Goal: Task Accomplishment & Management: Manage account settings

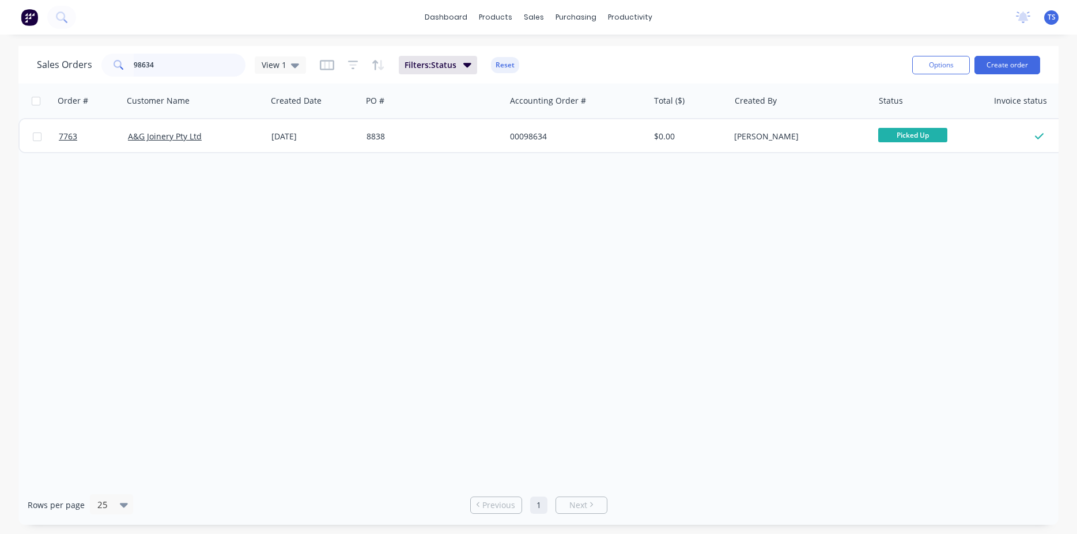
click at [172, 66] on input "98634" at bounding box center [190, 65] width 112 height 23
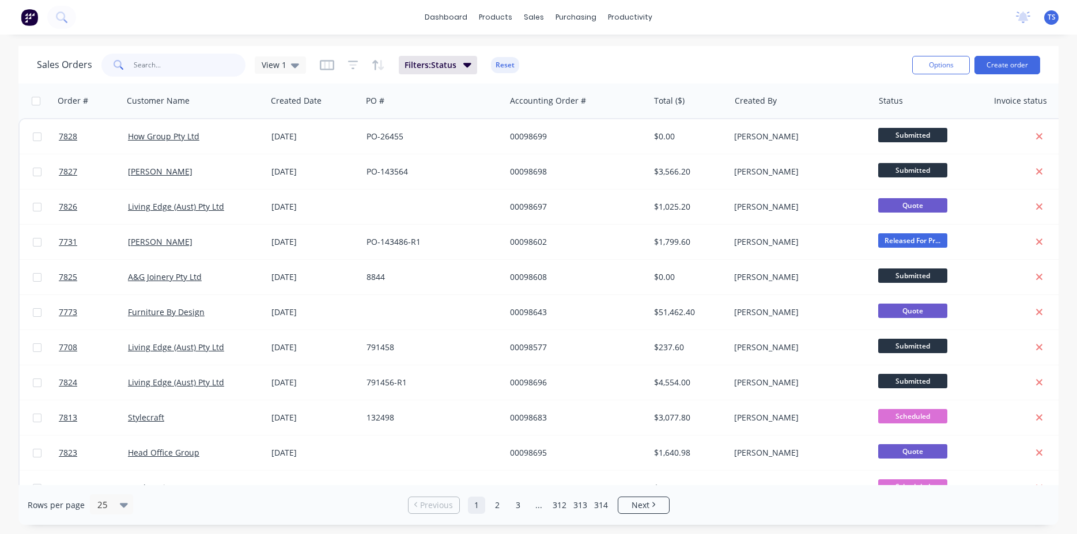
click at [172, 66] on input "text" at bounding box center [190, 65] width 112 height 23
click at [204, 73] on input "text" at bounding box center [190, 65] width 112 height 23
click at [118, 61] on icon at bounding box center [117, 64] width 8 height 8
click at [176, 62] on input "text" at bounding box center [190, 65] width 112 height 23
click at [186, 66] on input "text" at bounding box center [190, 65] width 112 height 23
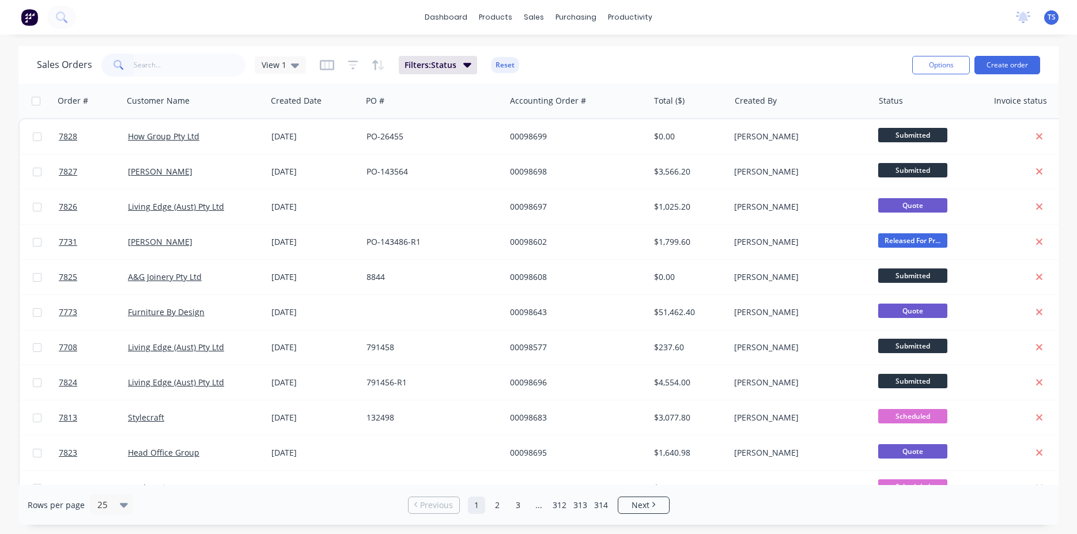
click at [678, 56] on div "Sales Orders View 1 Filters: Status Reset" at bounding box center [470, 65] width 866 height 28
click at [181, 76] on input "text" at bounding box center [190, 65] width 112 height 23
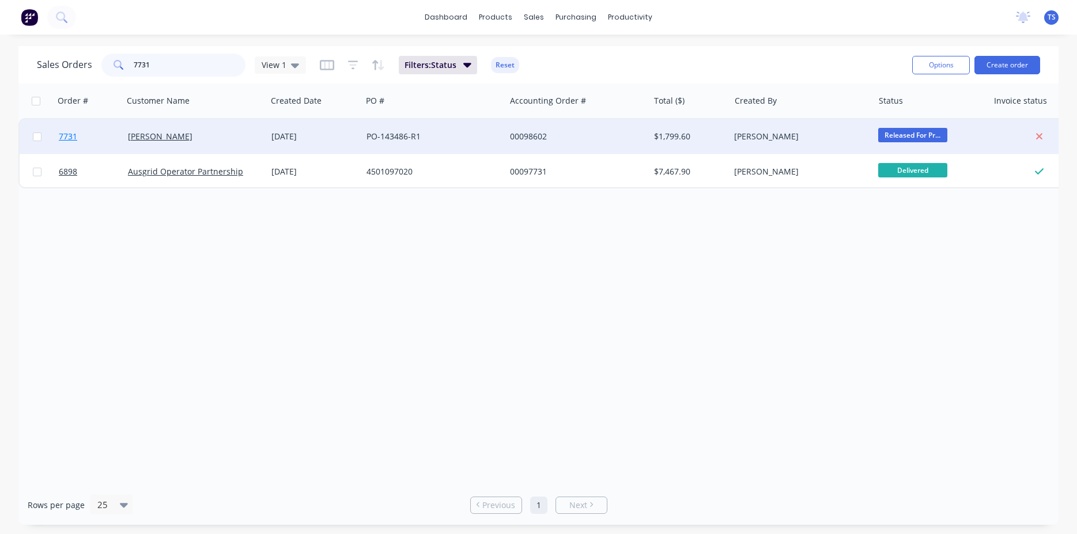
type input "7731"
click at [74, 130] on link "7731" at bounding box center [93, 136] width 69 height 35
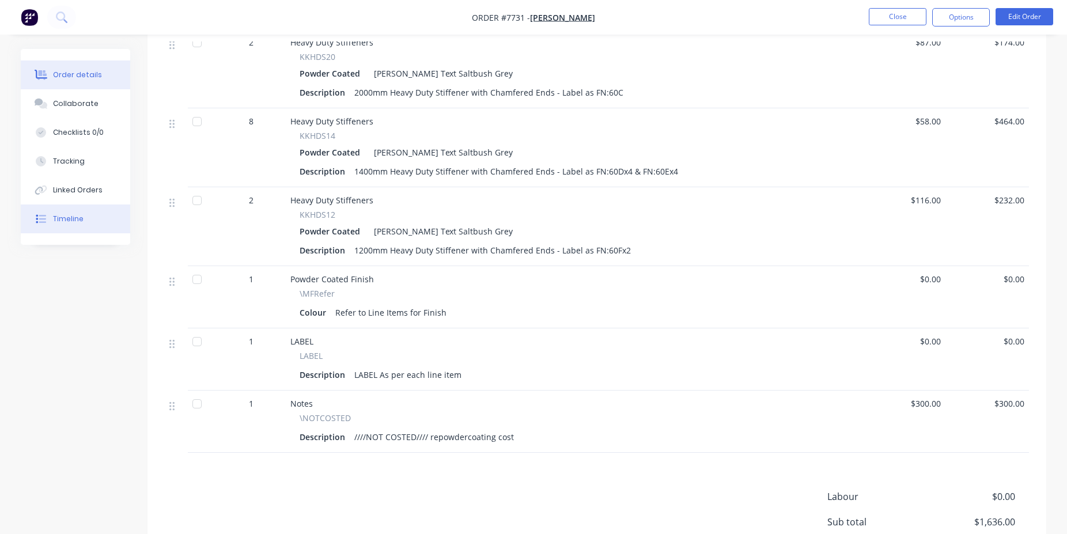
click at [63, 215] on div "Timeline" at bounding box center [68, 219] width 31 height 10
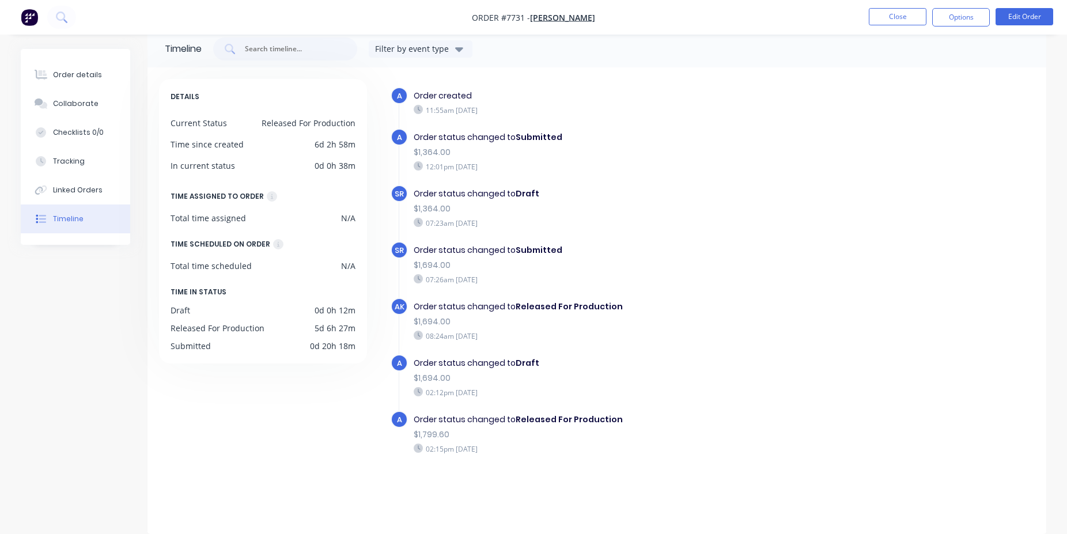
click at [88, 56] on div "Order details Collaborate Checklists 0/0 Tracking Linked Orders Timeline" at bounding box center [75, 147] width 109 height 196
click at [99, 75] on button "Order details" at bounding box center [75, 74] width 109 height 29
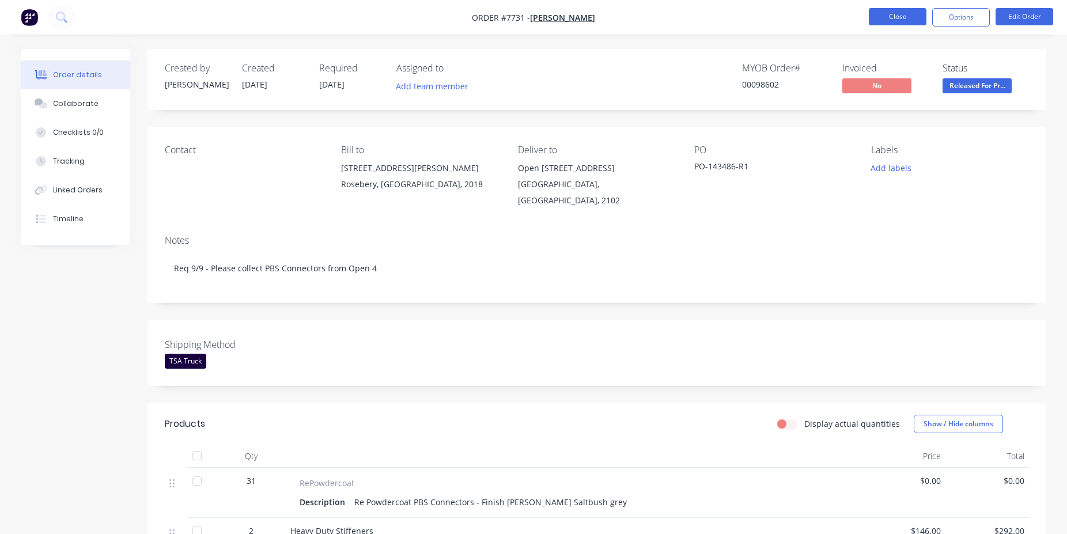
click at [903, 13] on button "Close" at bounding box center [898, 16] width 58 height 17
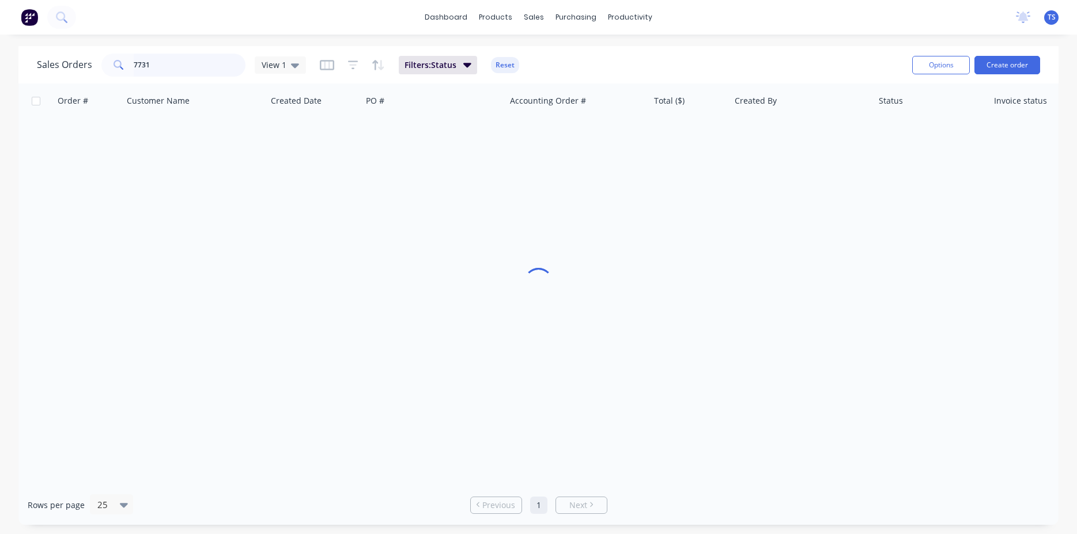
click at [177, 74] on input "7731" at bounding box center [190, 65] width 112 height 23
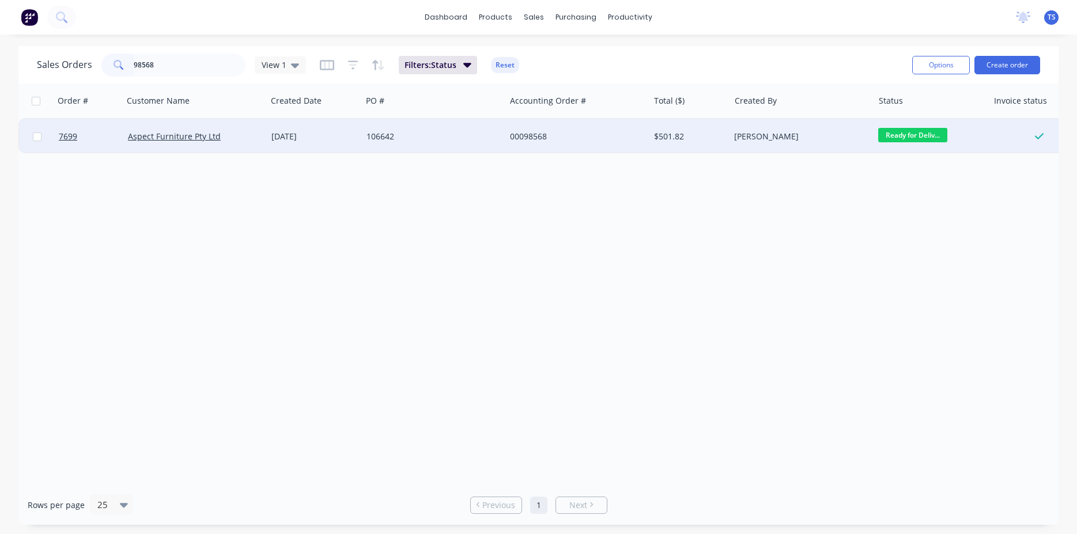
click at [911, 135] on span "Ready for Deliv..." at bounding box center [912, 135] width 69 height 14
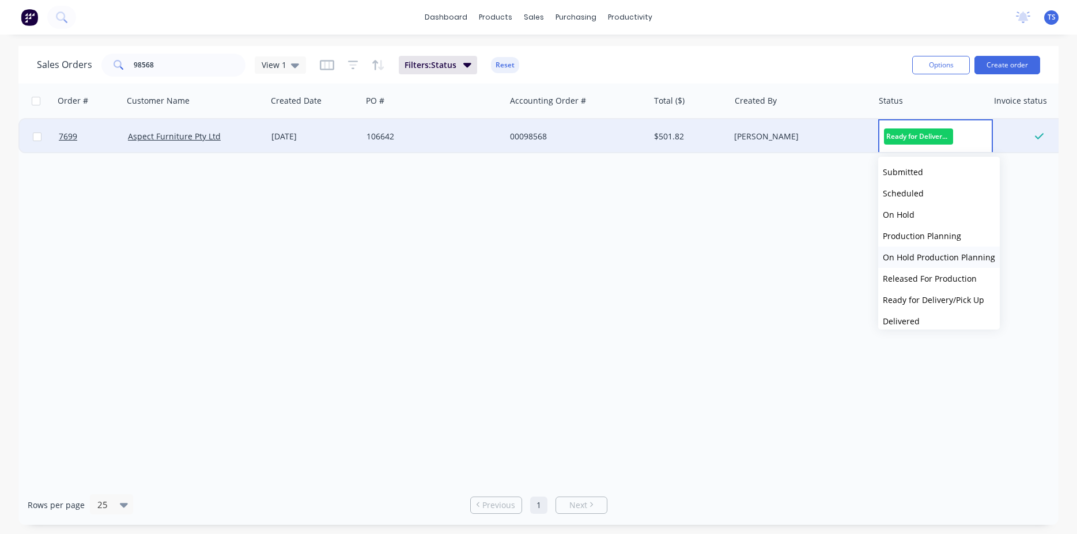
scroll to position [40, 0]
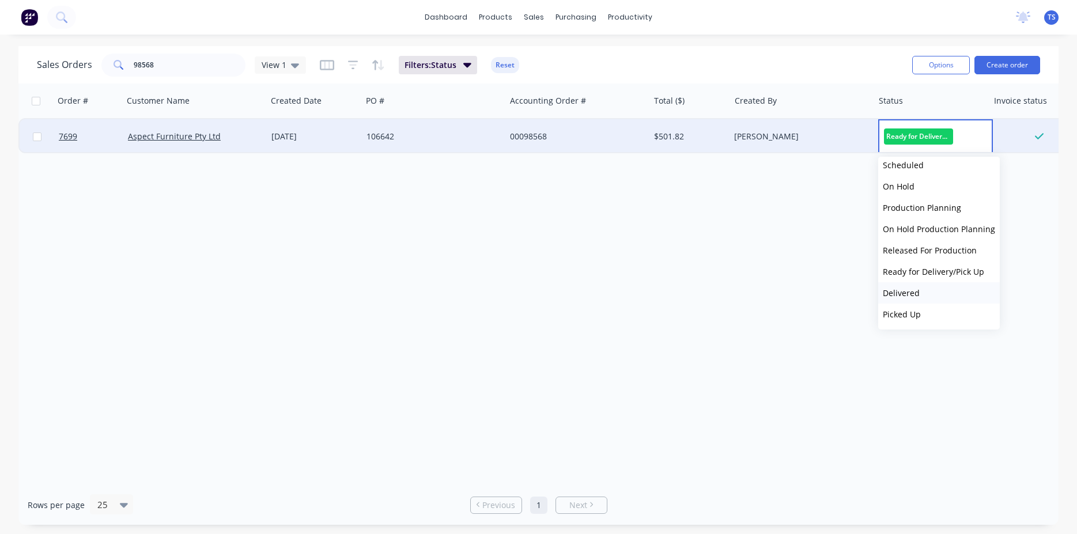
click at [943, 294] on button "Delivered" at bounding box center [939, 292] width 122 height 21
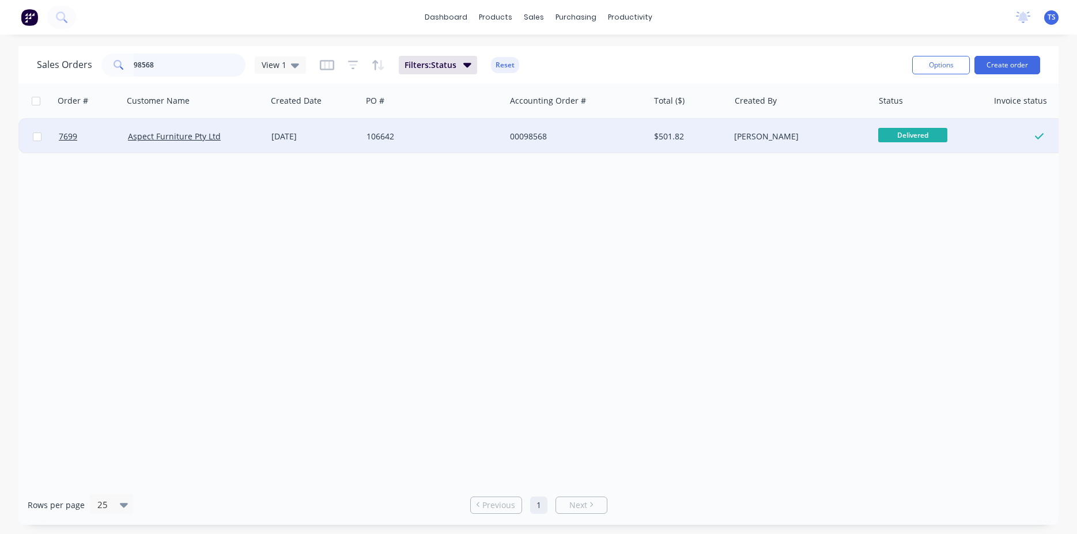
click at [167, 68] on input "98568" at bounding box center [190, 65] width 112 height 23
click at [898, 130] on span "Ready for Deliv..." at bounding box center [912, 135] width 69 height 14
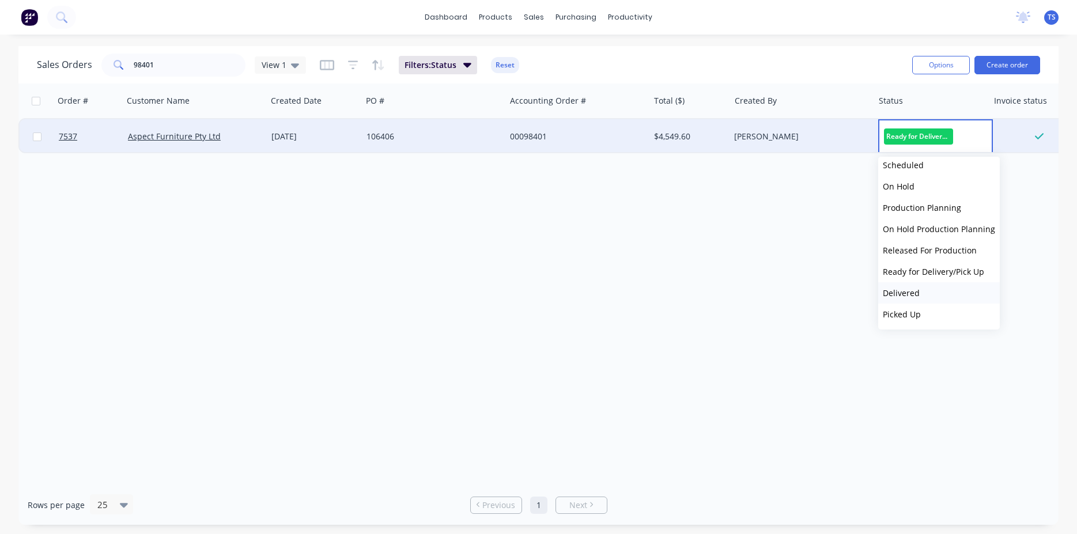
click at [936, 298] on button "Delivered" at bounding box center [939, 292] width 122 height 21
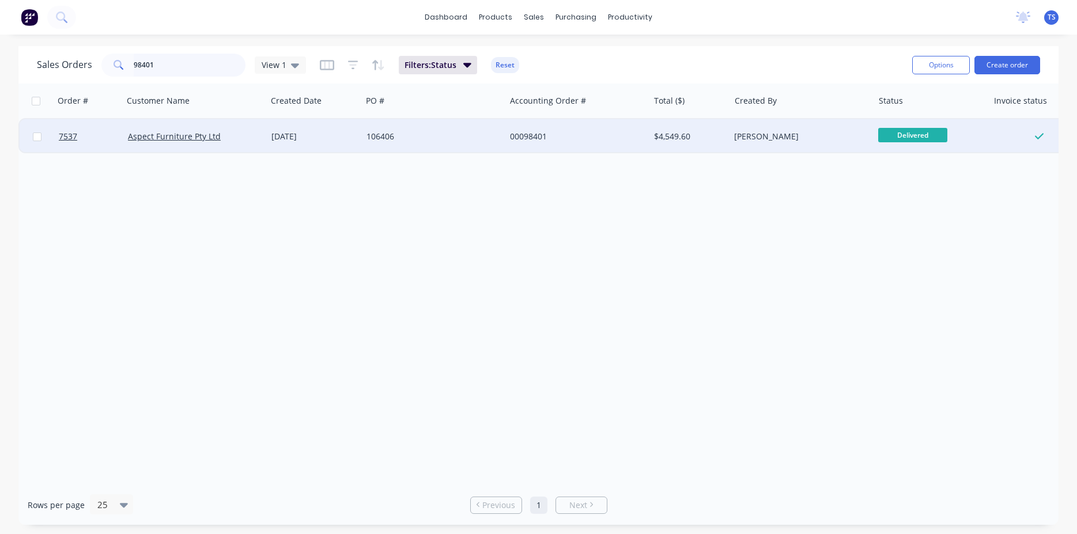
click at [173, 73] on input "98401" at bounding box center [190, 65] width 112 height 23
click at [920, 135] on span "Ready for Deliv..." at bounding box center [912, 135] width 69 height 14
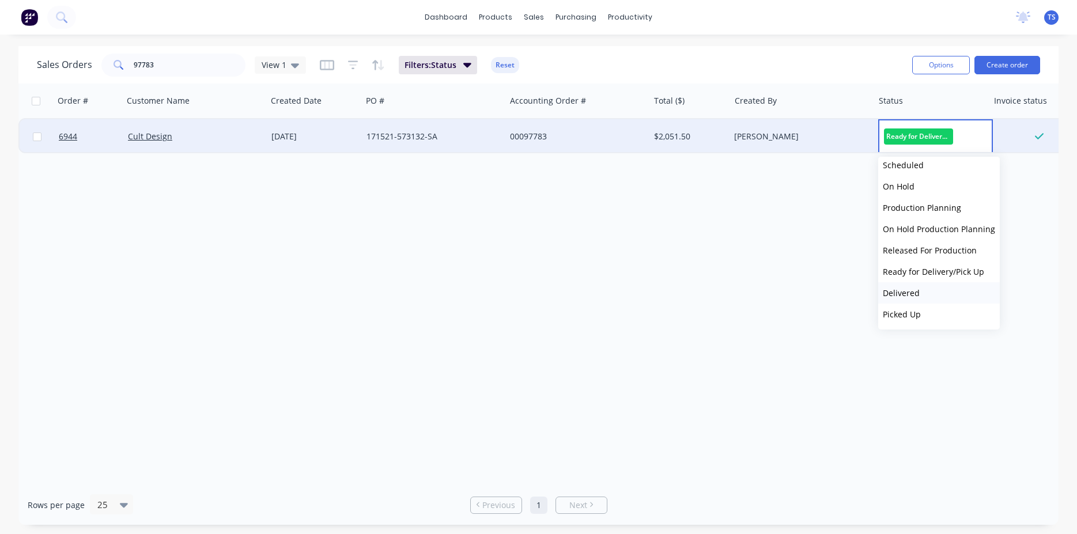
click at [937, 298] on button "Delivered" at bounding box center [939, 292] width 122 height 21
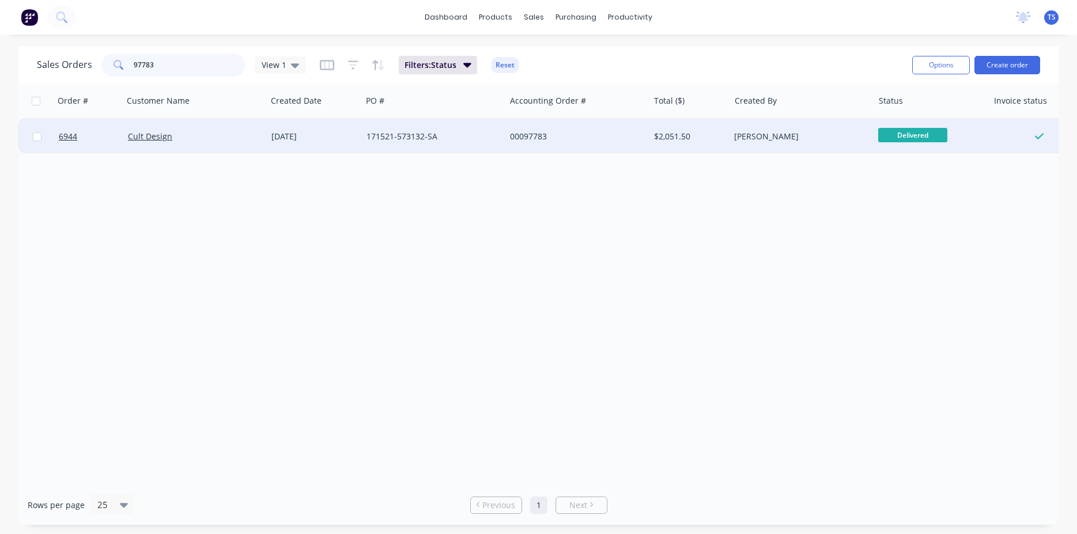
click at [181, 59] on input "97783" at bounding box center [190, 65] width 112 height 23
click at [909, 132] on span "Ready for Deliv..." at bounding box center [912, 135] width 69 height 14
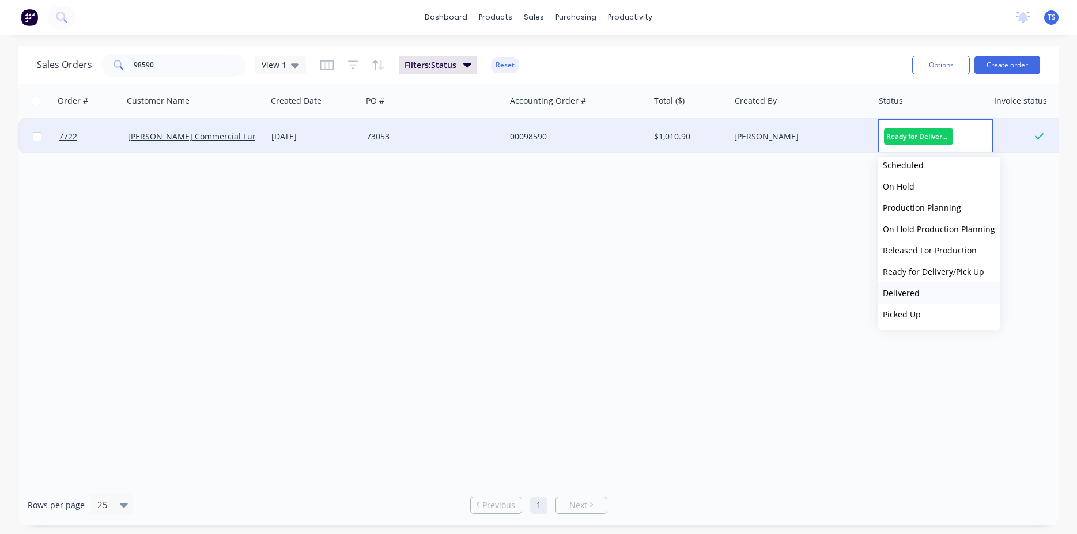
click at [941, 290] on button "Delivered" at bounding box center [939, 292] width 122 height 21
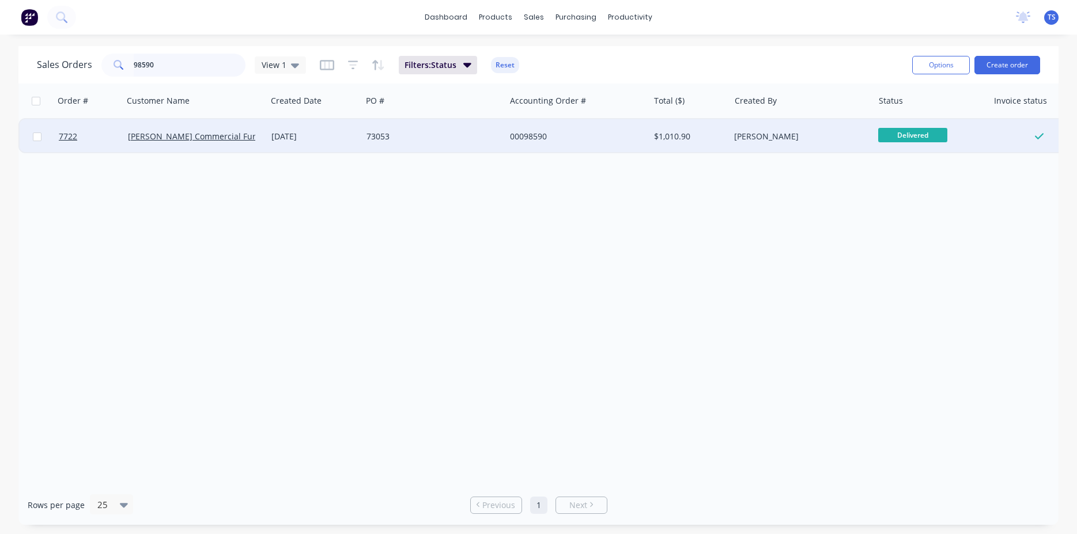
click at [197, 63] on input "98590" at bounding box center [190, 65] width 112 height 23
click at [908, 137] on span "Ready for Deliv..." at bounding box center [912, 135] width 69 height 14
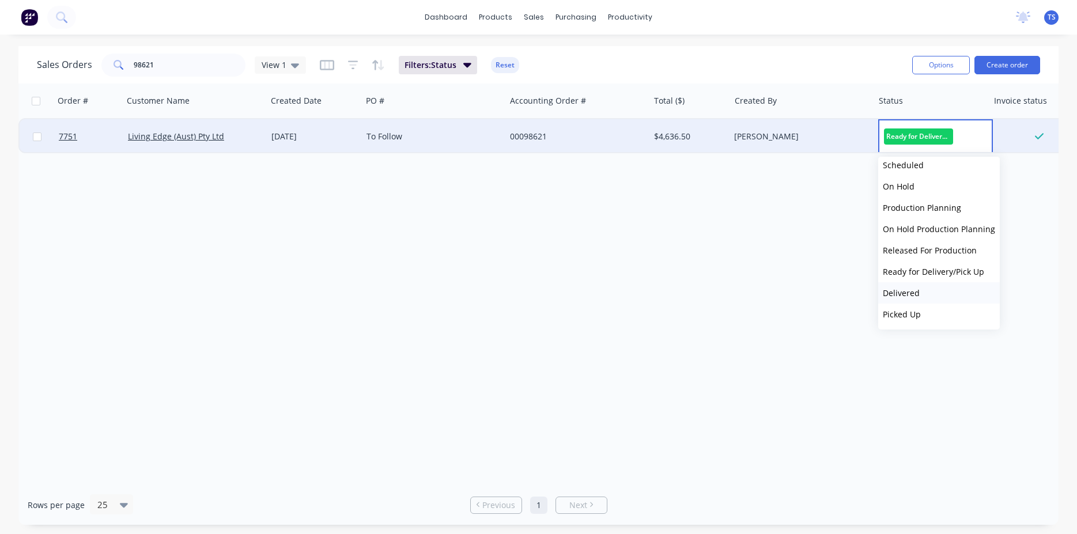
click at [909, 297] on span "Delivered" at bounding box center [901, 292] width 37 height 11
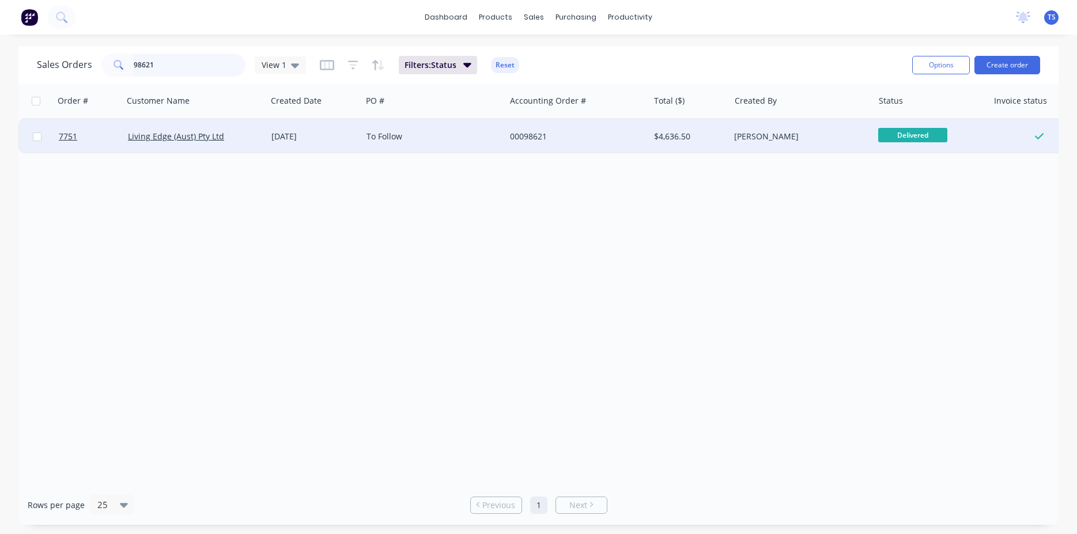
click at [184, 62] on input "98621" at bounding box center [190, 65] width 112 height 23
click at [161, 73] on input "98621" at bounding box center [190, 65] width 112 height 23
click at [161, 72] on input "98621" at bounding box center [190, 65] width 112 height 23
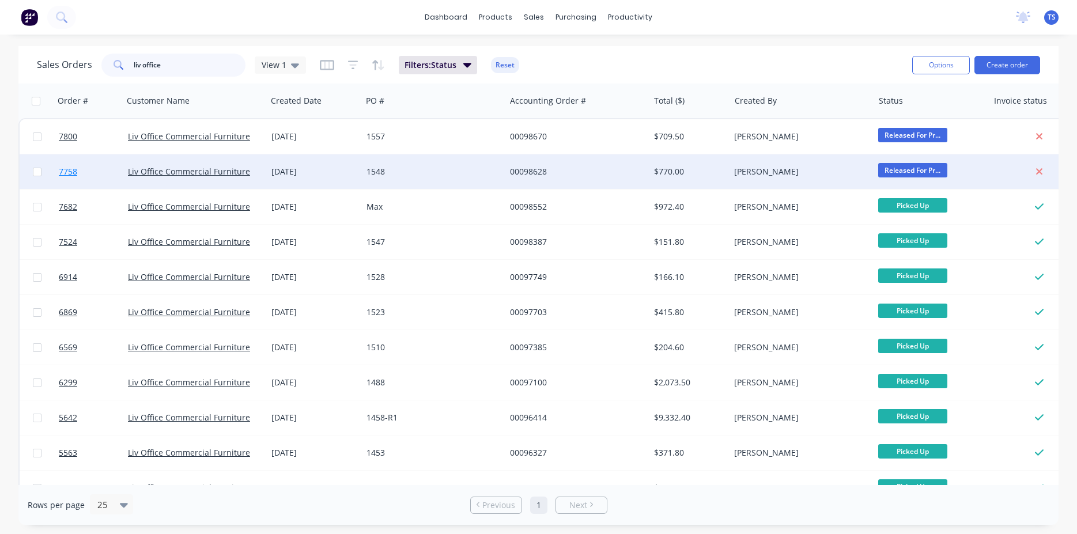
type input "liv office"
click at [73, 162] on link "7758" at bounding box center [93, 171] width 69 height 35
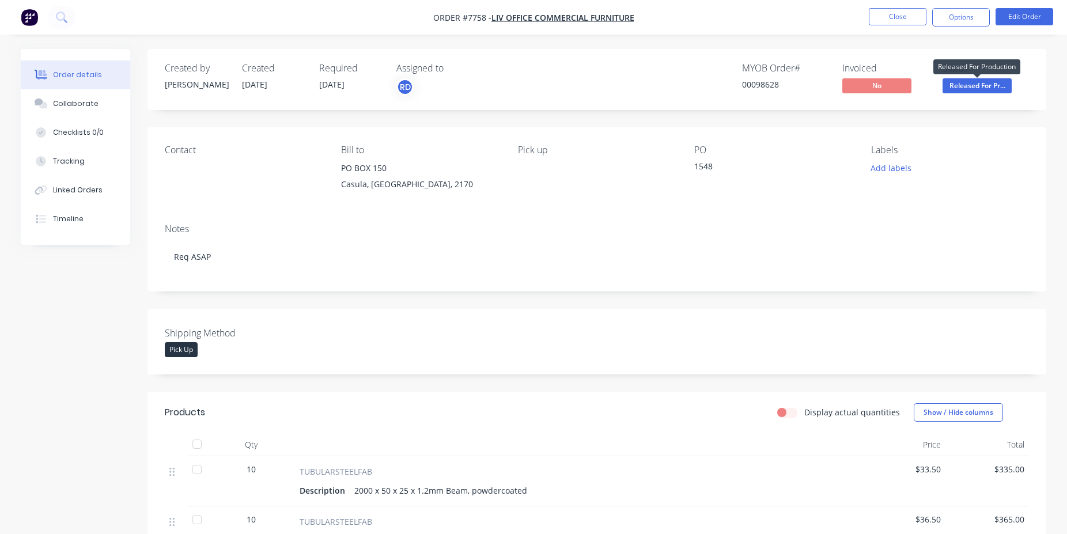
click at [968, 90] on span "Released For Pr..." at bounding box center [977, 85] width 69 height 14
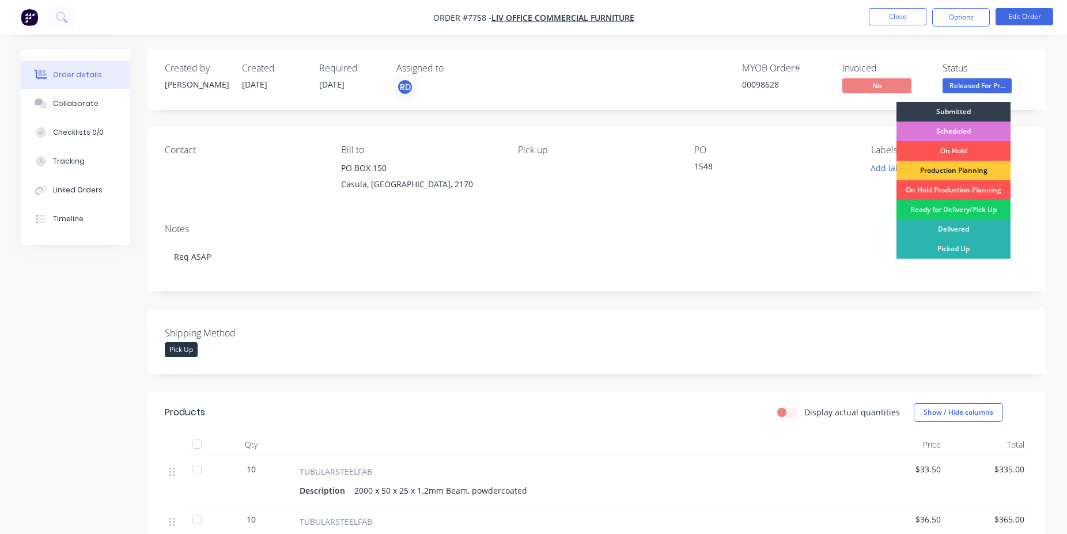
click at [976, 209] on div "Ready for Delivery/Pick Up" at bounding box center [953, 210] width 114 height 20
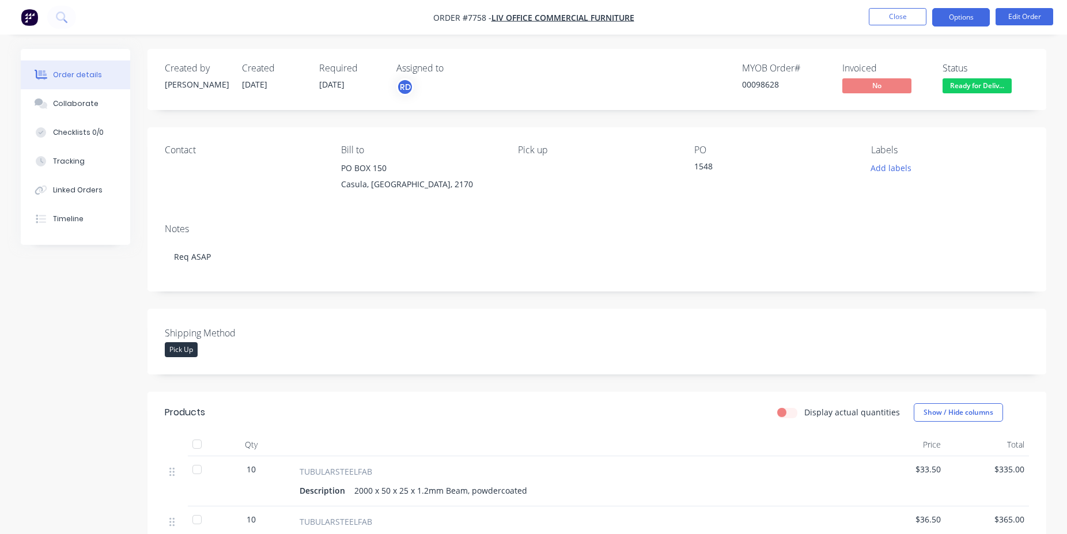
click at [960, 17] on button "Options" at bounding box center [961, 17] width 58 height 18
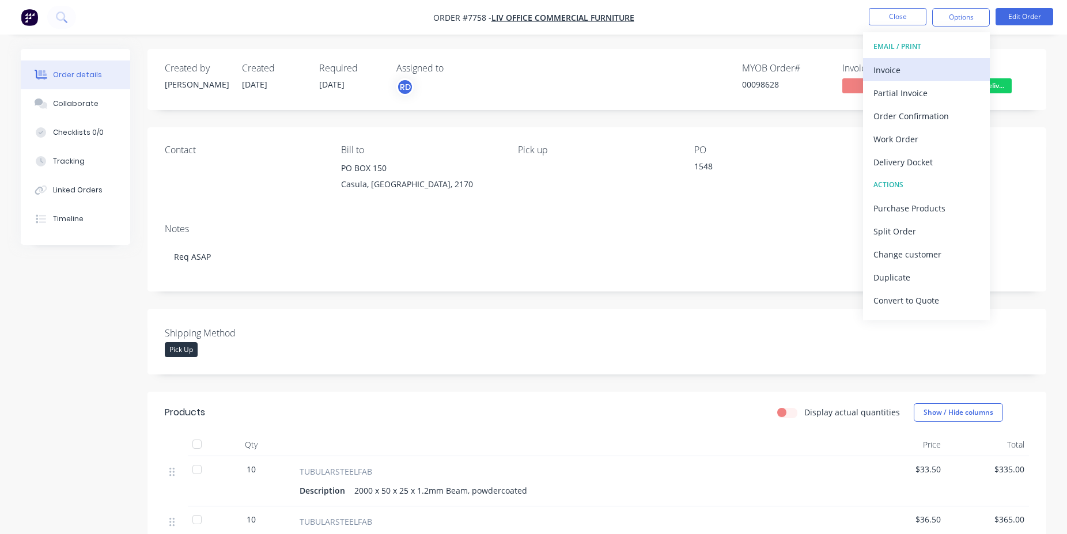
click at [922, 68] on div "Invoice" at bounding box center [926, 70] width 106 height 17
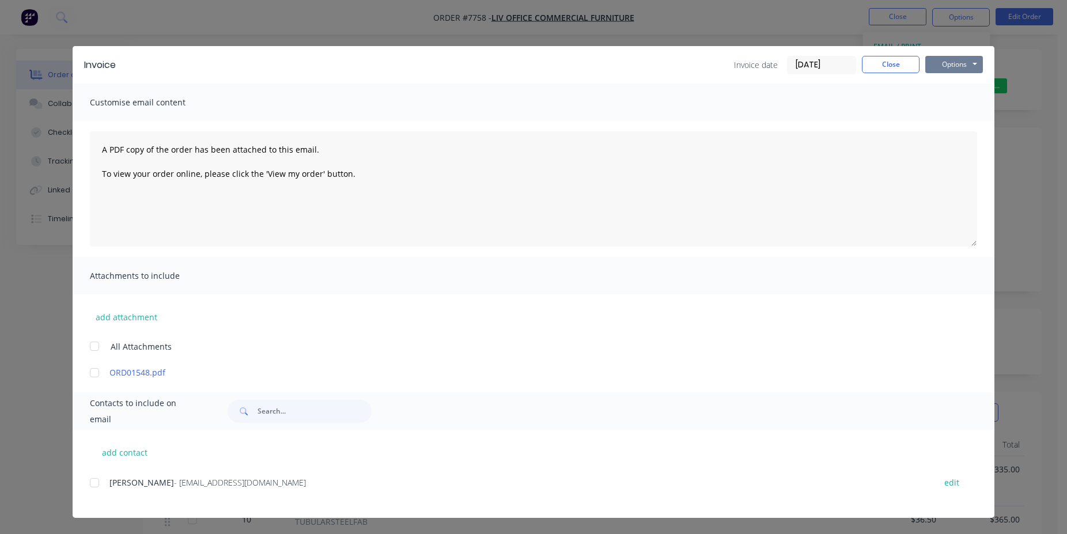
click at [963, 63] on button "Options" at bounding box center [954, 64] width 58 height 17
click at [959, 102] on button "Print" at bounding box center [962, 103] width 74 height 19
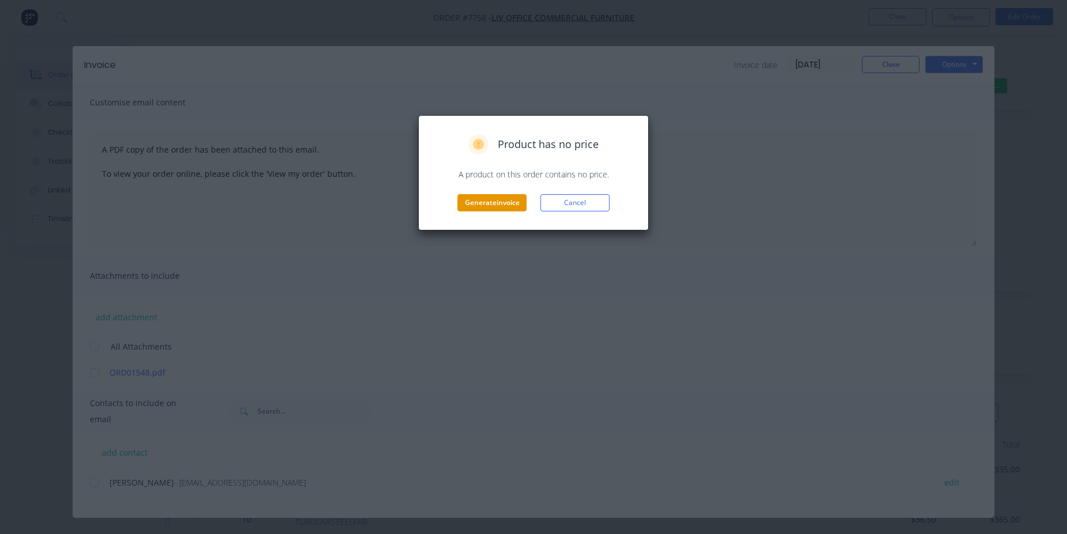
click at [517, 202] on button "Generate invoice" at bounding box center [491, 202] width 69 height 17
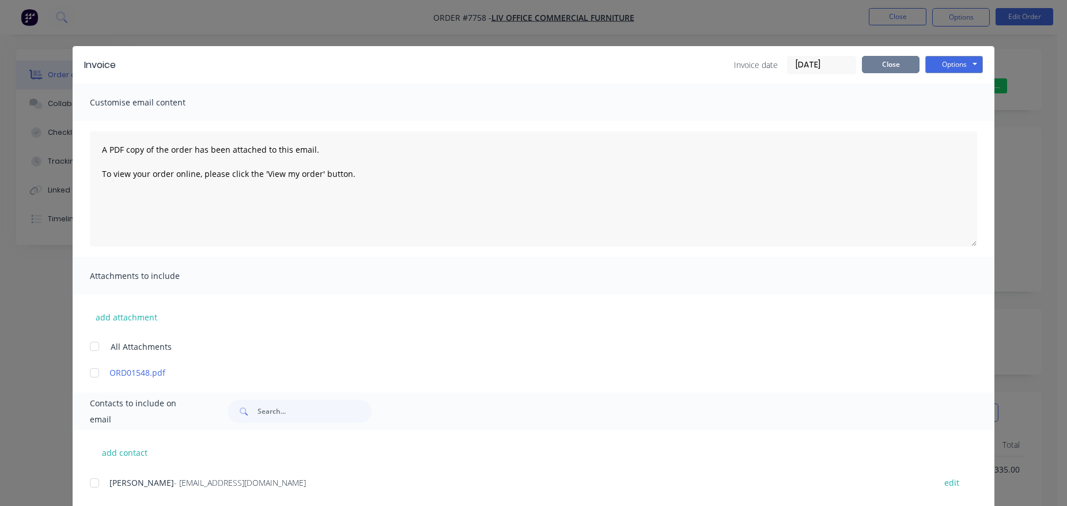
click at [900, 59] on button "Close" at bounding box center [891, 64] width 58 height 17
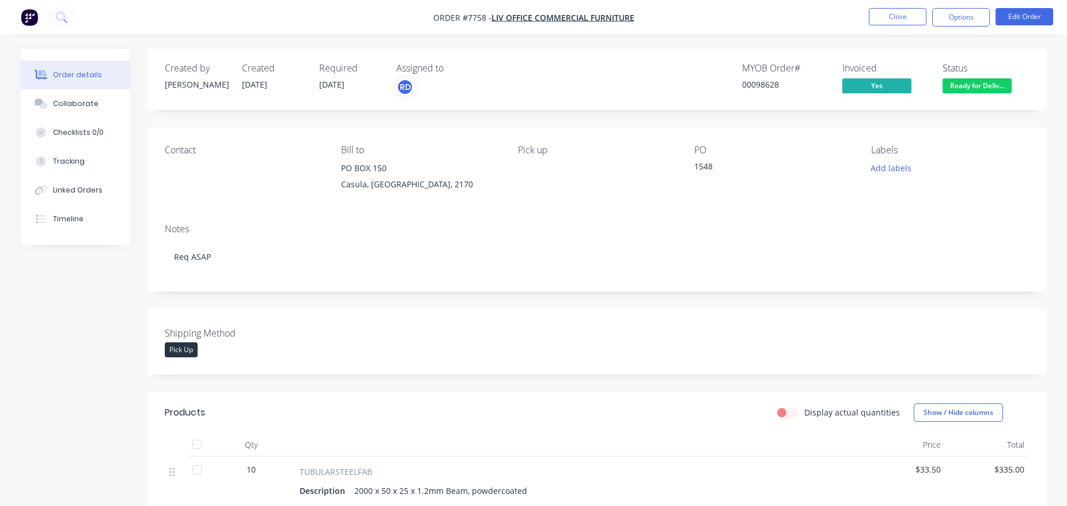
click at [754, 86] on div "00098628" at bounding box center [785, 84] width 86 height 12
copy div "00098628"
click at [994, 92] on span "Ready for Deliv..." at bounding box center [977, 85] width 69 height 14
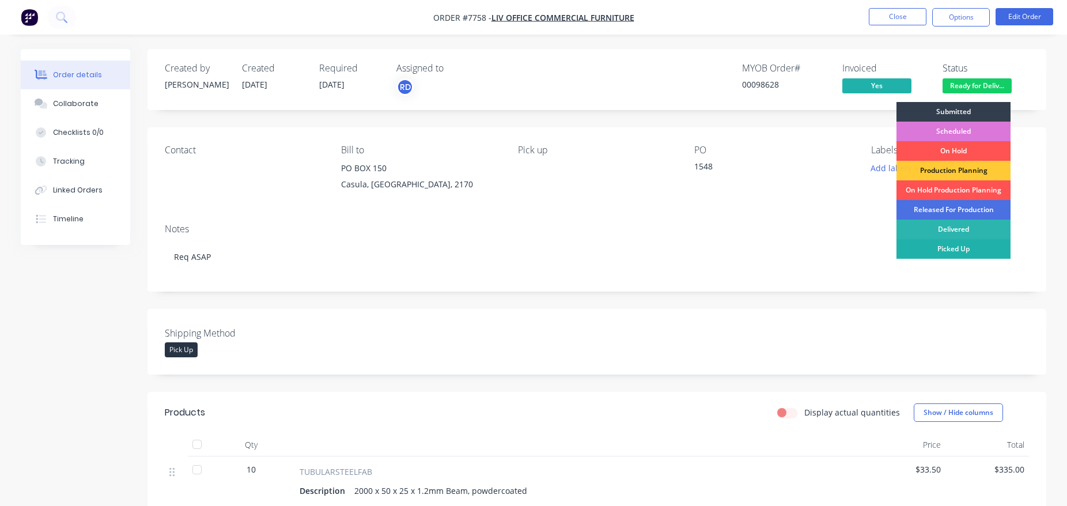
click at [976, 250] on div "Picked Up" at bounding box center [953, 249] width 114 height 20
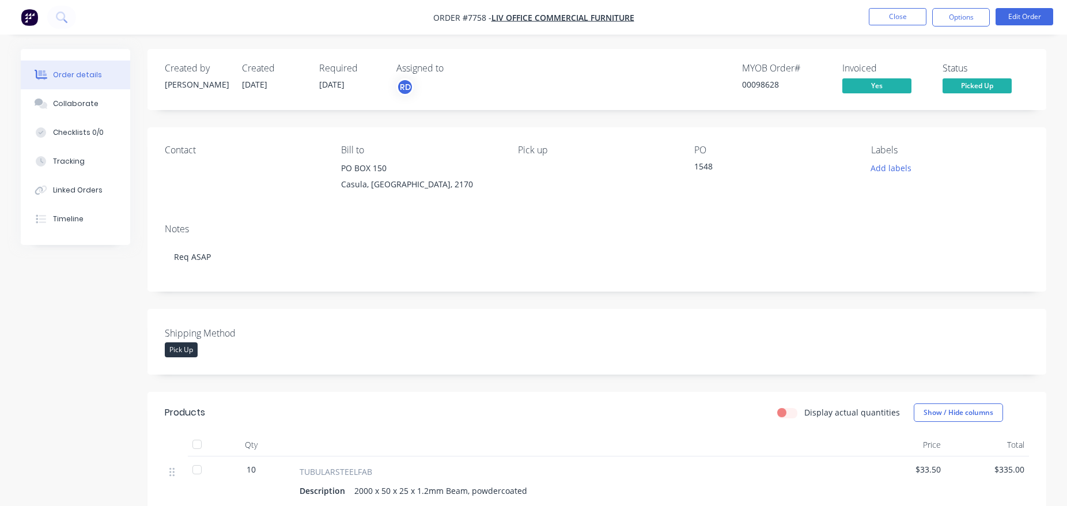
click at [885, 25] on li "Close" at bounding box center [898, 17] width 58 height 18
click at [888, 21] on button "Close" at bounding box center [898, 16] width 58 height 17
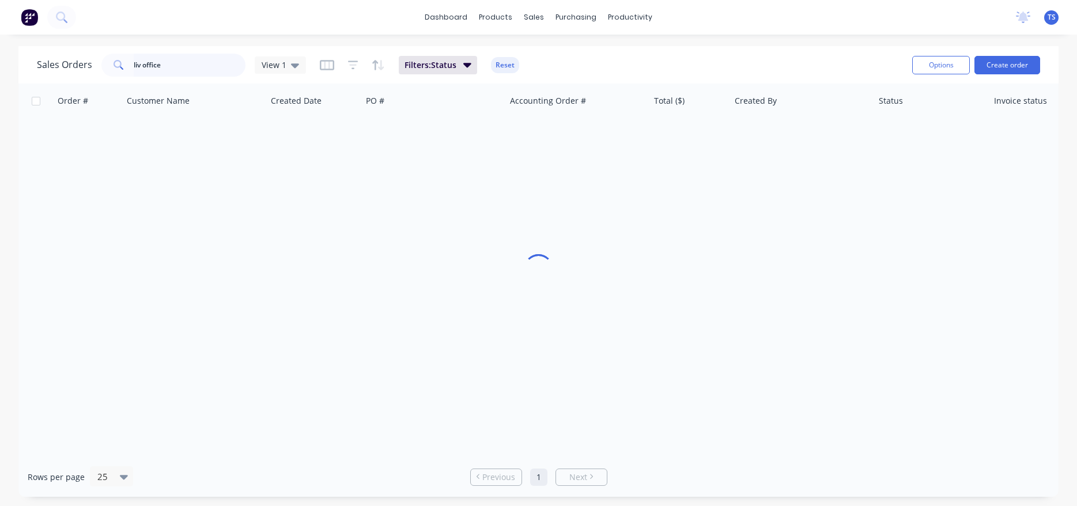
click at [177, 63] on input "liv office" at bounding box center [190, 65] width 112 height 23
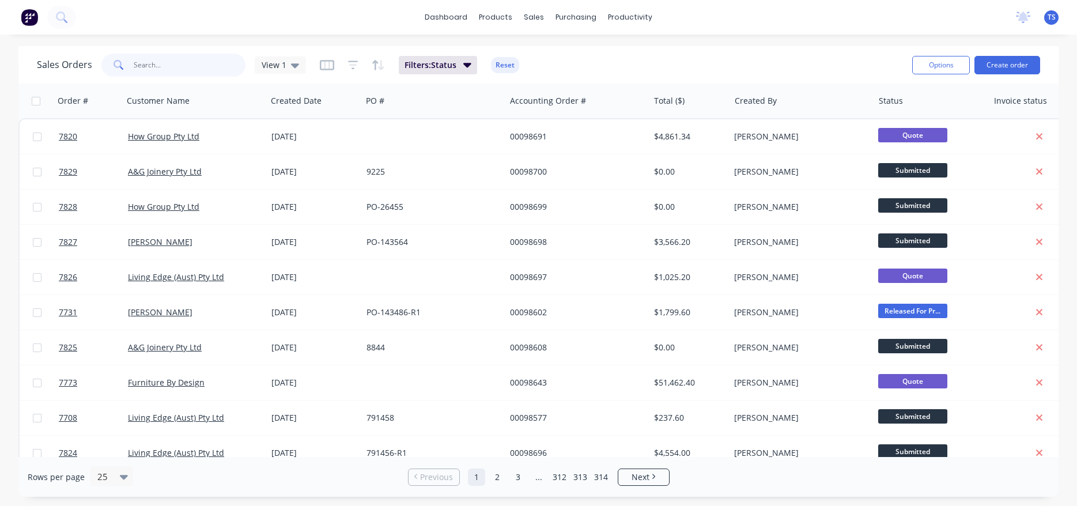
click at [199, 66] on input "text" at bounding box center [190, 65] width 112 height 23
click at [169, 73] on input "text" at bounding box center [190, 65] width 112 height 23
type input "98339"
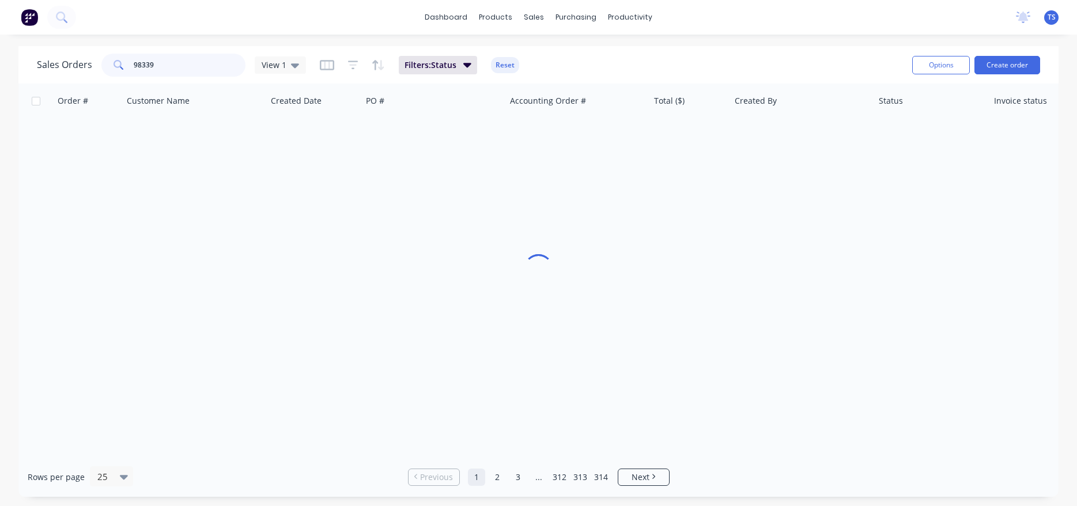
click at [187, 74] on input "98339" at bounding box center [190, 65] width 112 height 23
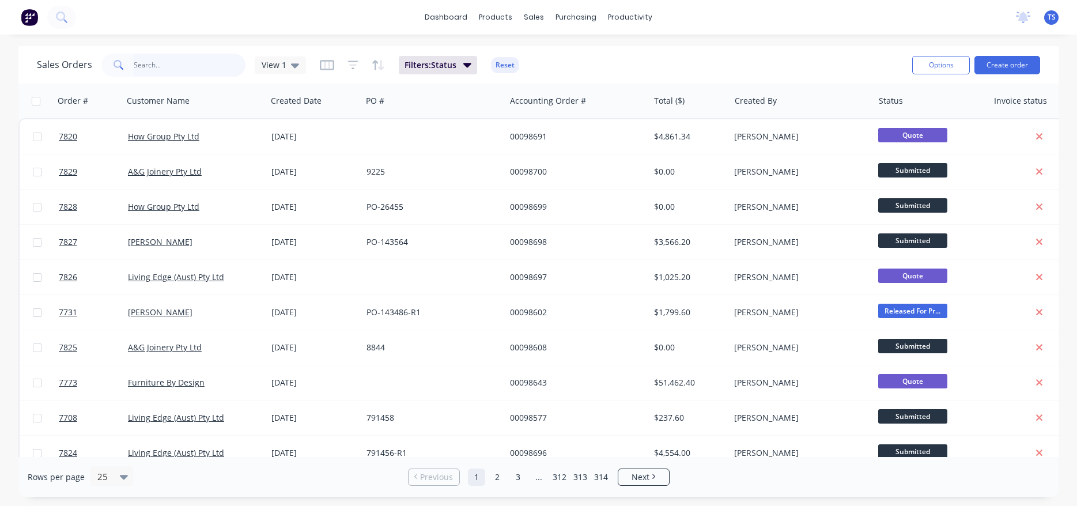
click at [187, 71] on input "text" at bounding box center [190, 65] width 112 height 23
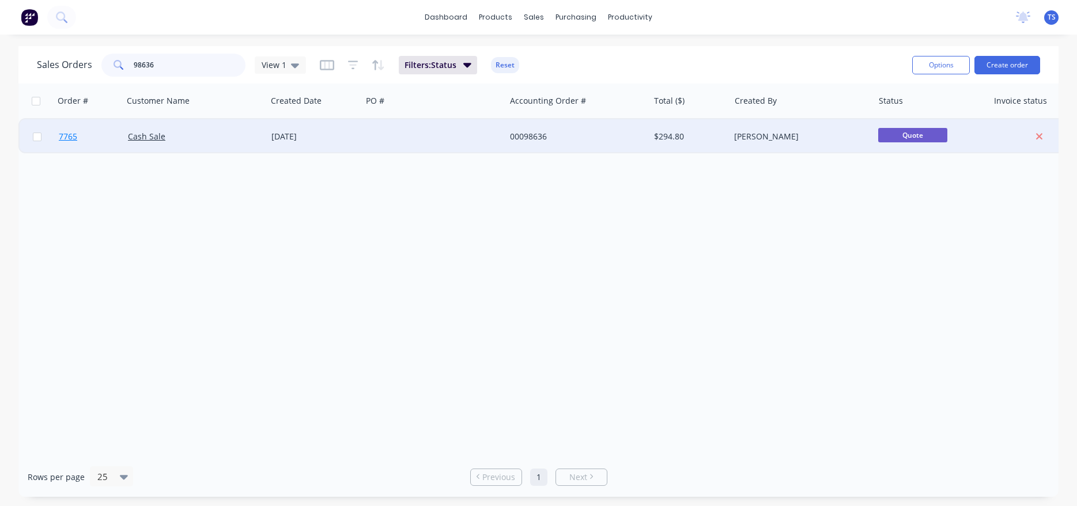
type input "98636"
click at [78, 145] on link "7765" at bounding box center [93, 136] width 69 height 35
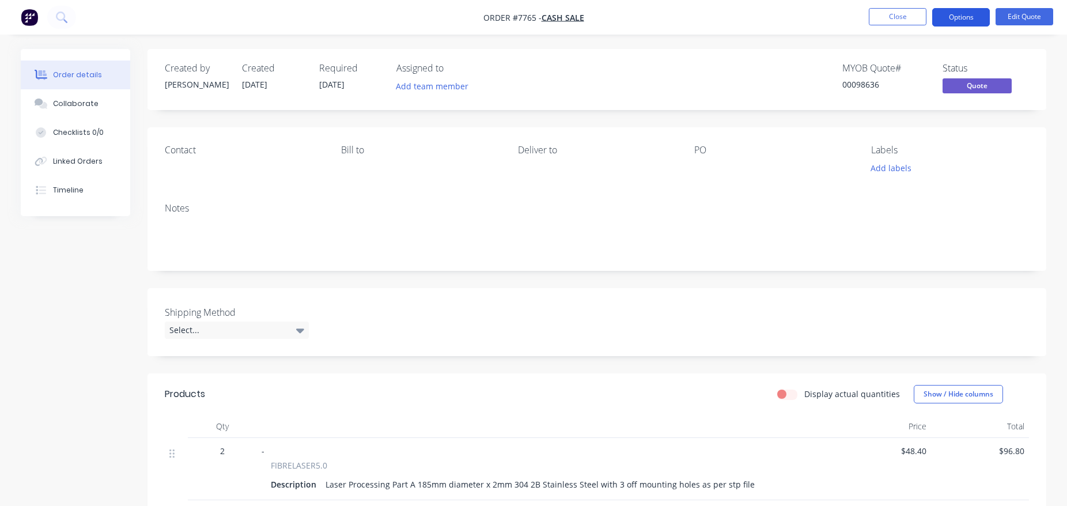
click at [971, 22] on button "Options" at bounding box center [961, 17] width 58 height 18
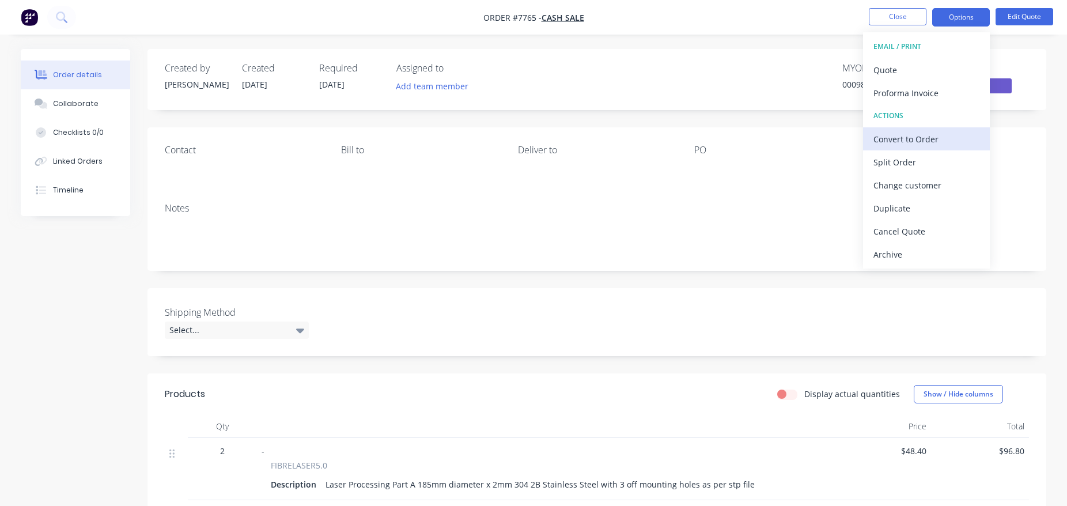
click at [920, 145] on div "Convert to Order" at bounding box center [926, 139] width 106 height 17
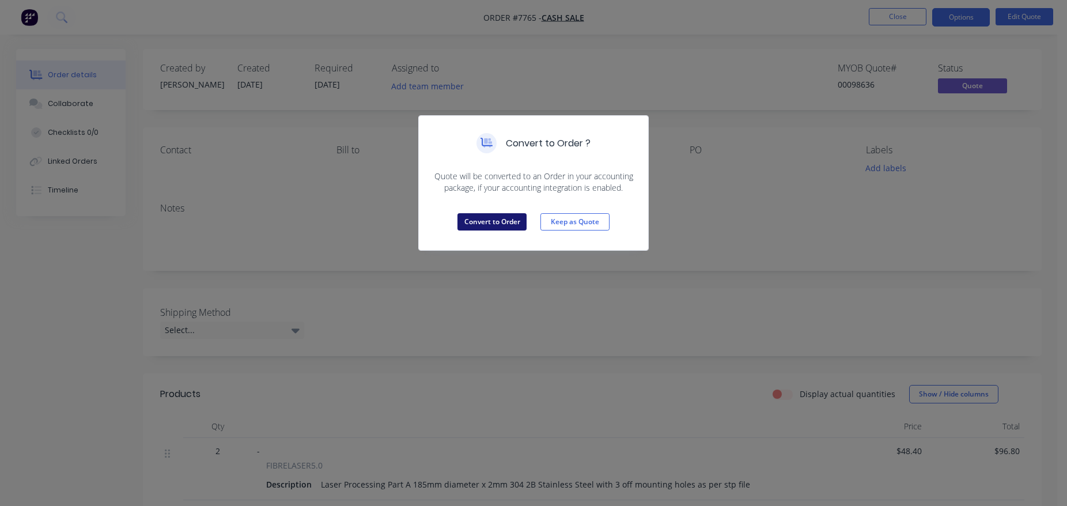
click at [506, 223] on button "Convert to Order" at bounding box center [491, 221] width 69 height 17
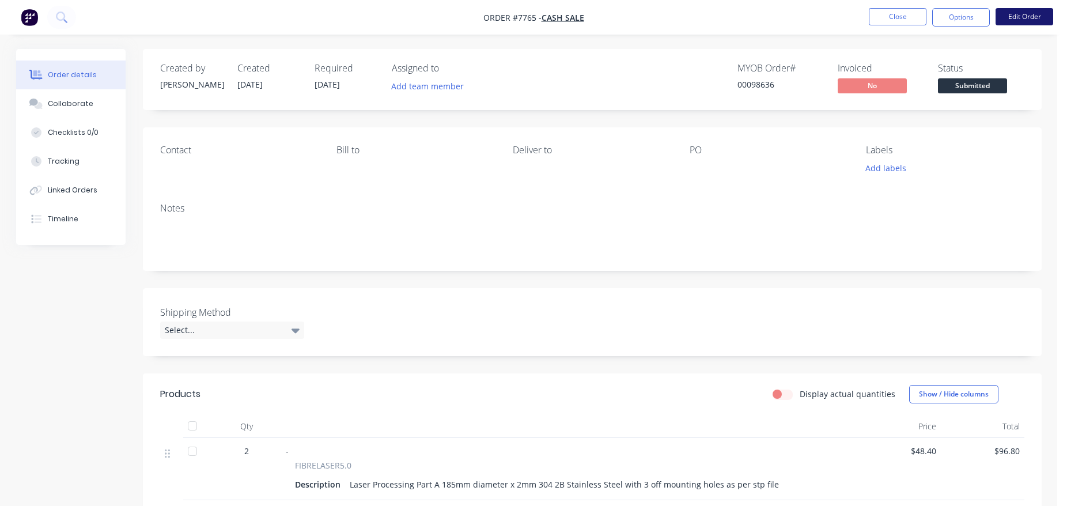
click at [1013, 16] on button "Edit Order" at bounding box center [1025, 16] width 58 height 17
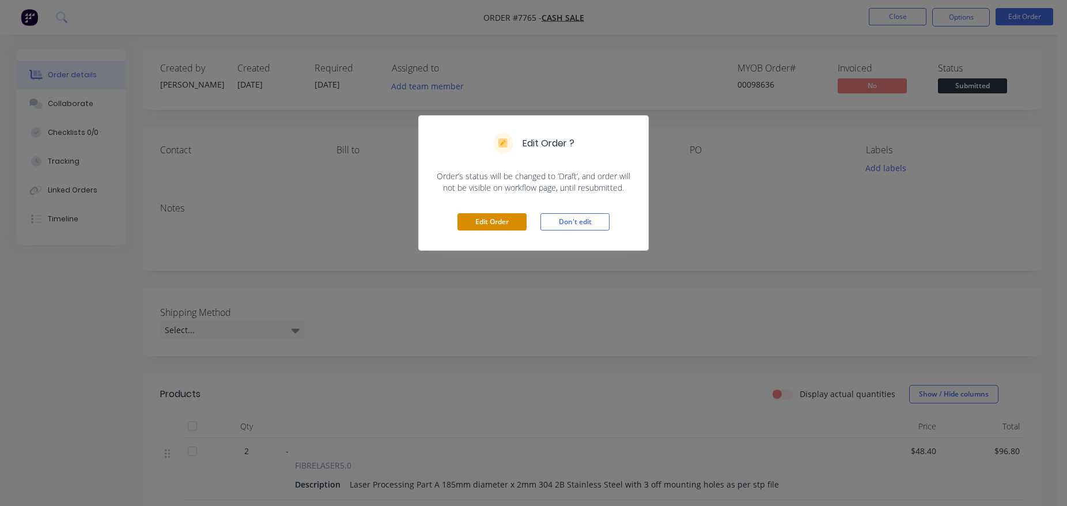
click at [501, 221] on button "Edit Order" at bounding box center [491, 221] width 69 height 17
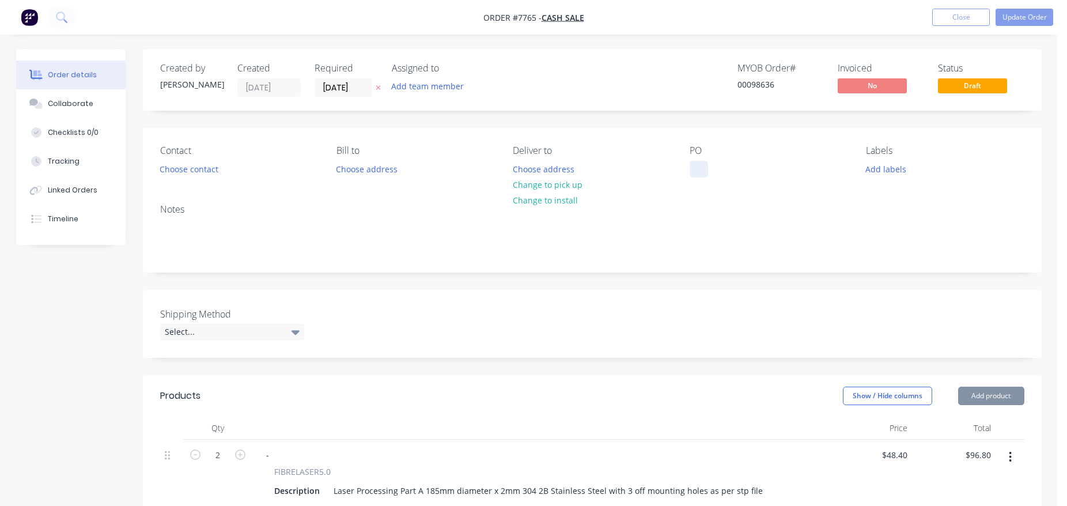
click at [697, 175] on div at bounding box center [699, 169] width 18 height 17
click at [365, 90] on input "[DATE]" at bounding box center [343, 87] width 56 height 17
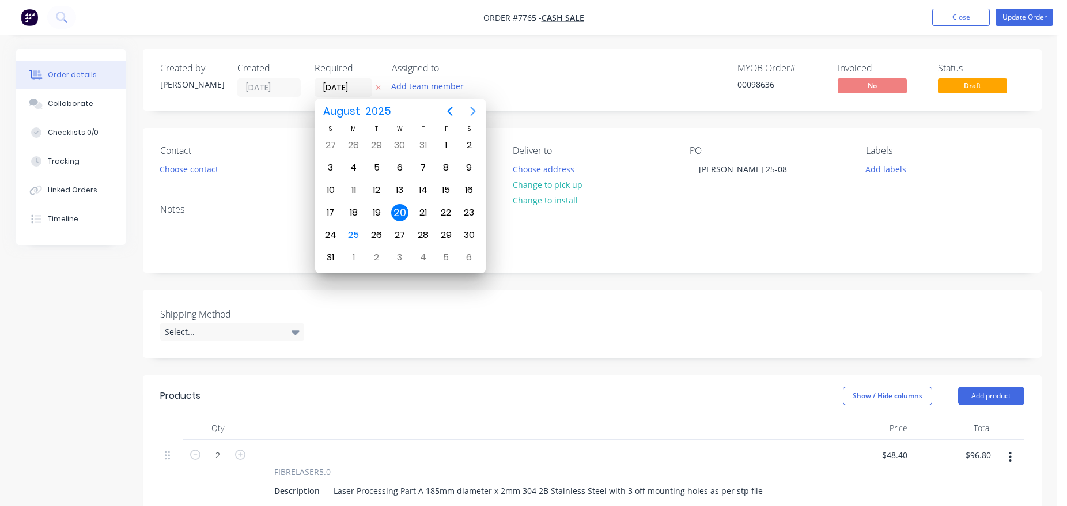
click at [471, 108] on icon "Next page" at bounding box center [472, 111] width 5 height 9
click at [399, 235] on div "31" at bounding box center [399, 234] width 17 height 17
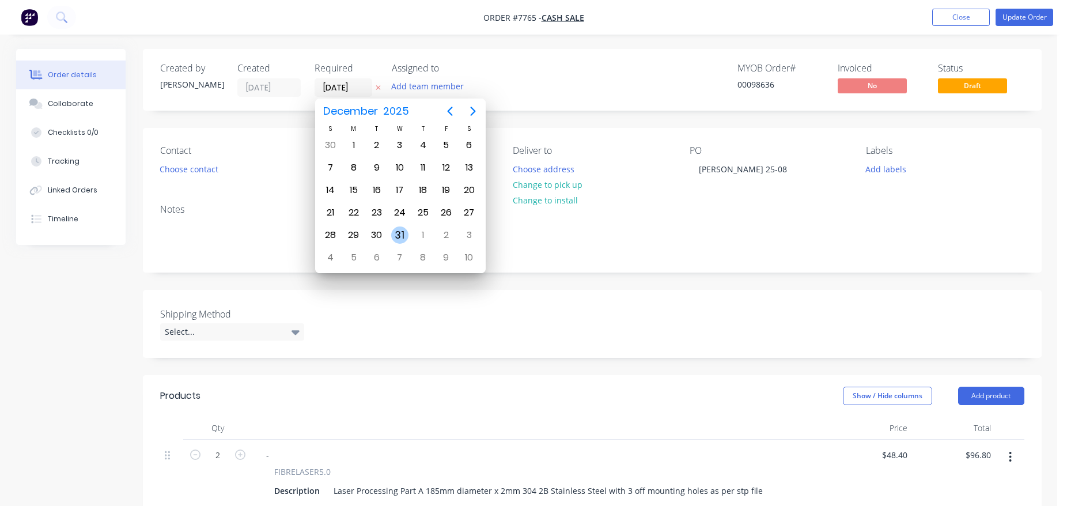
type input "[DATE]"
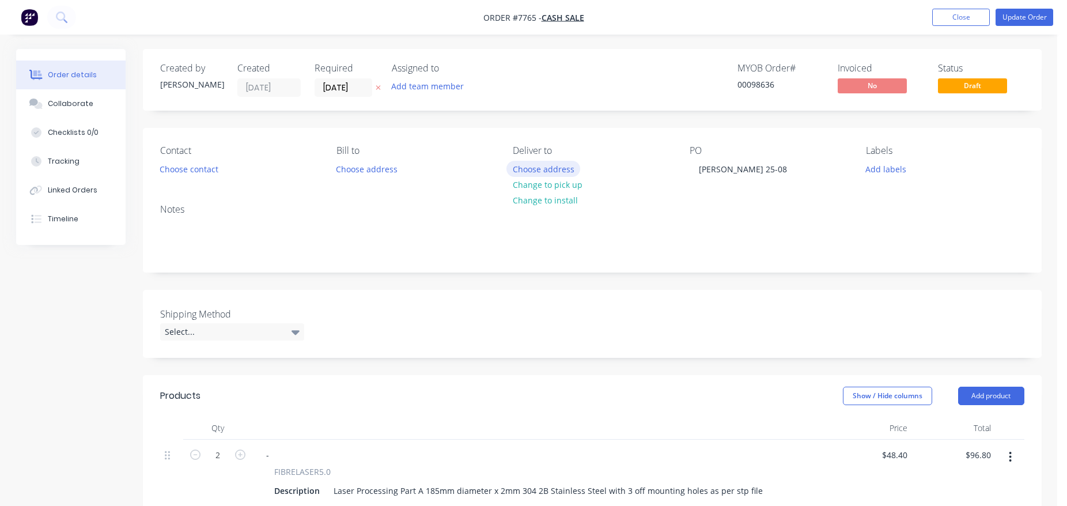
click at [557, 172] on button "Choose address" at bounding box center [543, 169] width 74 height 16
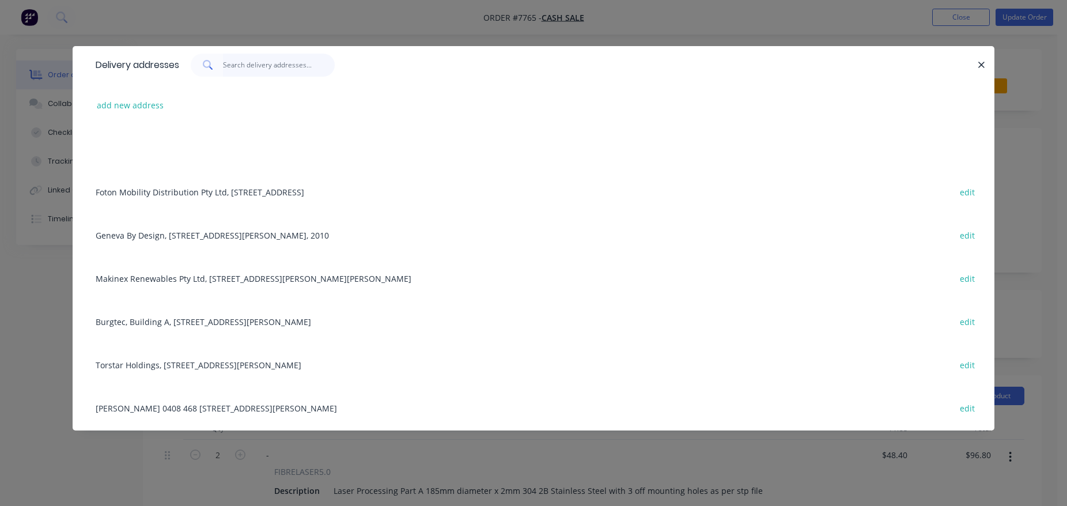
click at [256, 58] on input "text" at bounding box center [279, 65] width 112 height 23
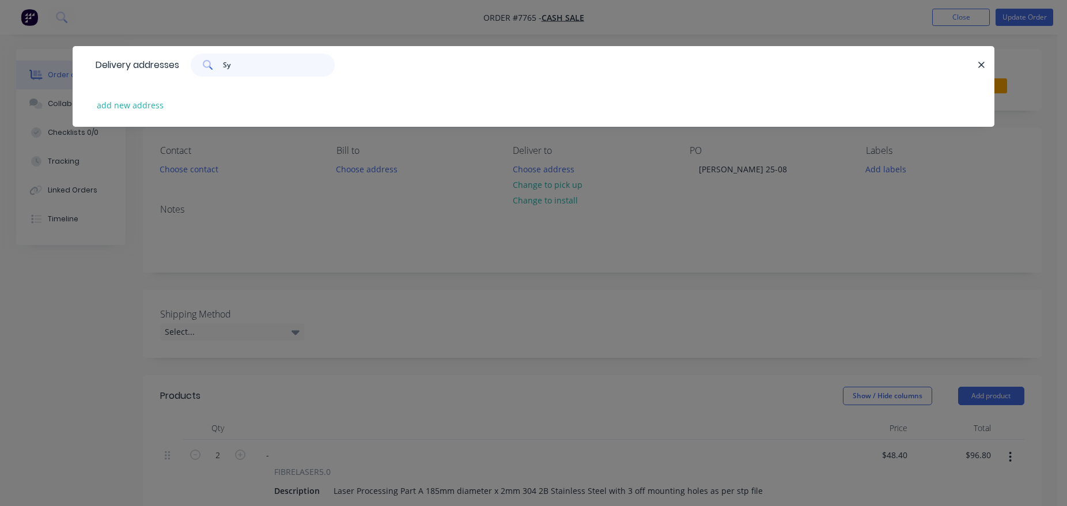
type input "S"
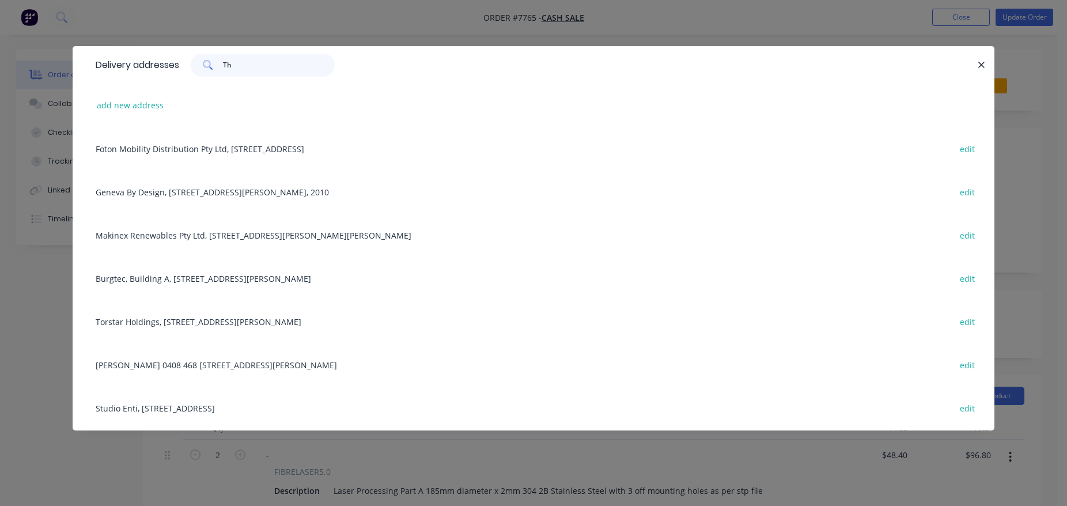
type input "T"
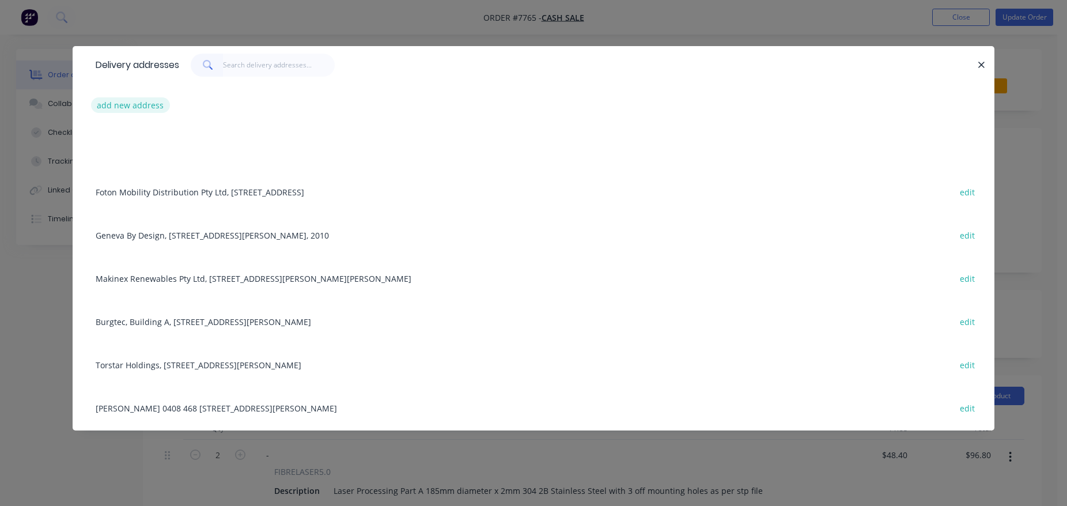
click at [122, 107] on button "add new address" at bounding box center [130, 105] width 79 height 16
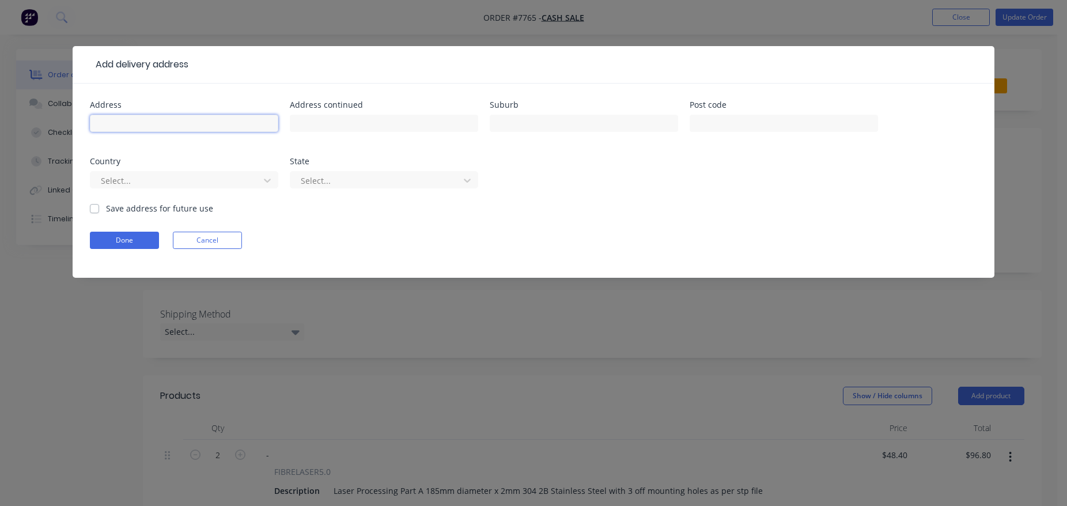
click at [241, 127] on input "text" at bounding box center [184, 123] width 188 height 17
click at [203, 116] on input "text" at bounding box center [184, 123] width 188 height 17
paste input "Sydney Manufacturing Hub C\- J03 MyLab Hub"
type input "Sydney Manufacturing Hub C\- J03 MyLab Hub"
click at [417, 117] on input "text" at bounding box center [384, 123] width 188 height 17
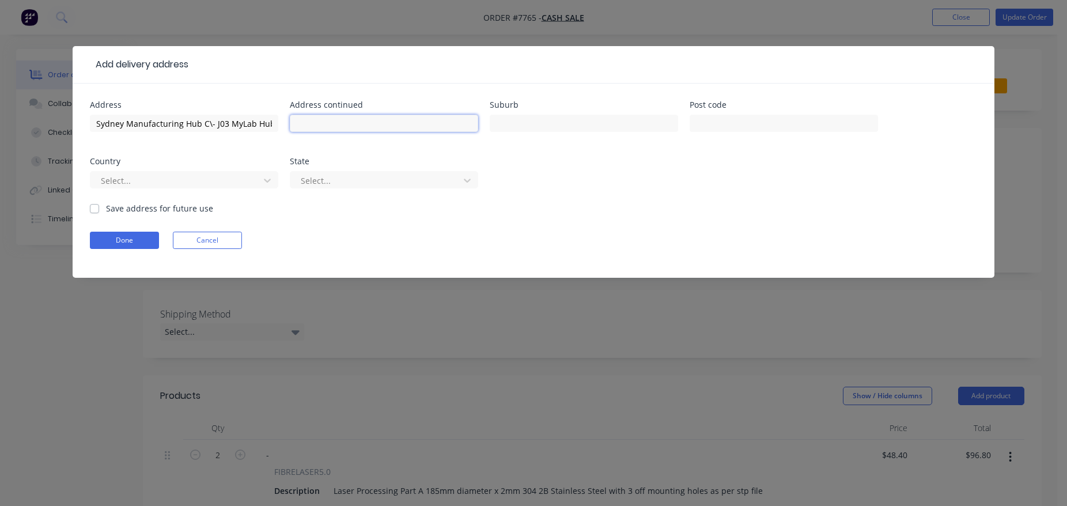
paste input "Mechanical Engineering Bld J07 [GEOGRAPHIC_DATA]"
type input "Mechanical Engineering Bld J07 [GEOGRAPHIC_DATA]"
click at [718, 126] on input "text" at bounding box center [784, 123] width 188 height 17
type input "2006"
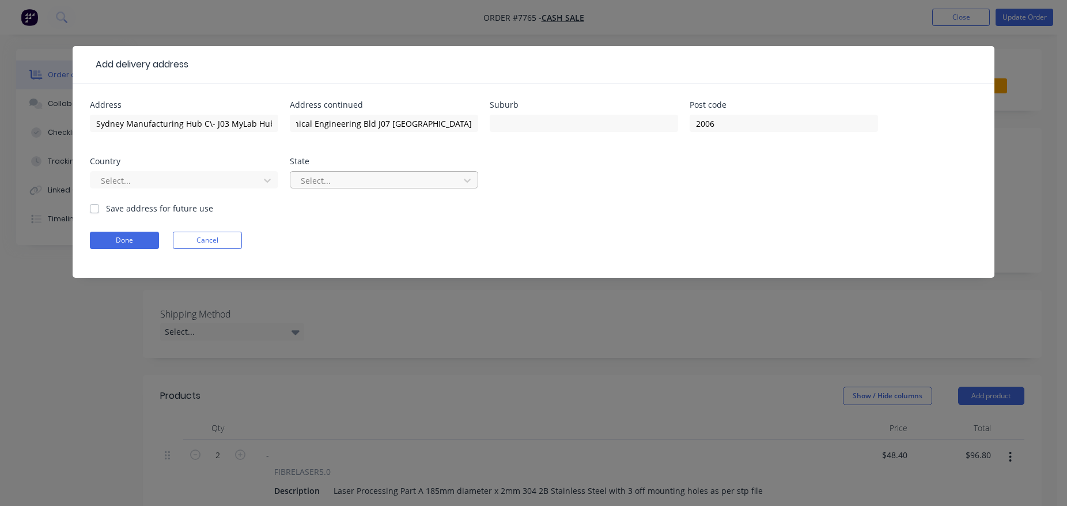
click at [360, 183] on div at bounding box center [377, 180] width 154 height 14
click at [267, 184] on icon at bounding box center [268, 181] width 12 height 12
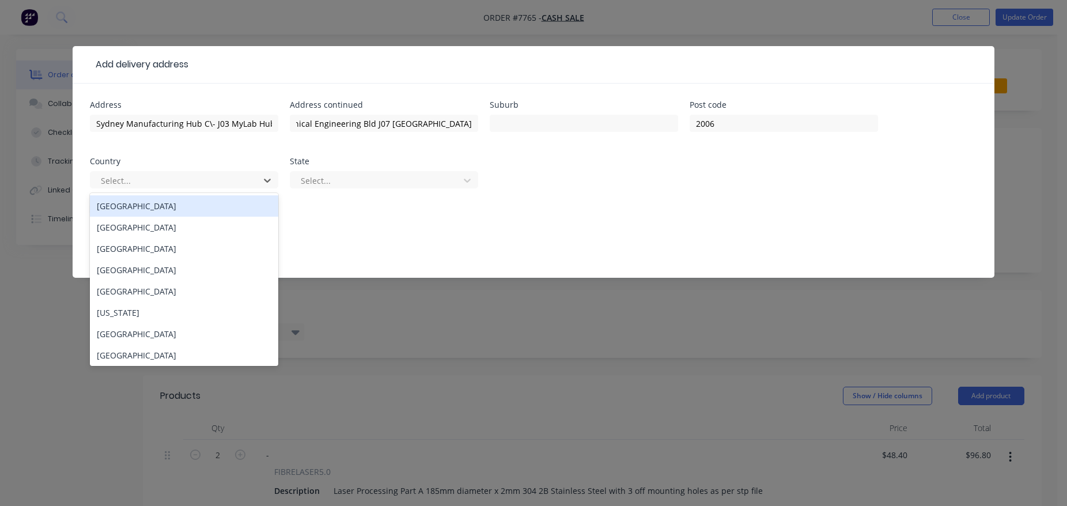
click at [240, 209] on div "[GEOGRAPHIC_DATA]" at bounding box center [184, 205] width 188 height 21
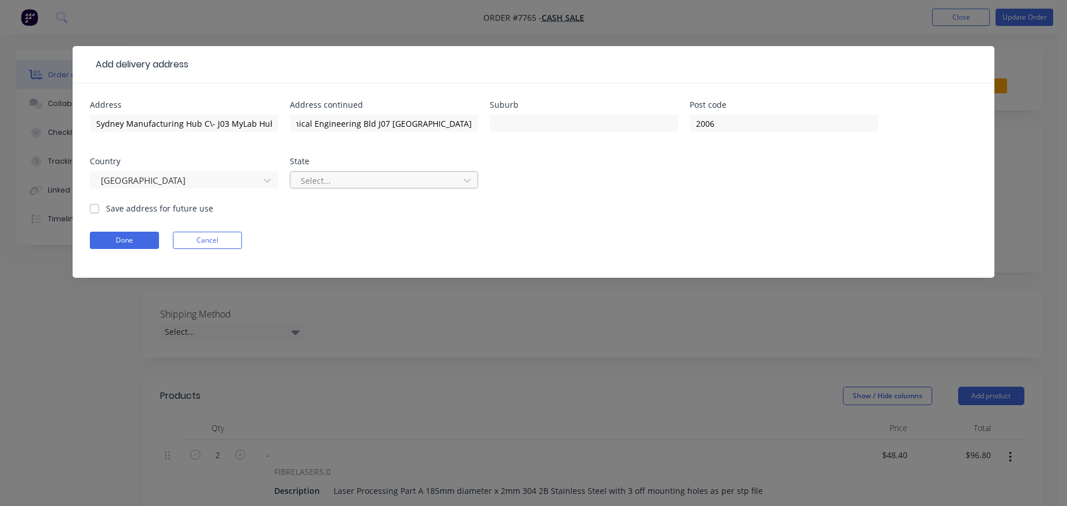
click at [333, 184] on div at bounding box center [377, 180] width 154 height 14
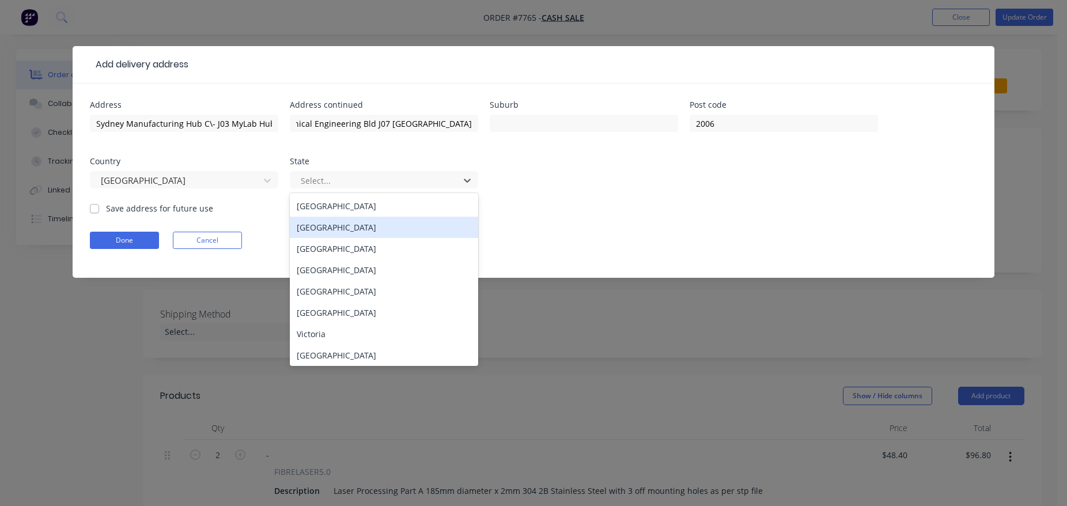
click at [362, 232] on div "[GEOGRAPHIC_DATA]" at bounding box center [384, 227] width 188 height 21
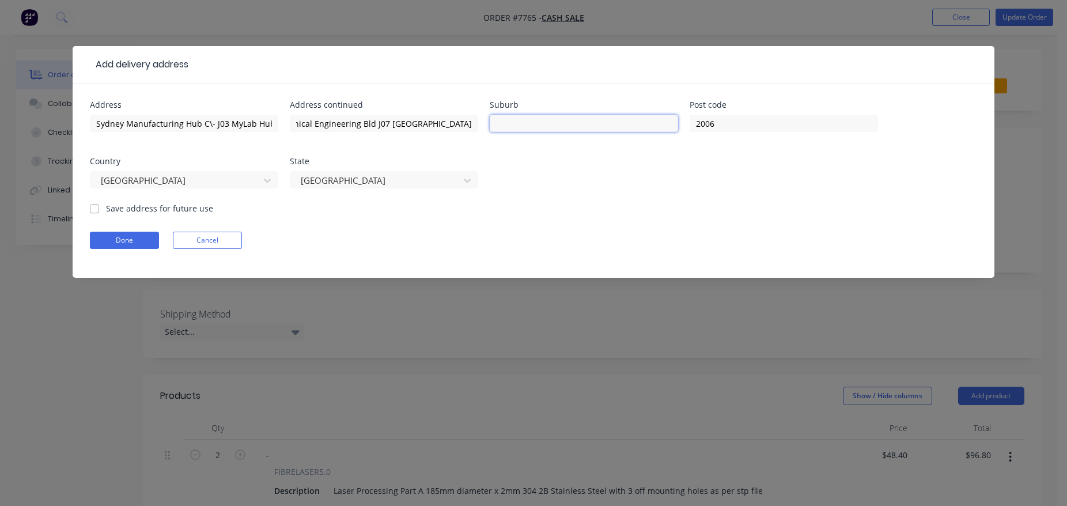
click at [585, 128] on input "text" at bounding box center [584, 123] width 188 height 17
type input "[GEOGRAPHIC_DATA]"
click at [125, 243] on button "Done" at bounding box center [124, 240] width 69 height 17
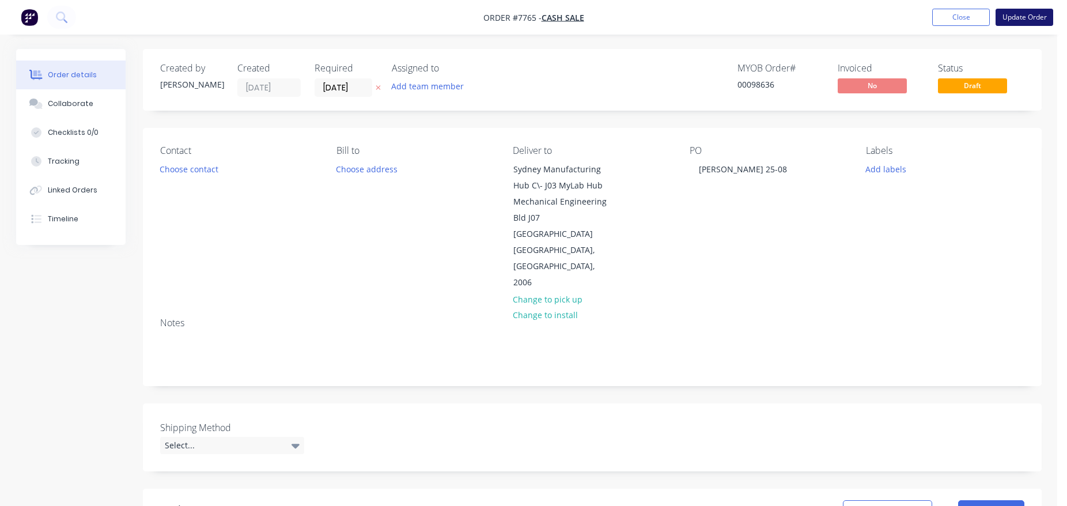
click at [1032, 22] on button "Update Order" at bounding box center [1025, 17] width 58 height 17
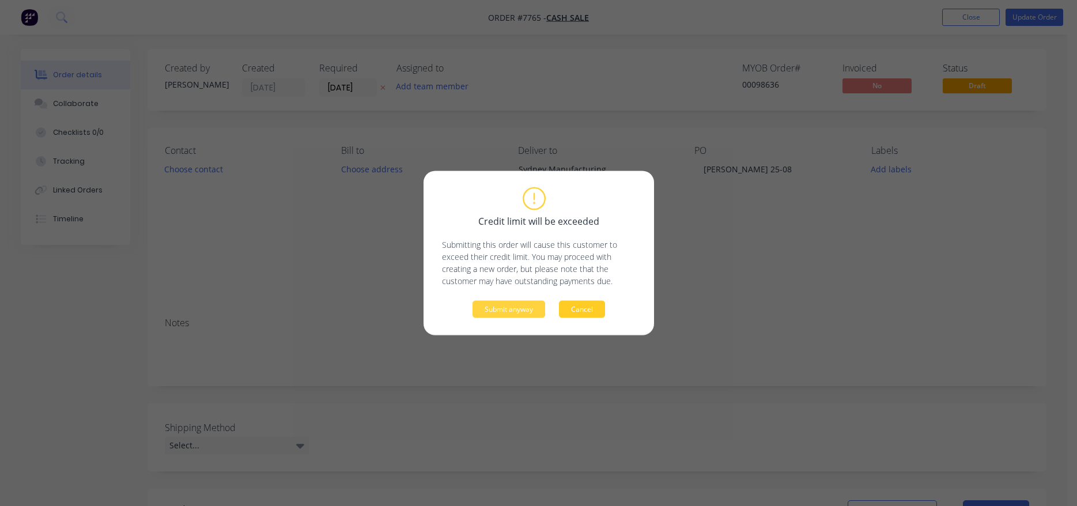
click at [582, 302] on button "Cancel" at bounding box center [582, 309] width 46 height 17
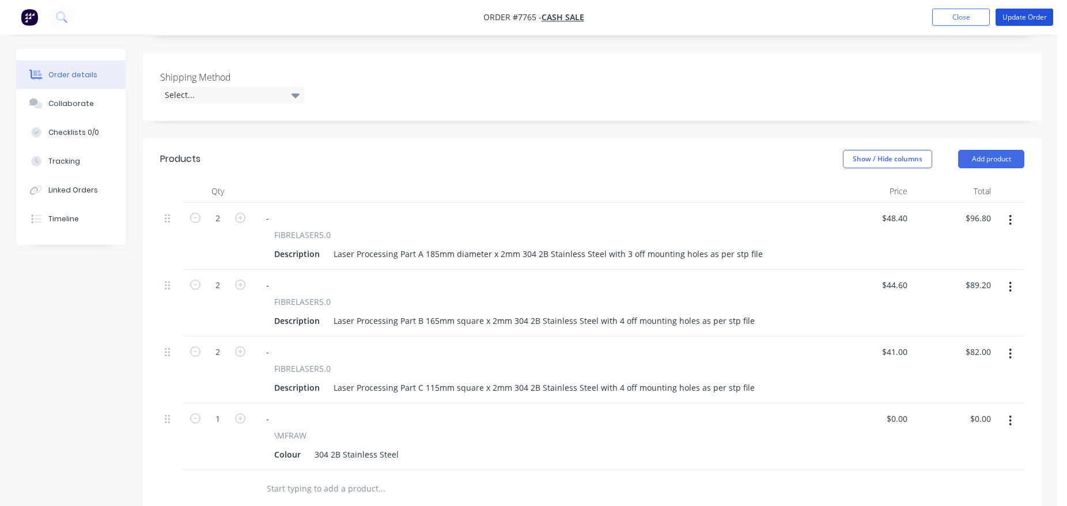
scroll to position [353, 0]
click at [264, 84] on div "Select..." at bounding box center [232, 92] width 144 height 17
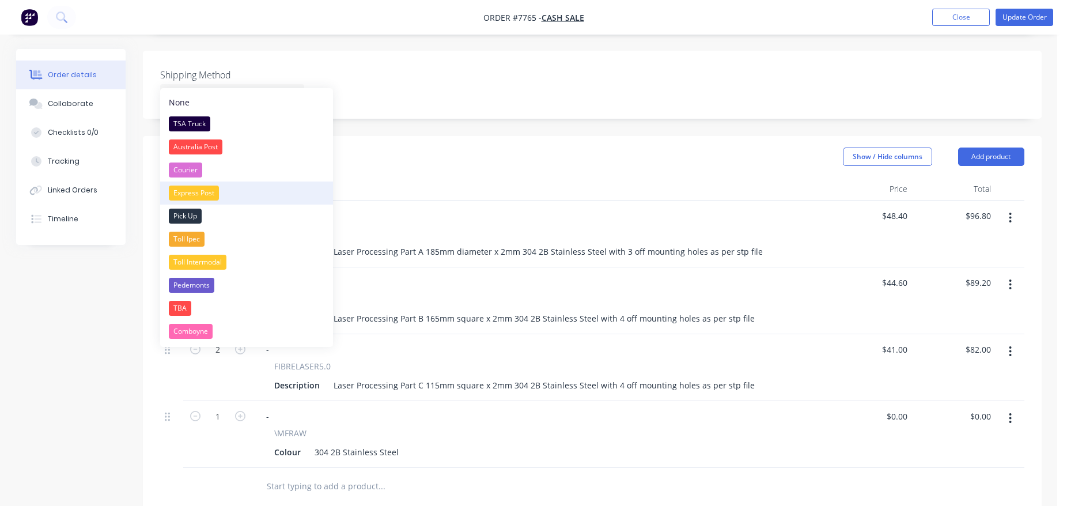
click at [207, 190] on div "Express Post" at bounding box center [194, 193] width 50 height 15
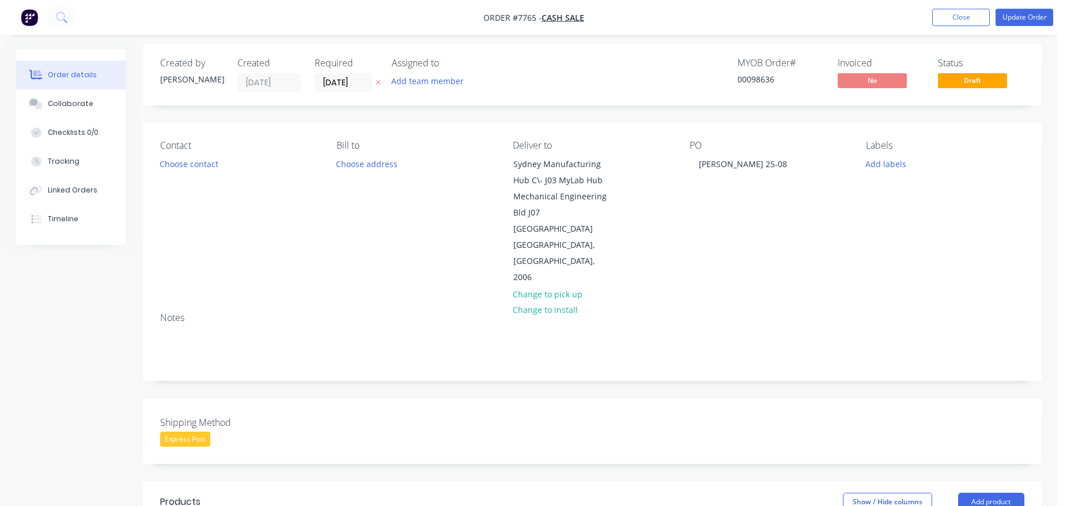
scroll to position [0, 0]
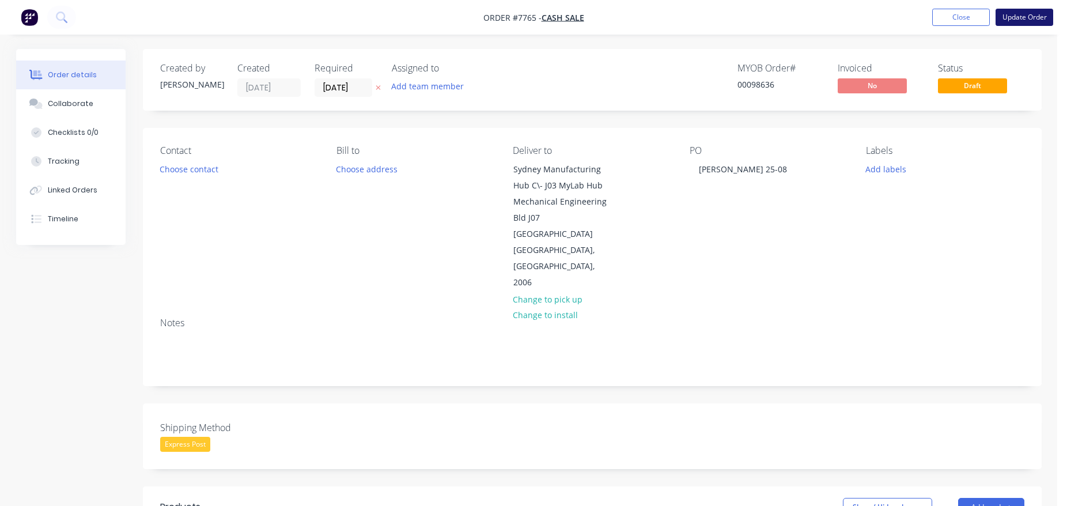
click at [1020, 15] on button "Update Order" at bounding box center [1025, 17] width 58 height 17
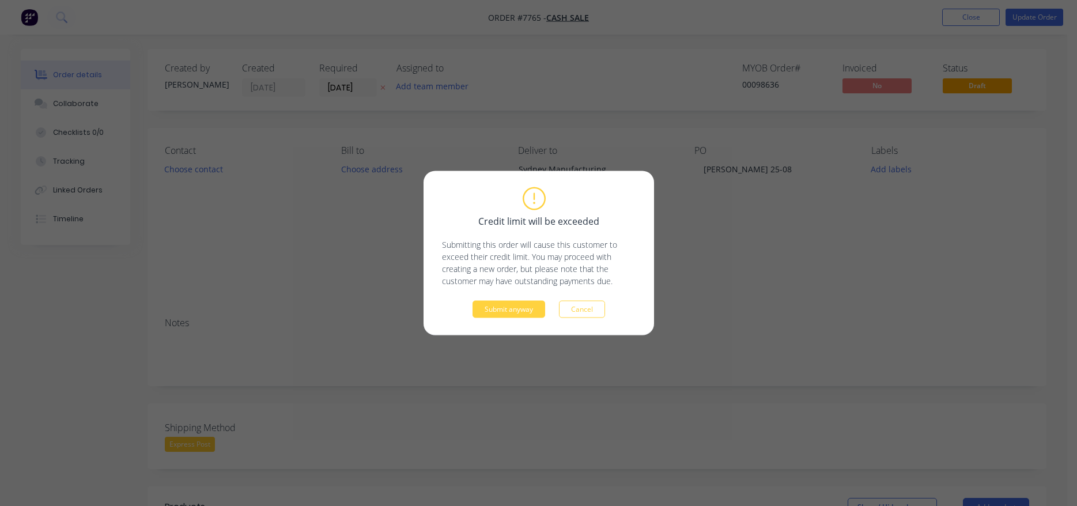
click at [511, 321] on div "Credit limit will be exceeded Submitting this order will cause this customer to…" at bounding box center [538, 253] width 230 height 164
click at [517, 310] on button "Submit anyway" at bounding box center [508, 309] width 73 height 17
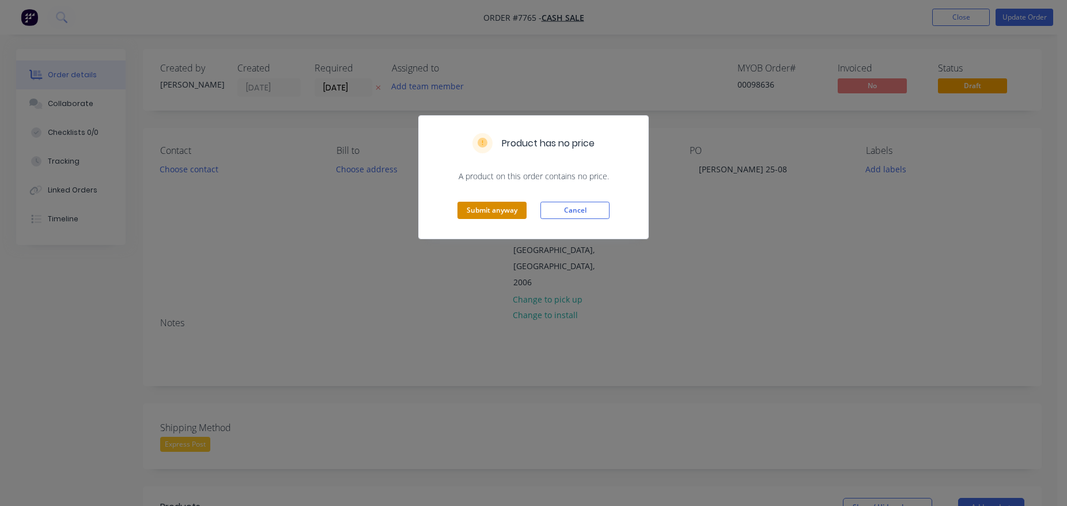
click at [484, 210] on button "Submit anyway" at bounding box center [491, 210] width 69 height 17
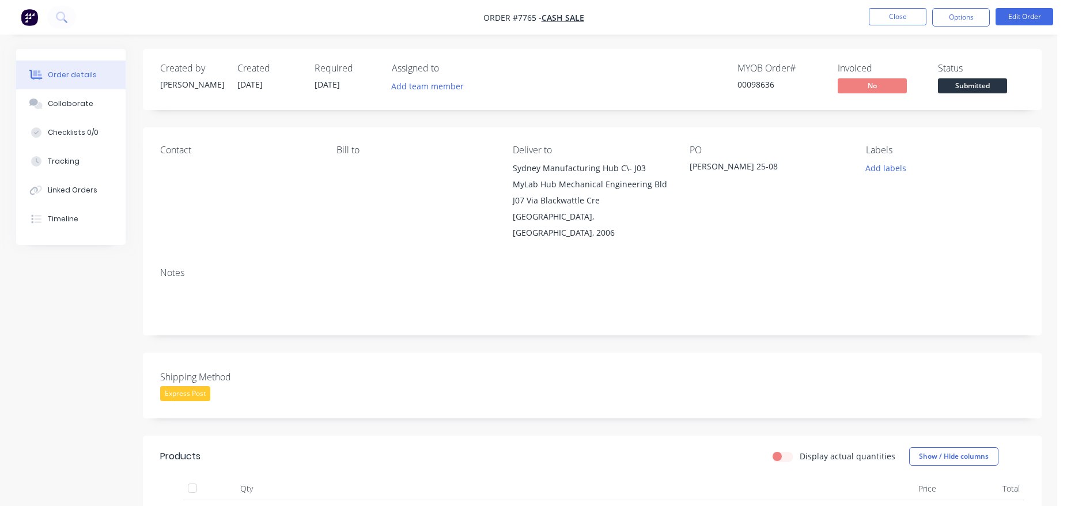
scroll to position [407, 0]
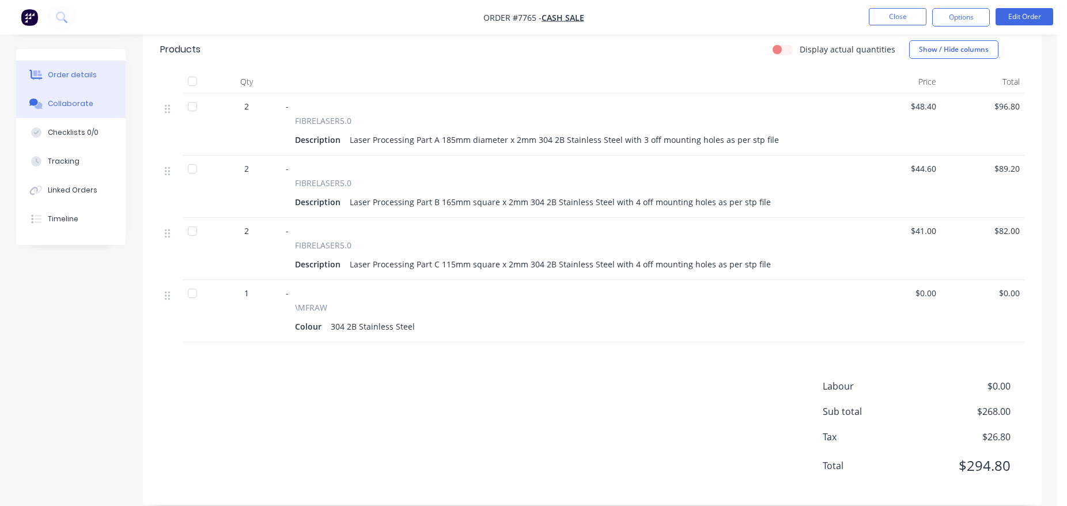
click at [93, 104] on button "Collaborate" at bounding box center [70, 103] width 109 height 29
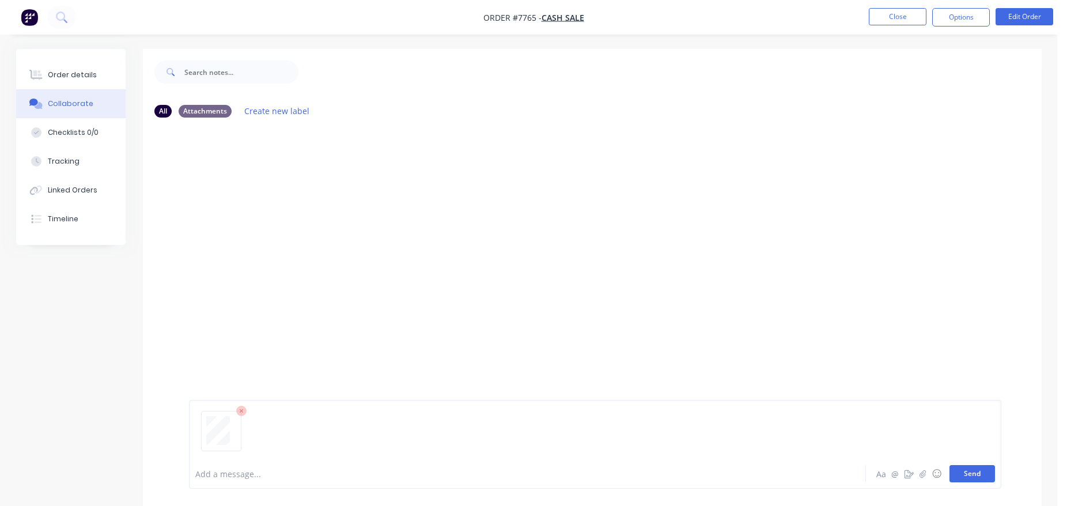
click at [972, 477] on button "Send" at bounding box center [972, 473] width 46 height 17
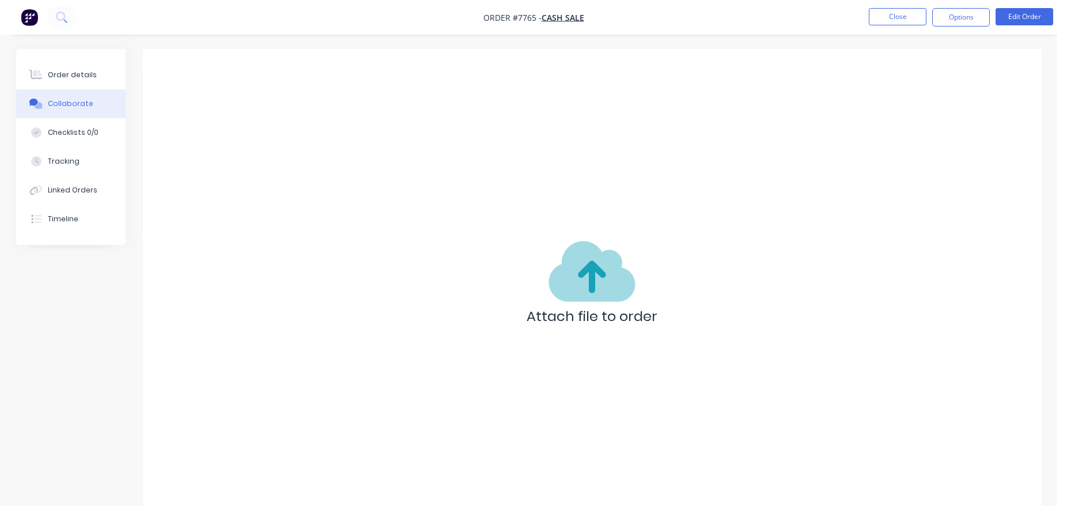
scroll to position [17, 0]
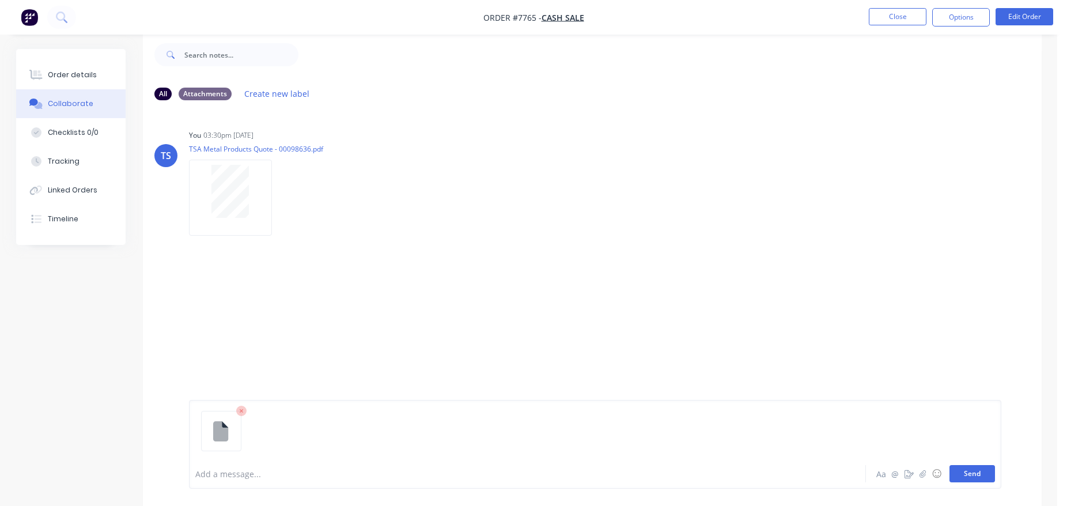
click at [983, 480] on button "Send" at bounding box center [972, 473] width 46 height 17
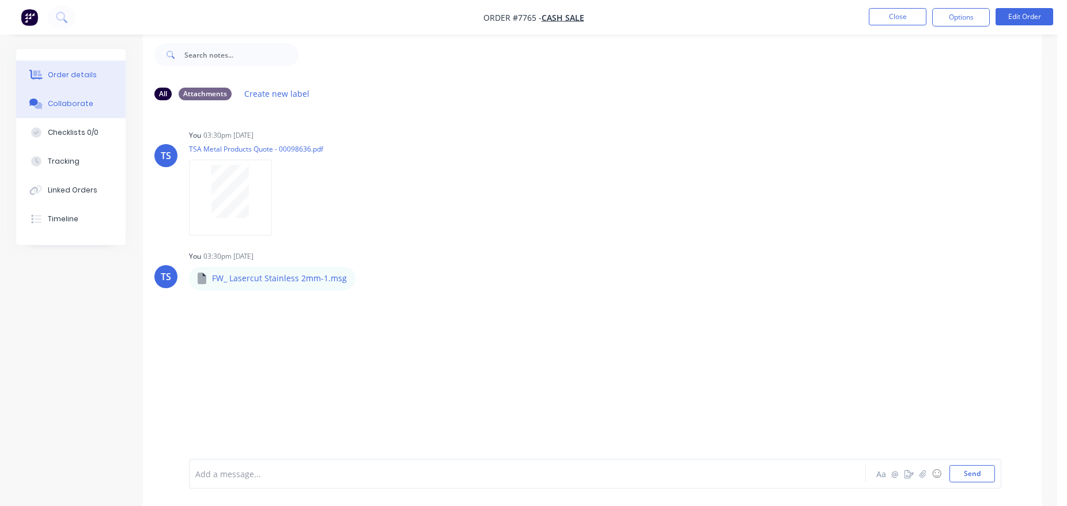
click at [80, 71] on div "Order details" at bounding box center [72, 75] width 49 height 10
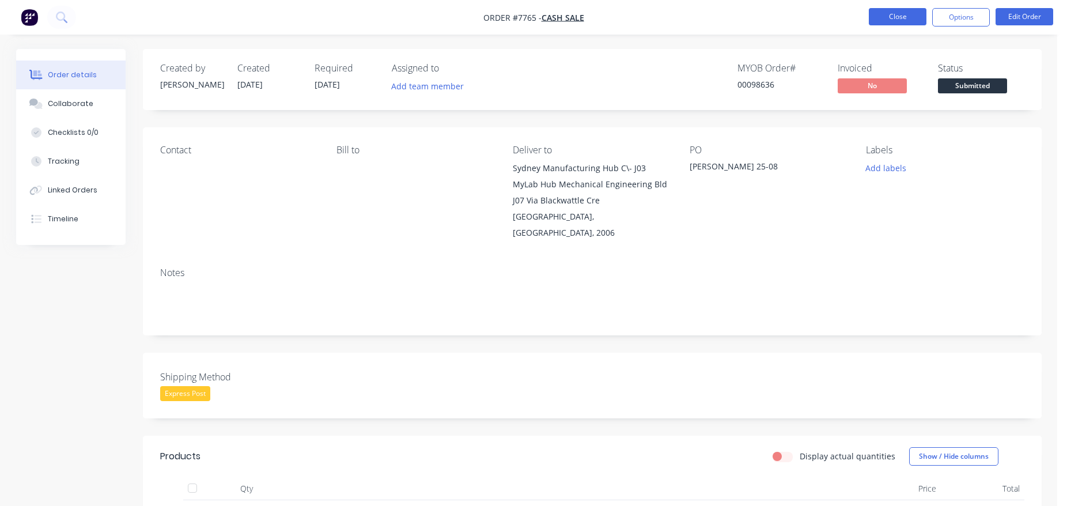
click at [905, 19] on button "Close" at bounding box center [898, 16] width 58 height 17
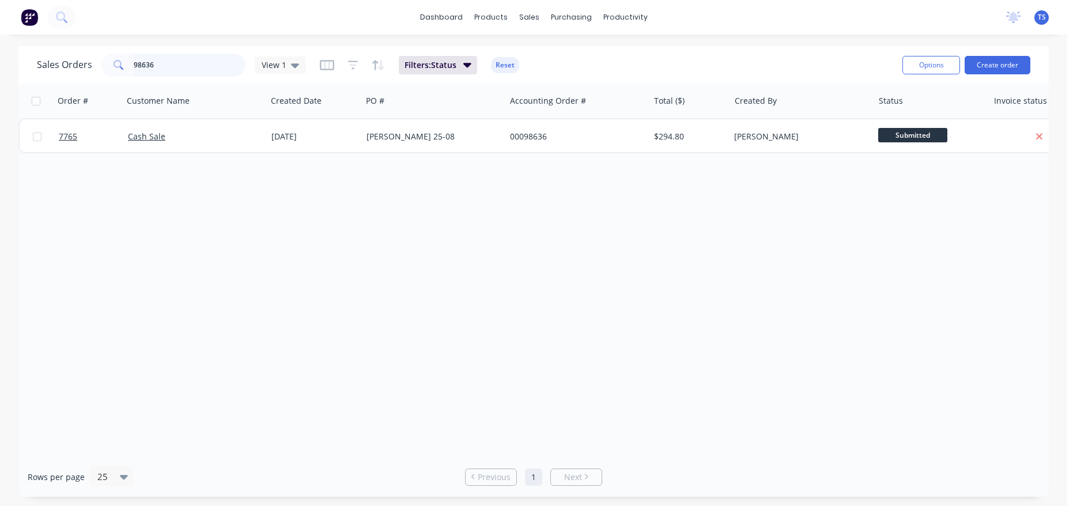
click at [188, 62] on input "98636" at bounding box center [190, 65] width 112 height 23
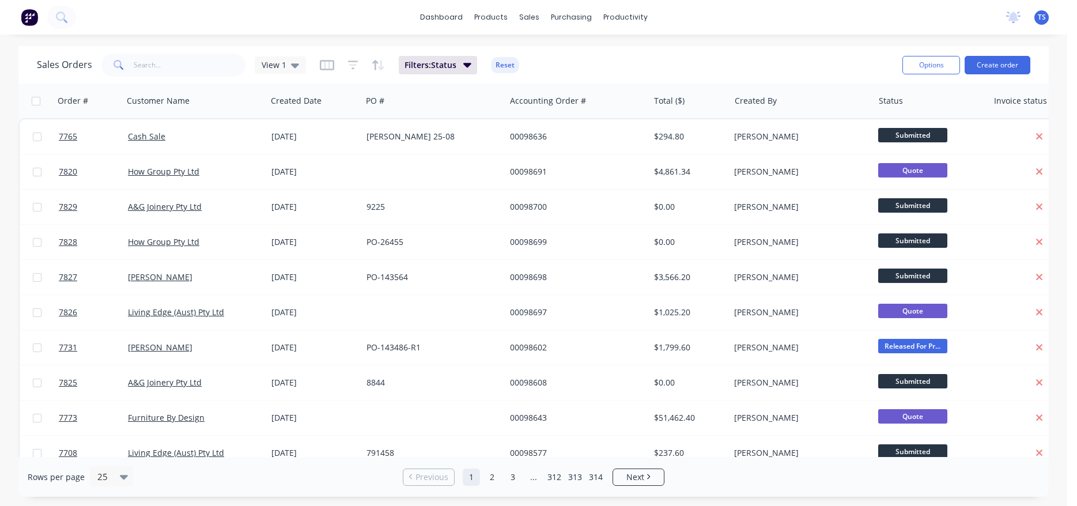
click at [177, 77] on div "Sales Orders View 1 Filters: Status Reset" at bounding box center [465, 65] width 856 height 28
click at [177, 71] on input "text" at bounding box center [190, 65] width 112 height 23
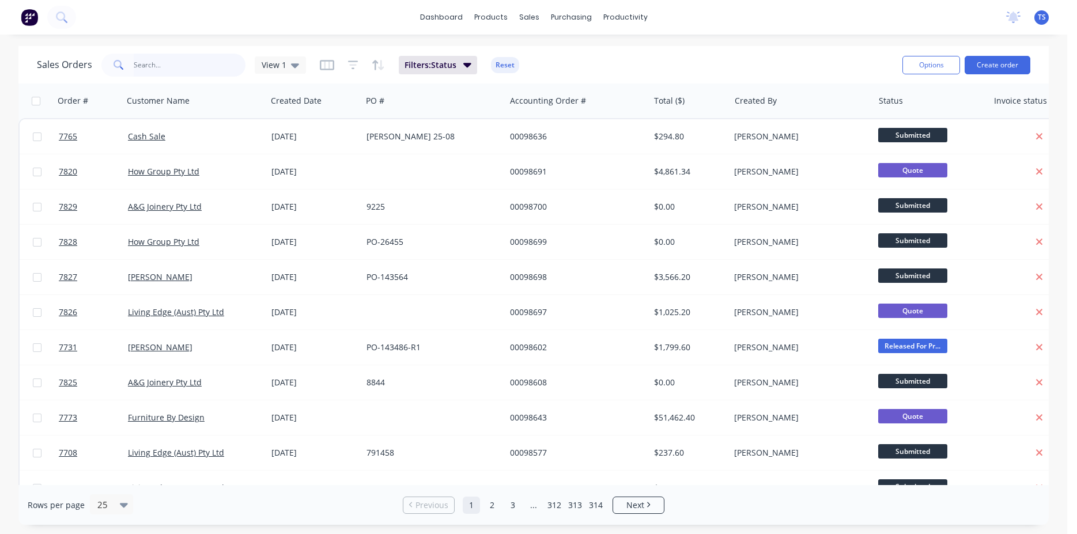
click at [180, 58] on input "text" at bounding box center [190, 65] width 112 height 23
click at [843, 71] on div "Sales Orders View 1 Filters: Status Reset" at bounding box center [465, 65] width 856 height 28
drag, startPoint x: 108, startPoint y: 70, endPoint x: 123, endPoint y: 69, distance: 14.4
click at [112, 70] on span at bounding box center [117, 65] width 32 height 23
click at [158, 66] on input "text" at bounding box center [190, 65] width 112 height 23
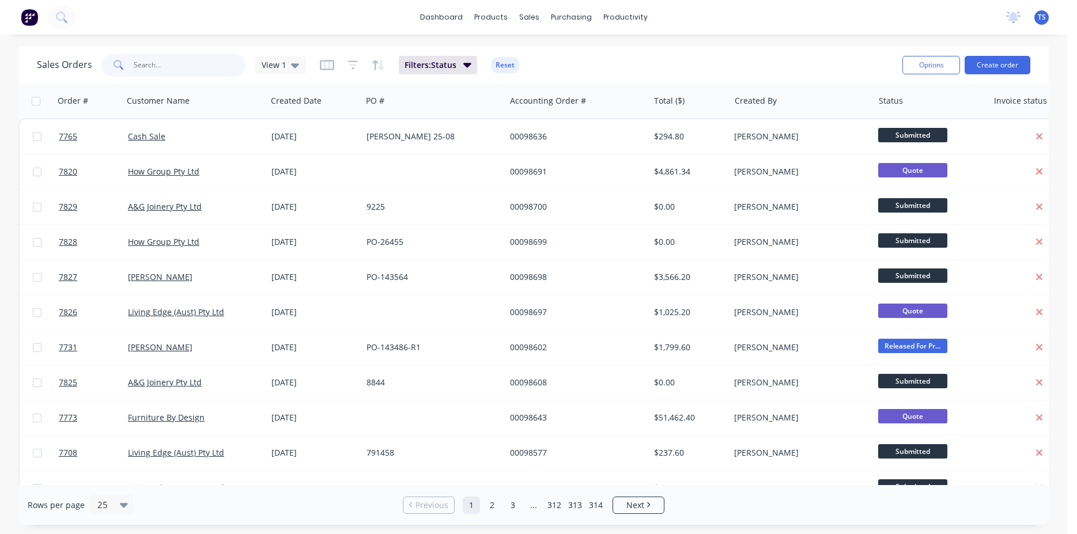
click at [203, 59] on input "text" at bounding box center [190, 65] width 112 height 23
click at [190, 73] on input "text" at bounding box center [190, 65] width 112 height 23
click at [215, 54] on input "text" at bounding box center [190, 65] width 112 height 23
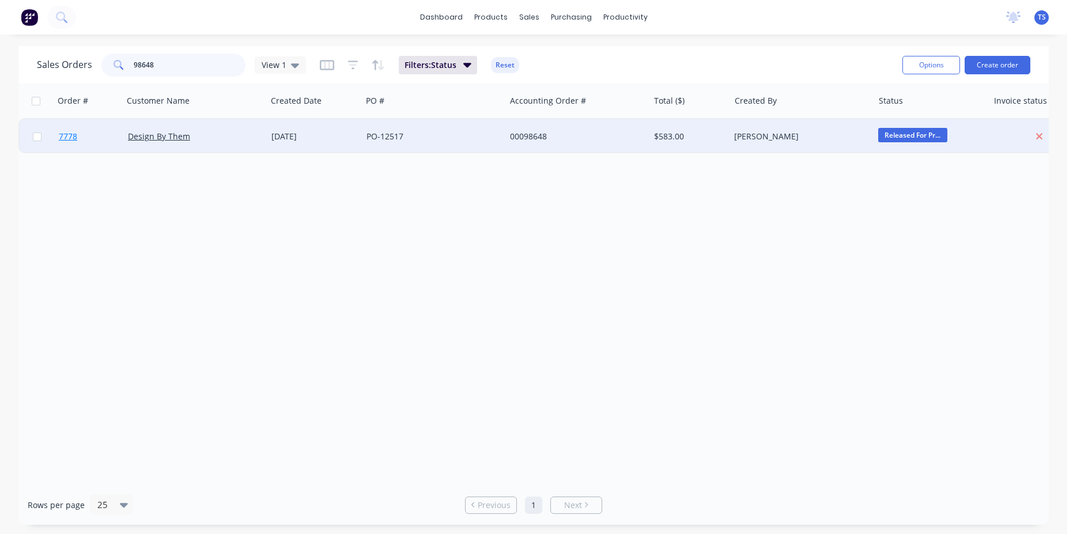
type input "98648"
click at [85, 137] on link "7778" at bounding box center [93, 136] width 69 height 35
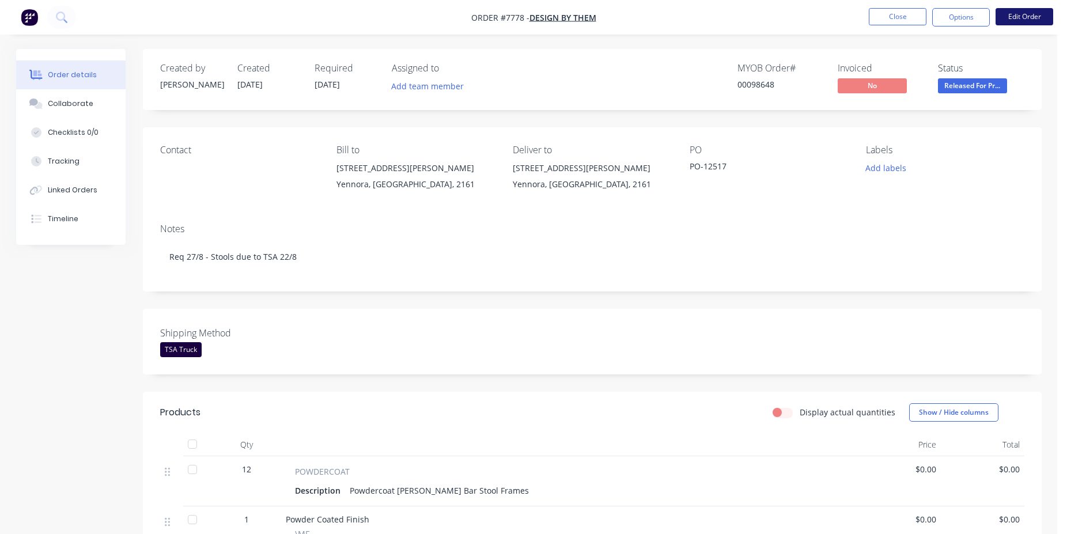
click at [1005, 25] on button "Edit Order" at bounding box center [1025, 16] width 58 height 17
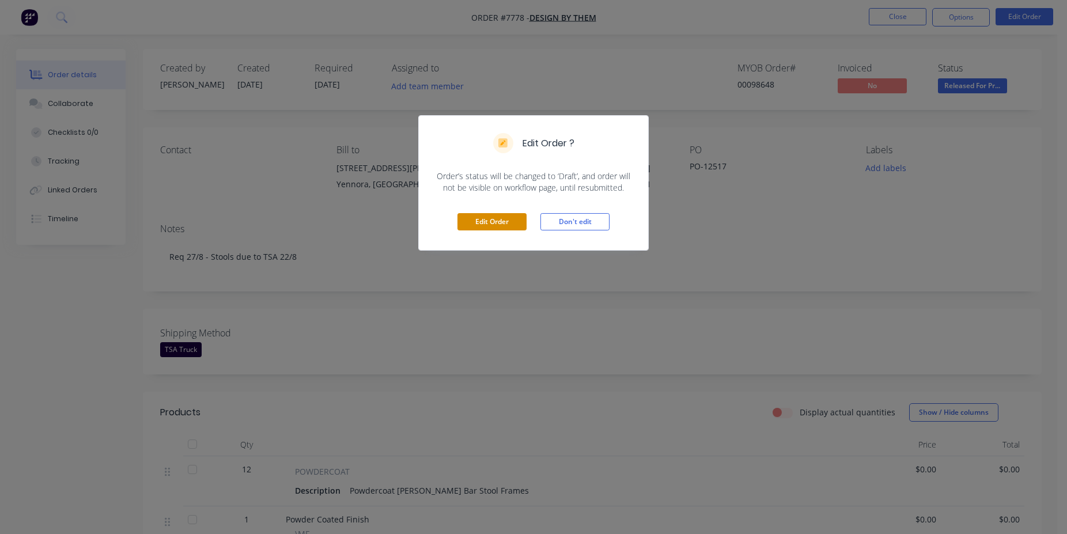
click at [494, 228] on button "Edit Order" at bounding box center [491, 221] width 69 height 17
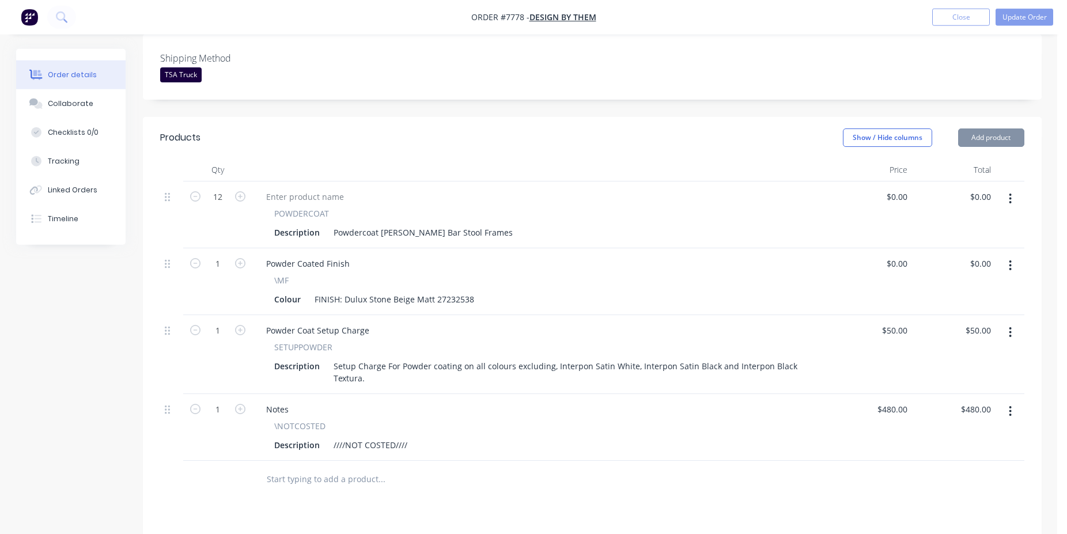
scroll to position [353, 0]
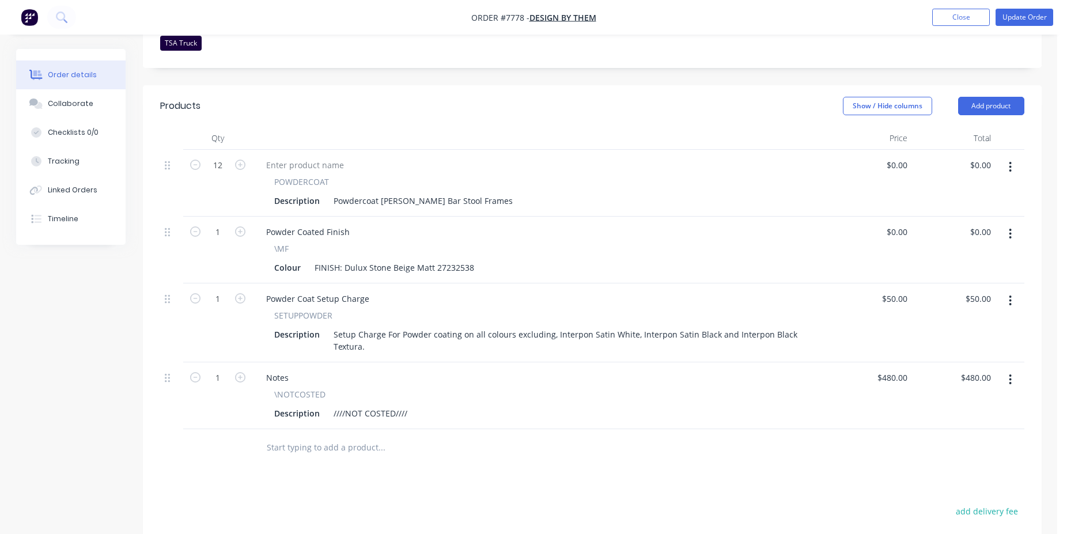
click at [310, 436] on input "text" at bounding box center [381, 447] width 230 height 23
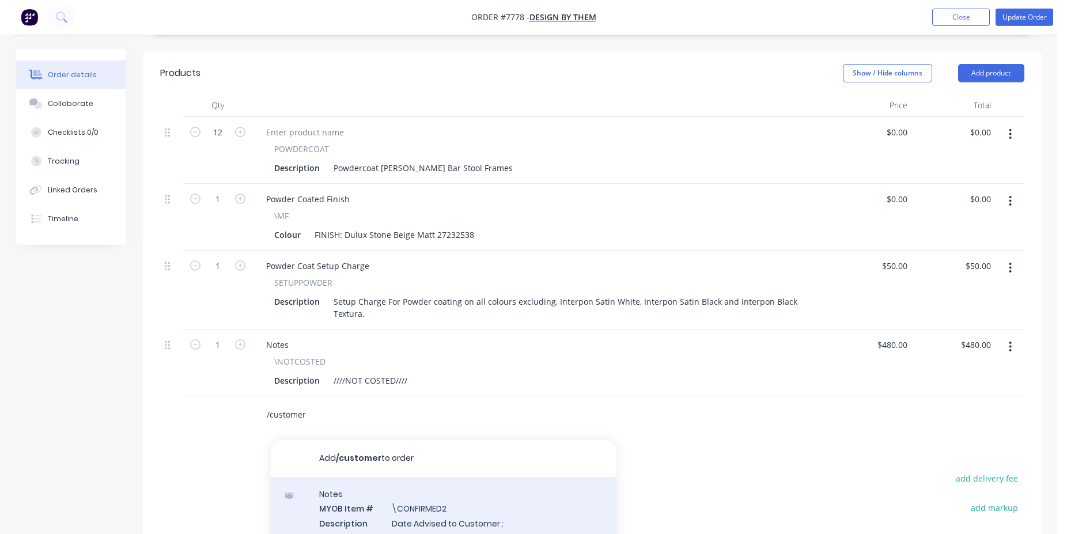
scroll to position [411, 0]
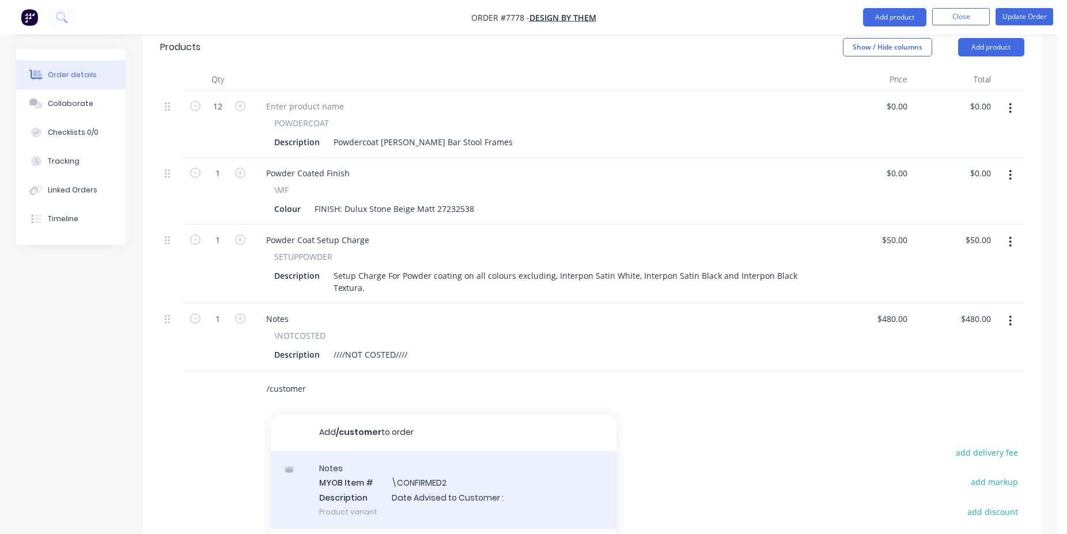
type input "/customer"
click at [454, 475] on div "Notes MYOB Item # \CONFIRMED2 Description Date Advised to Customer : Product va…" at bounding box center [444, 490] width 346 height 78
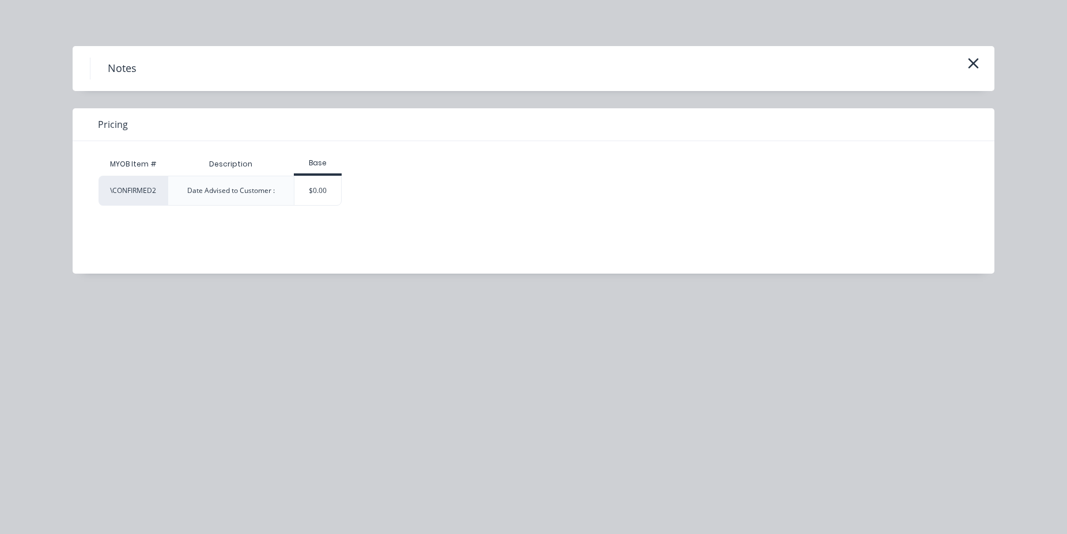
click at [325, 209] on div "MYOB Item # Description Base \CONFIRMED2 Date Advised to Customer : $0.00" at bounding box center [525, 198] width 905 height 115
click at [325, 202] on div "$0.00" at bounding box center [317, 190] width 47 height 29
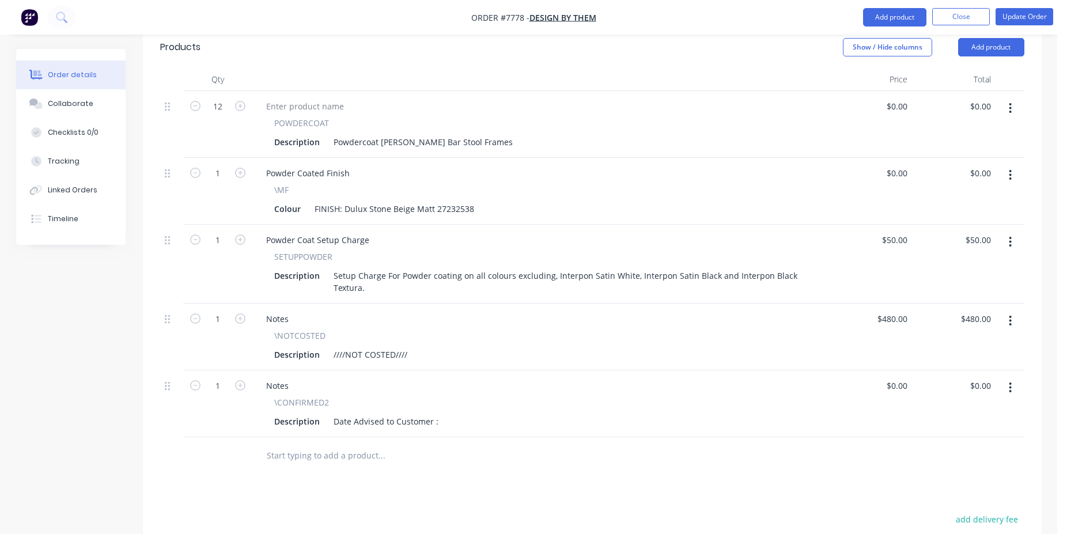
click at [441, 396] on div "\CONFIRMED2 Description Date Advised to Customer :" at bounding box center [540, 412] width 567 height 33
click at [441, 413] on div "Description Date Advised to Customer :" at bounding box center [538, 421] width 537 height 17
click at [440, 413] on div "Description Date Advised to Customer :" at bounding box center [538, 421] width 537 height 17
click at [439, 413] on div "Date Advised to Customer :" at bounding box center [386, 421] width 114 height 17
click at [1009, 377] on button "button" at bounding box center [1010, 387] width 27 height 21
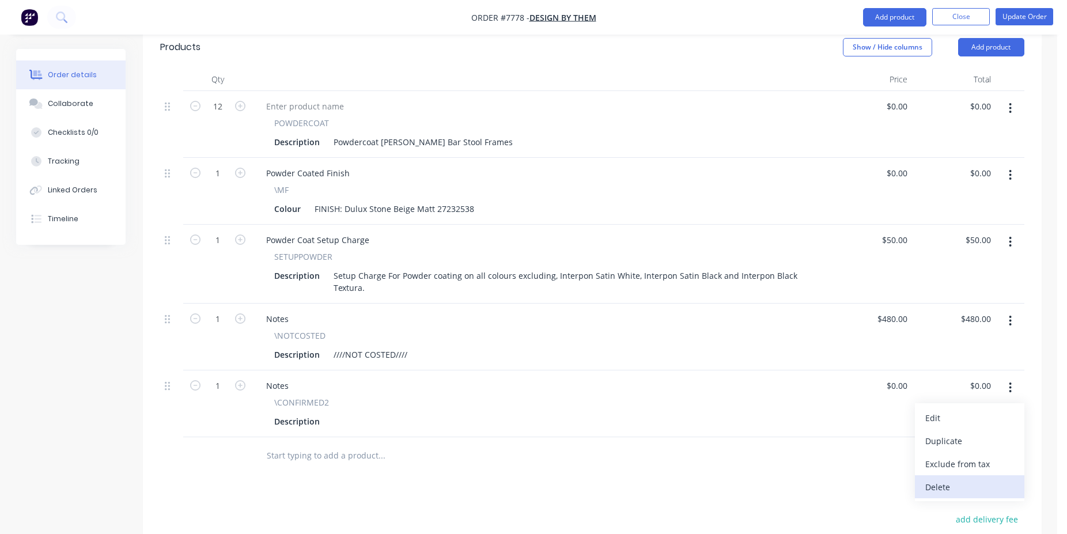
click at [939, 479] on div "Delete" at bounding box center [969, 487] width 89 height 17
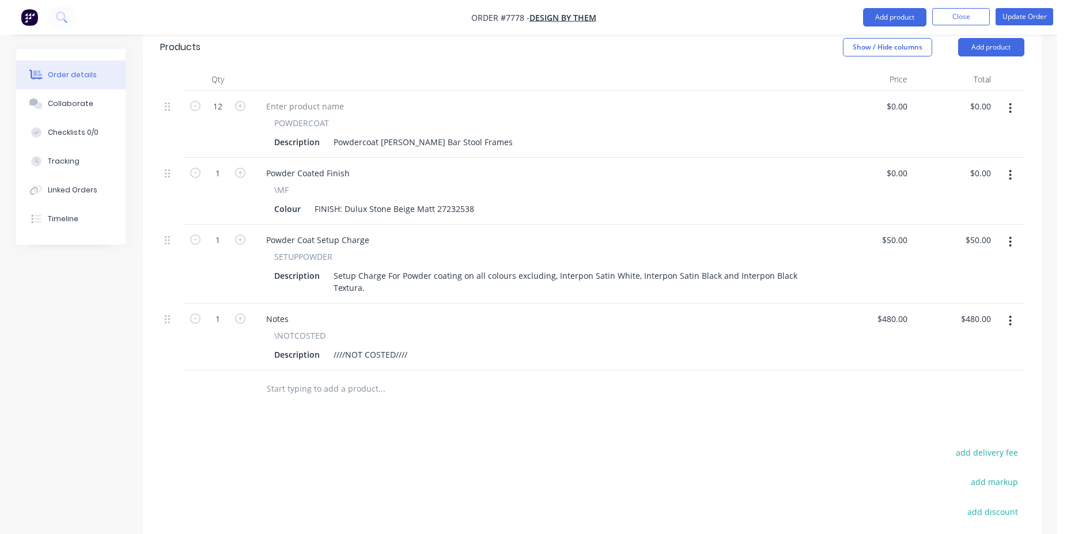
click at [309, 377] on input "text" at bounding box center [381, 388] width 230 height 23
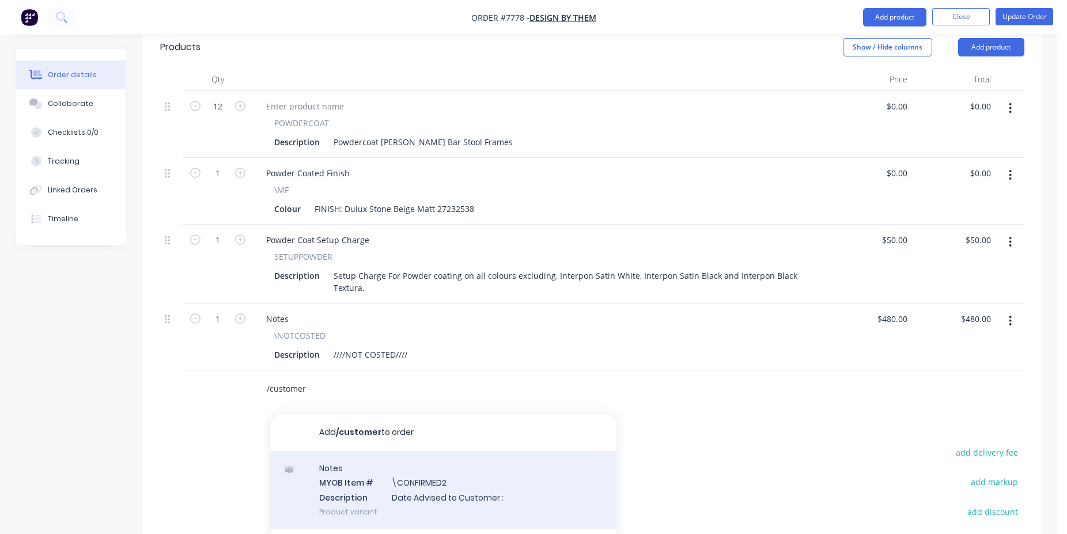
type input "/customer"
click at [413, 451] on div "Notes MYOB Item # \CONFIRMED2 Description Date Advised to Customer : Product va…" at bounding box center [444, 490] width 346 height 78
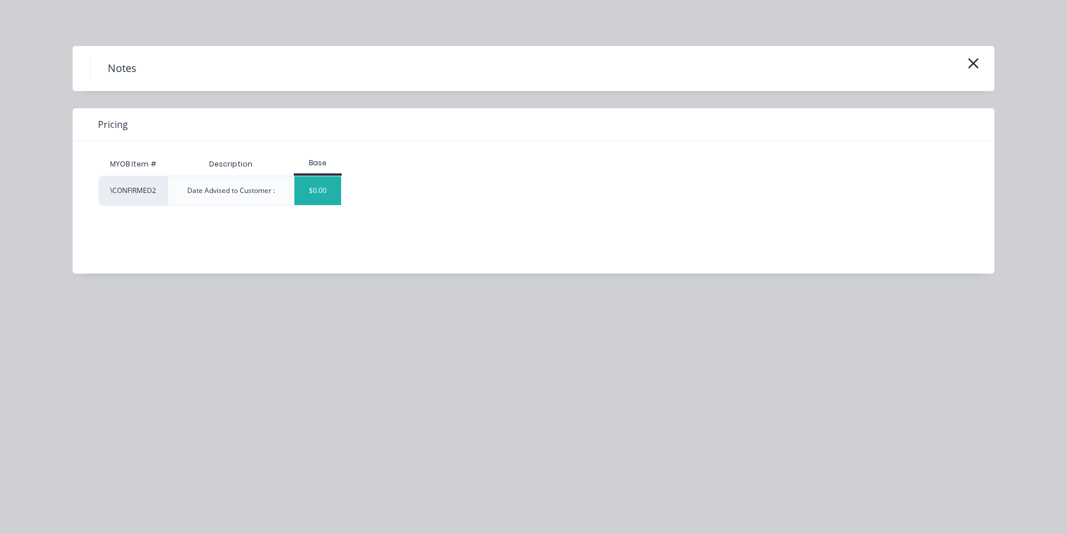
click at [323, 188] on div "$0.00" at bounding box center [317, 190] width 47 height 29
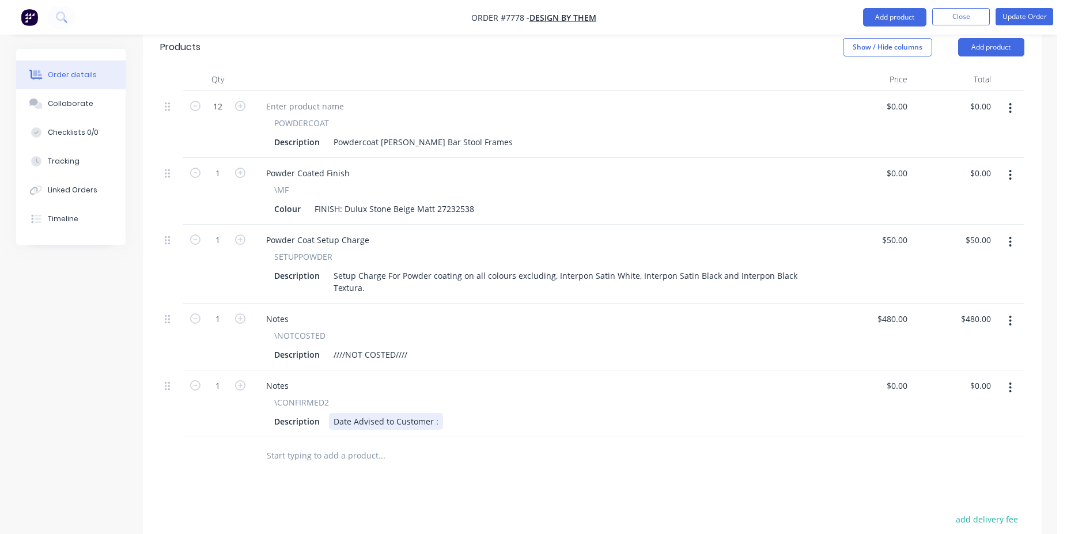
click at [434, 413] on div "Date Advised to Customer :" at bounding box center [386, 421] width 114 height 17
click at [1034, 25] on li "Update Order" at bounding box center [1025, 17] width 58 height 18
click at [1035, 19] on button "Update Order" at bounding box center [1025, 16] width 58 height 17
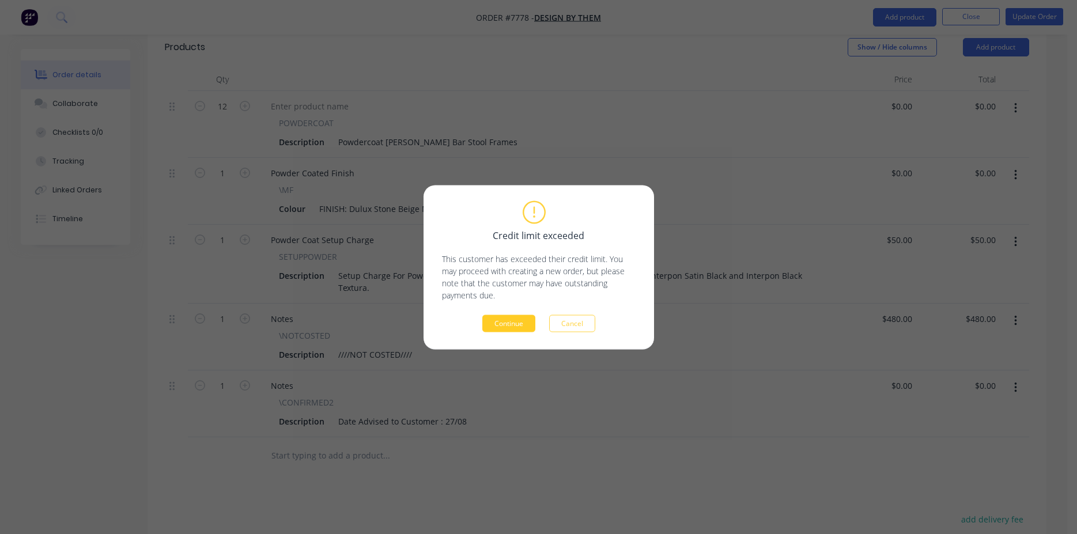
click at [529, 316] on button "Continue" at bounding box center [508, 323] width 53 height 17
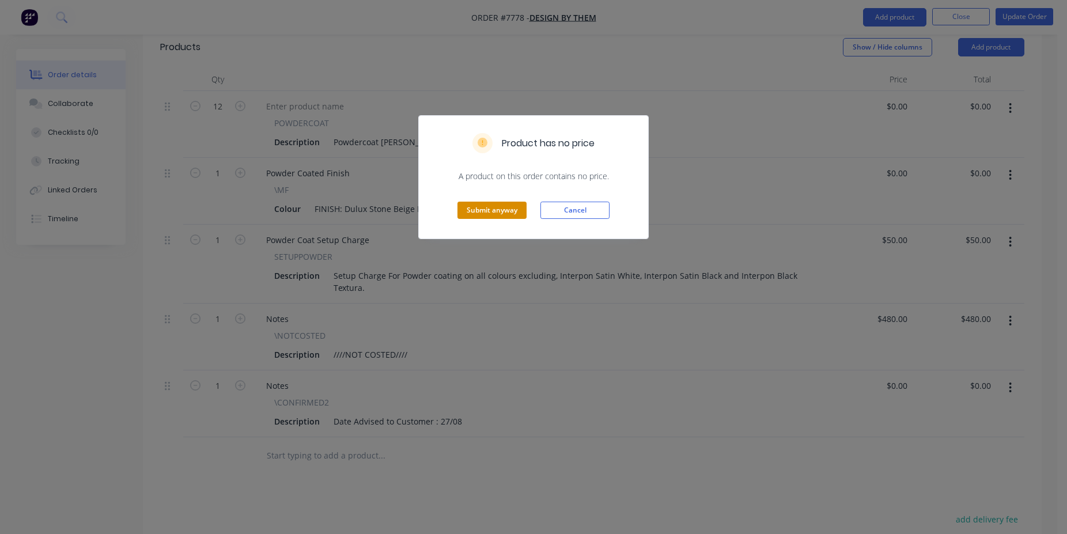
click at [516, 203] on button "Submit anyway" at bounding box center [491, 210] width 69 height 17
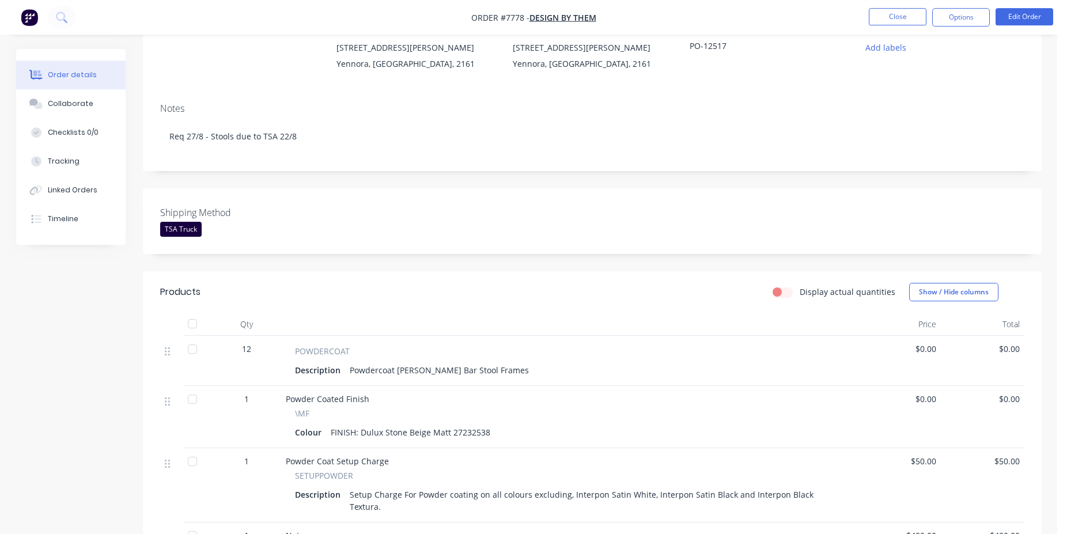
scroll to position [0, 0]
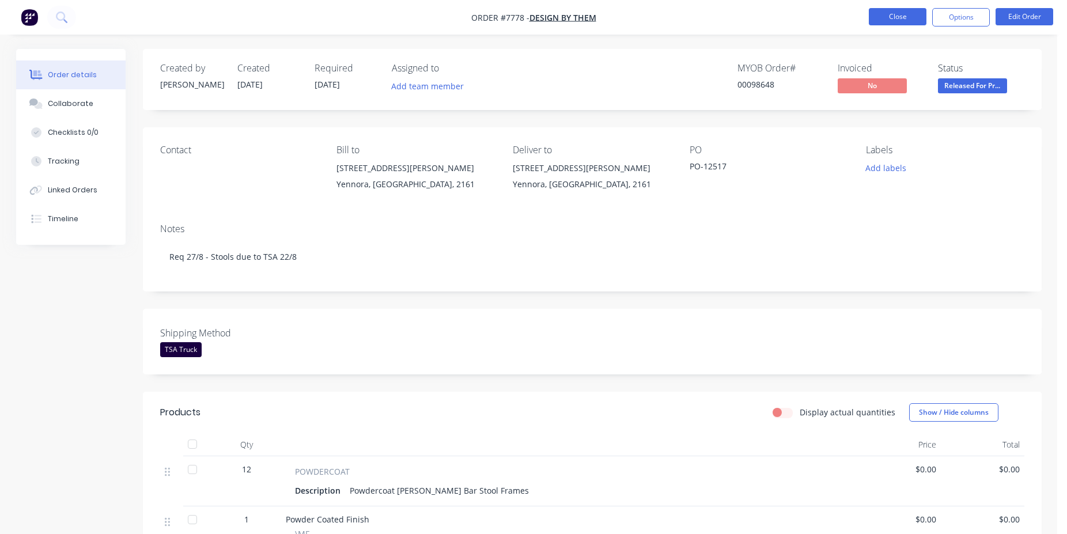
click at [893, 21] on button "Close" at bounding box center [898, 16] width 58 height 17
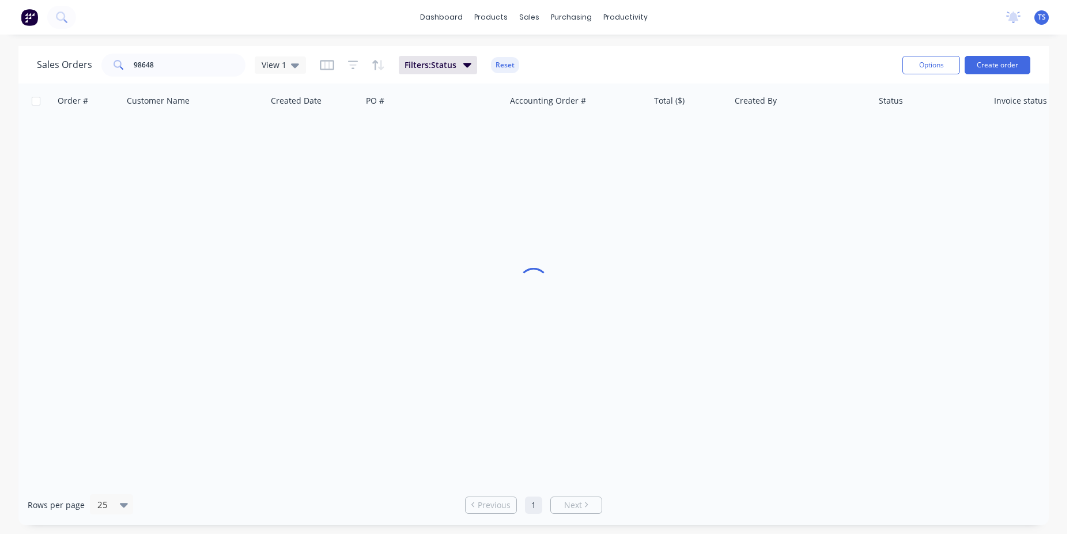
click at [206, 77] on div "Sales Orders 98648 View 1 Filters: Status Reset" at bounding box center [465, 65] width 856 height 28
click at [192, 70] on input "98648" at bounding box center [190, 65] width 112 height 23
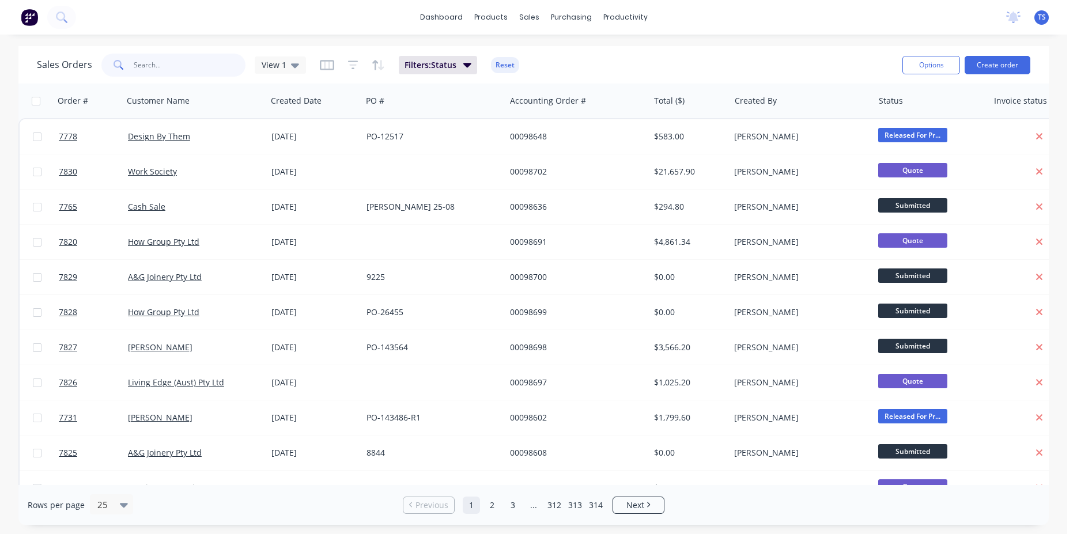
click at [191, 71] on input "text" at bounding box center [190, 65] width 112 height 23
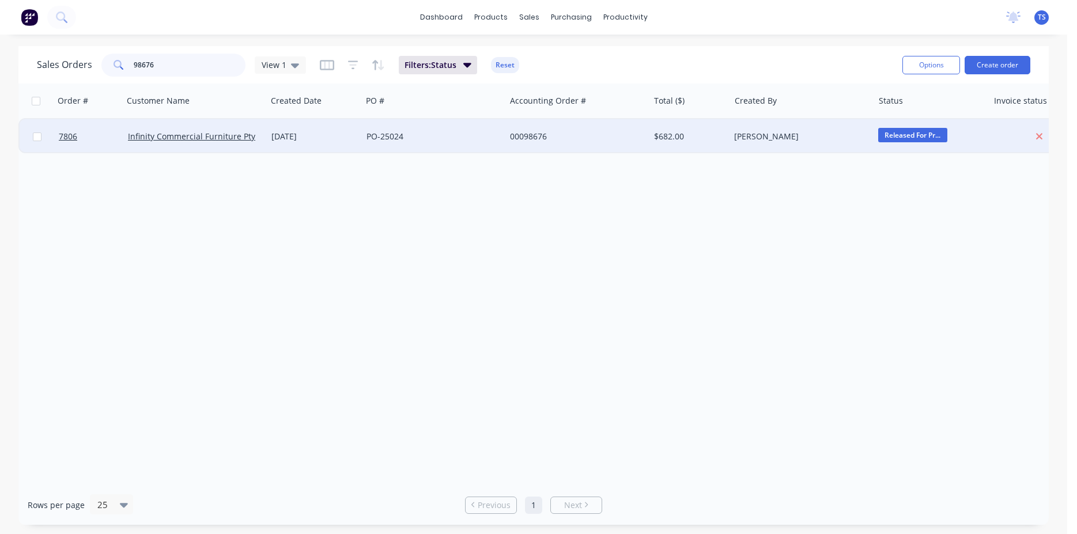
type input "98676"
click at [394, 136] on div "PO-25024" at bounding box center [430, 137] width 128 height 12
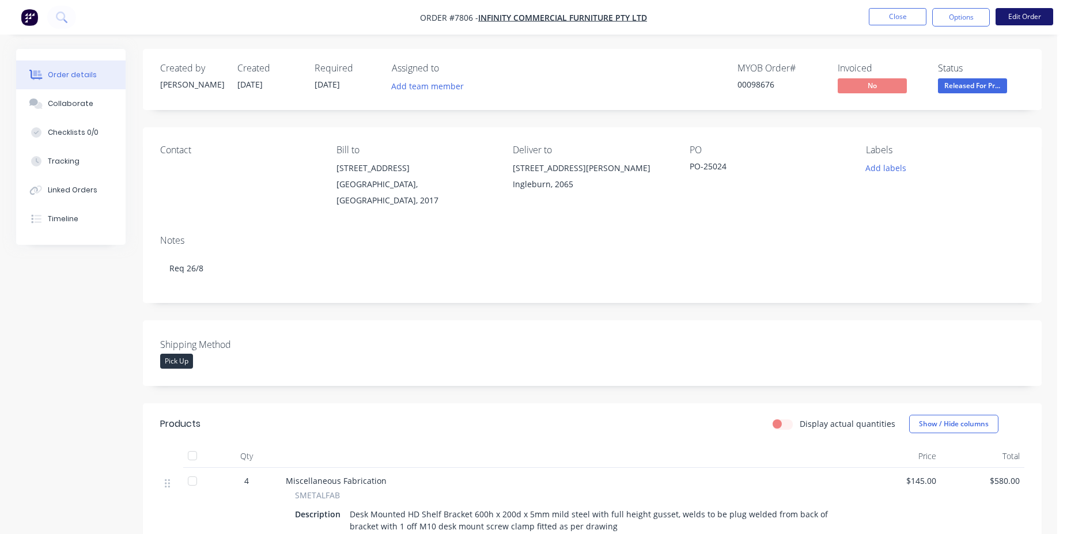
click at [1031, 20] on button "Edit Order" at bounding box center [1025, 16] width 58 height 17
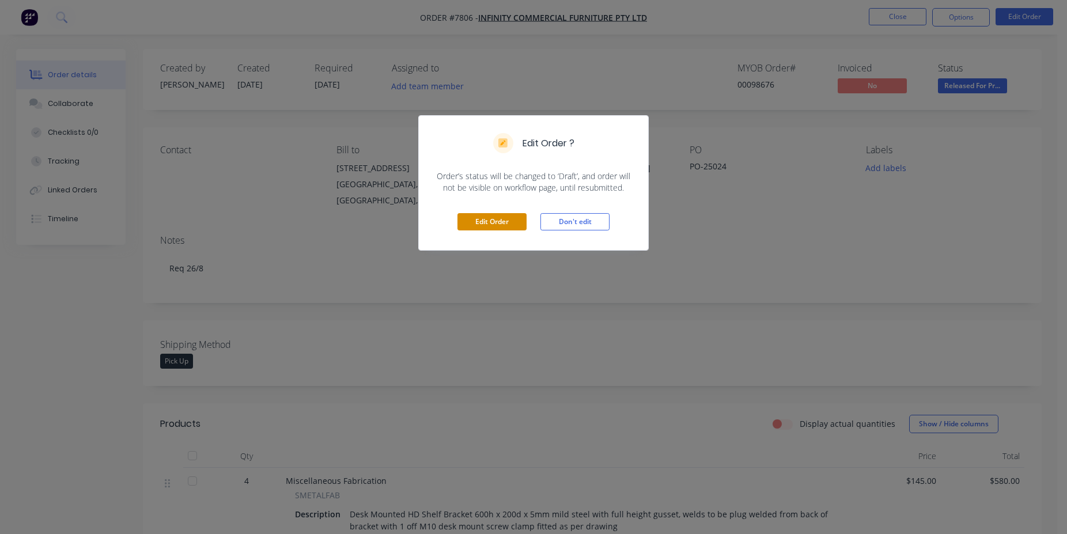
click at [490, 225] on button "Edit Order" at bounding box center [491, 221] width 69 height 17
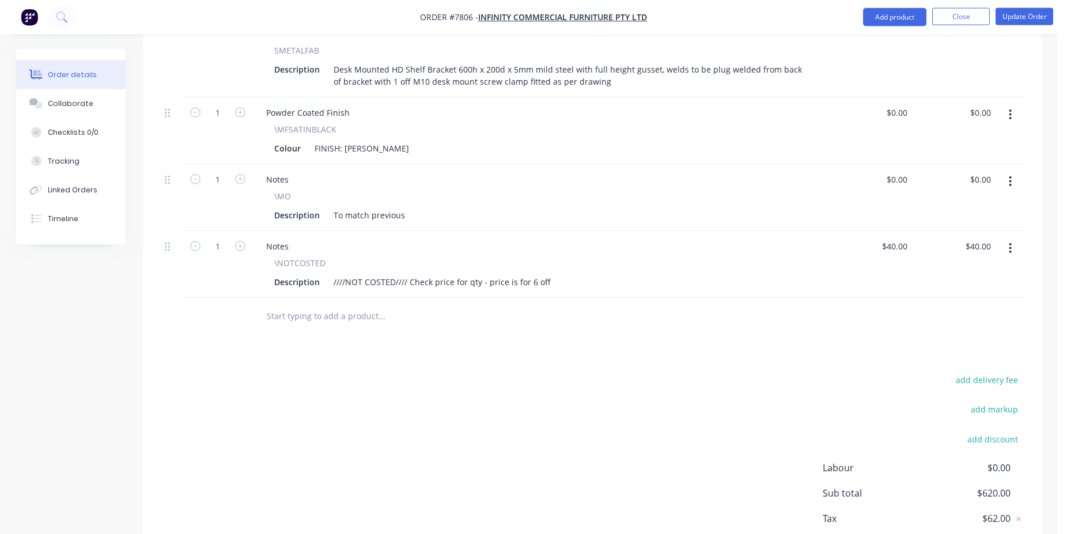
scroll to position [470, 0]
drag, startPoint x: 342, startPoint y: 313, endPoint x: 334, endPoint y: 300, distance: 15.5
click at [341, 313] on div at bounding box center [459, 314] width 415 height 37
click at [335, 302] on input "text" at bounding box center [381, 313] width 230 height 23
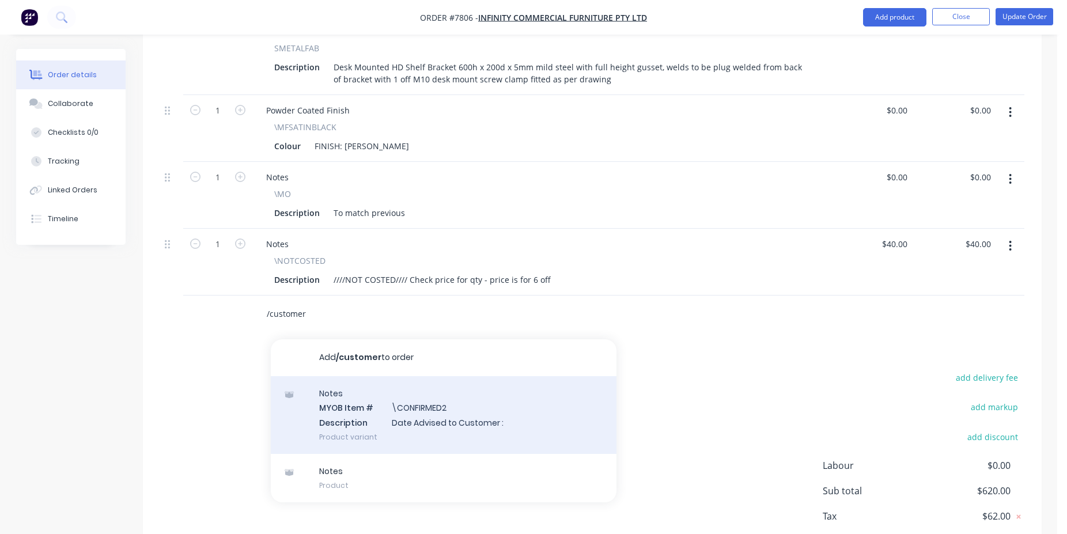
type input "/customer"
click at [381, 392] on div "Notes MYOB Item # \CONFIRMED2 Description Date Advised to Customer : Product va…" at bounding box center [444, 415] width 346 height 78
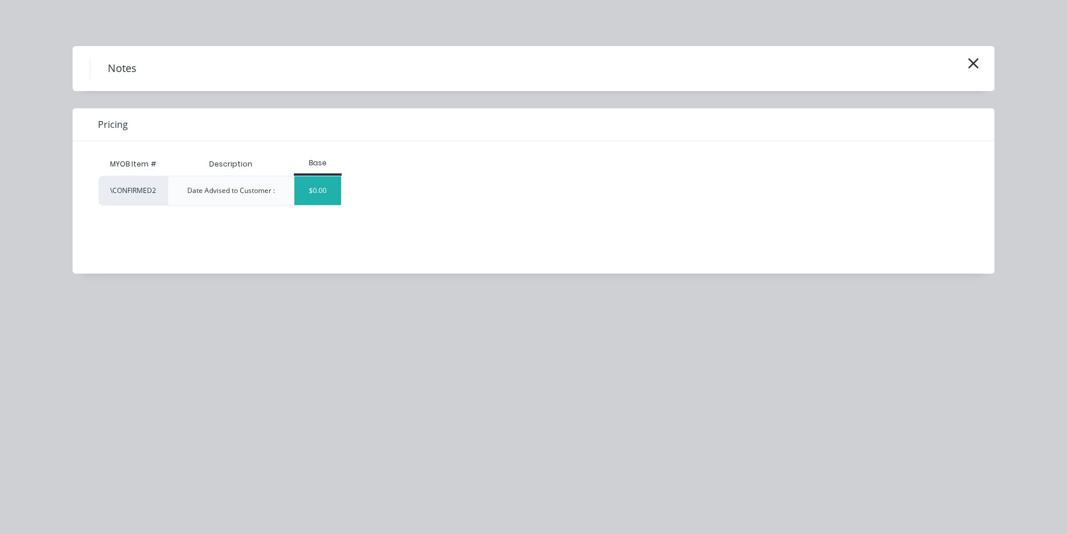
click at [315, 183] on div "$0.00" at bounding box center [317, 190] width 47 height 29
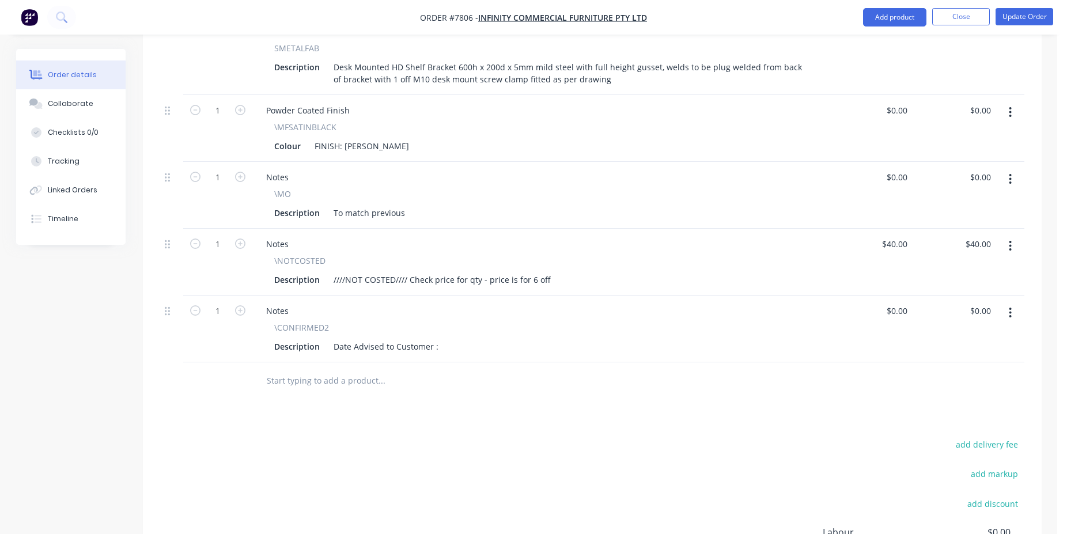
click at [440, 338] on div "Description Date Advised to Customer :" at bounding box center [538, 346] width 537 height 17
click at [437, 338] on div "Date Advised to Customer :" at bounding box center [386, 346] width 114 height 17
click at [1039, 11] on button "Update Order" at bounding box center [1025, 16] width 58 height 17
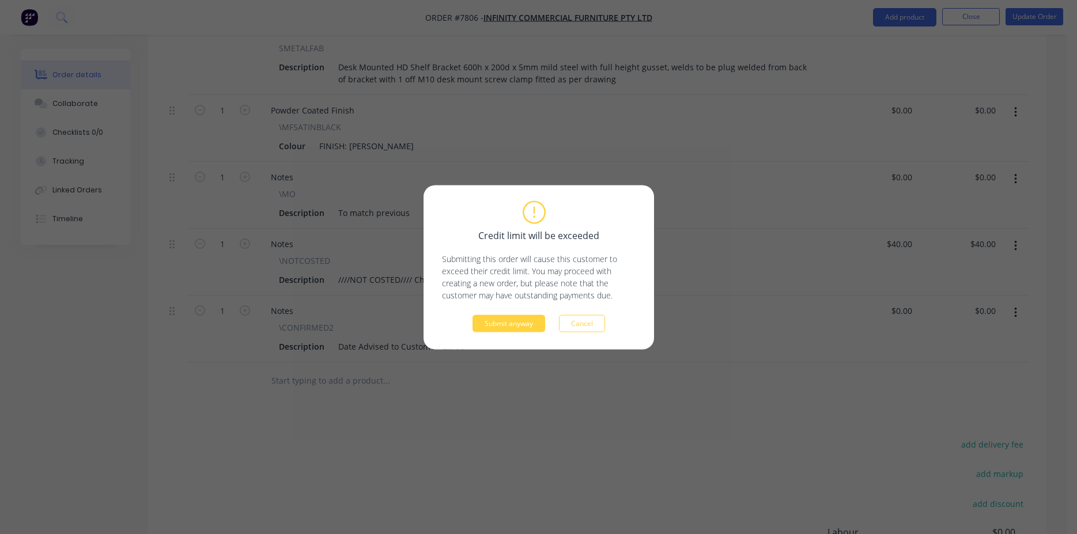
click at [531, 335] on div "Credit limit will be exceeded Submitting this order will cause this customer to…" at bounding box center [538, 267] width 230 height 164
click at [526, 326] on button "Submit anyway" at bounding box center [508, 323] width 73 height 17
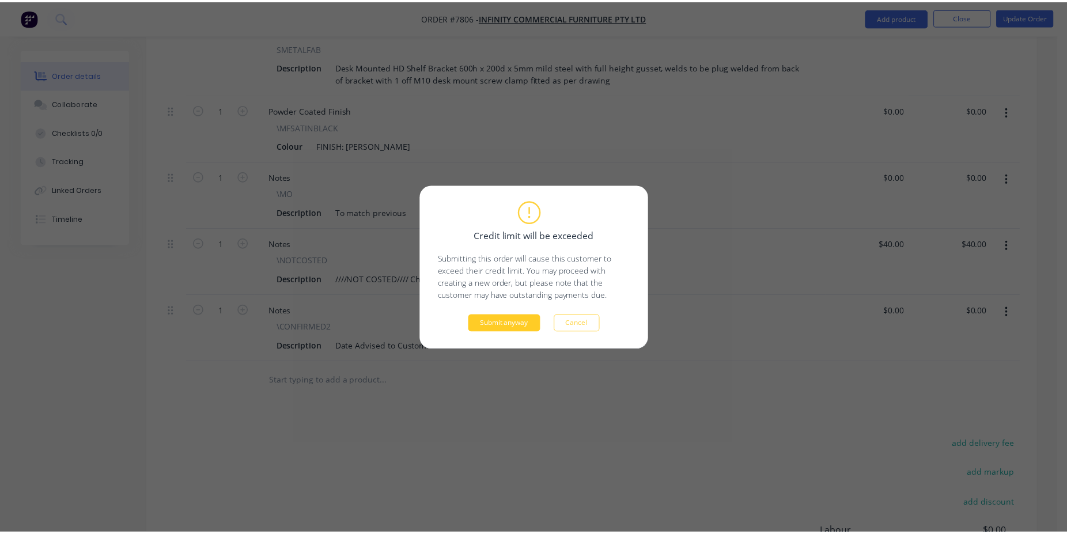
scroll to position [438, 0]
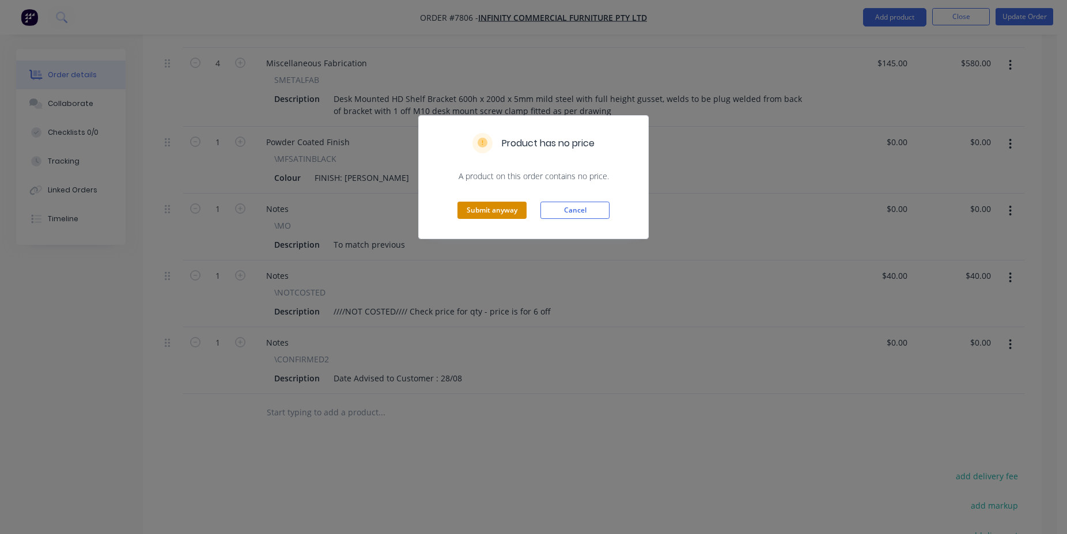
click at [507, 215] on button "Submit anyway" at bounding box center [491, 210] width 69 height 17
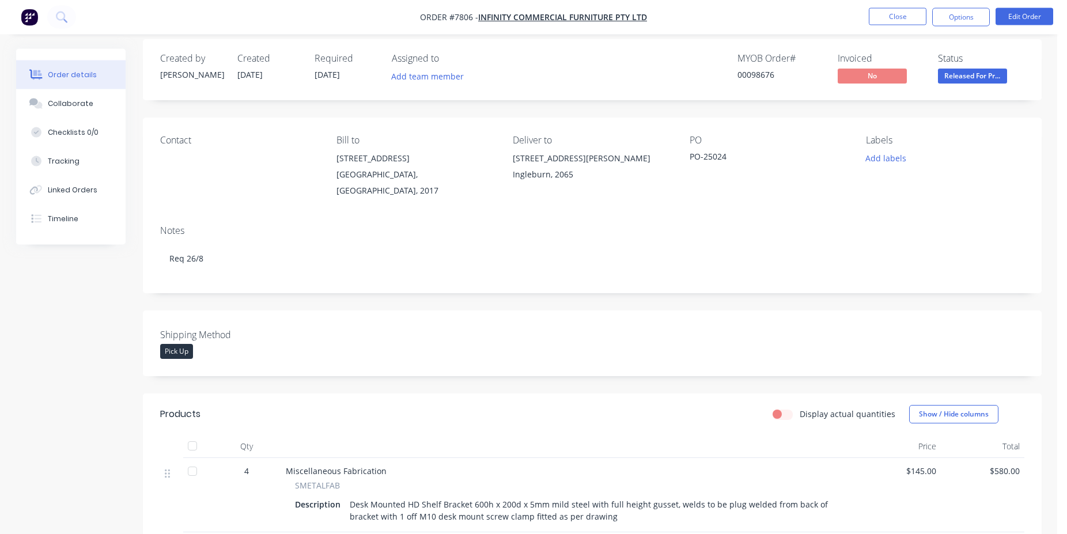
scroll to position [0, 0]
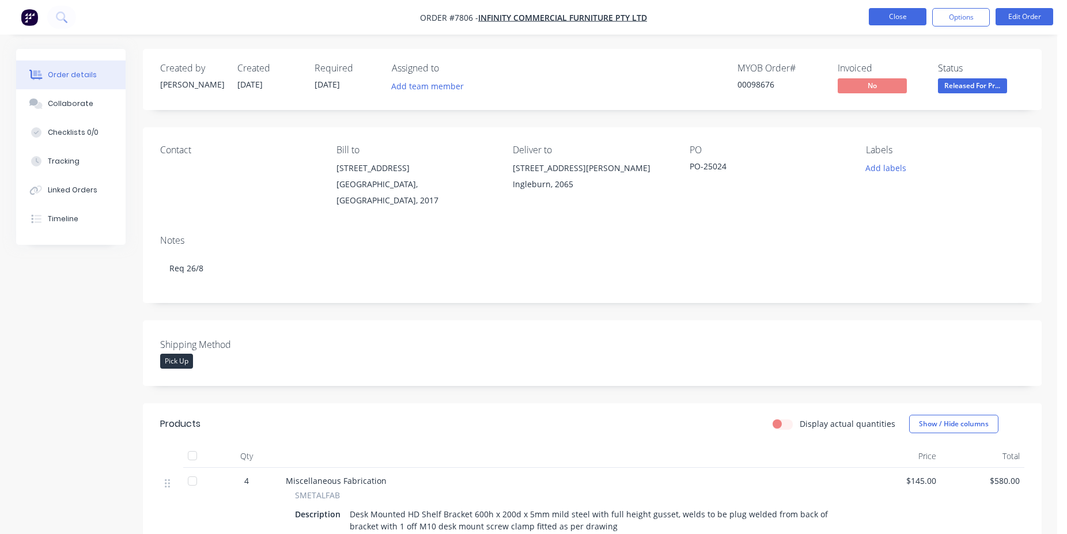
click at [920, 19] on button "Close" at bounding box center [898, 16] width 58 height 17
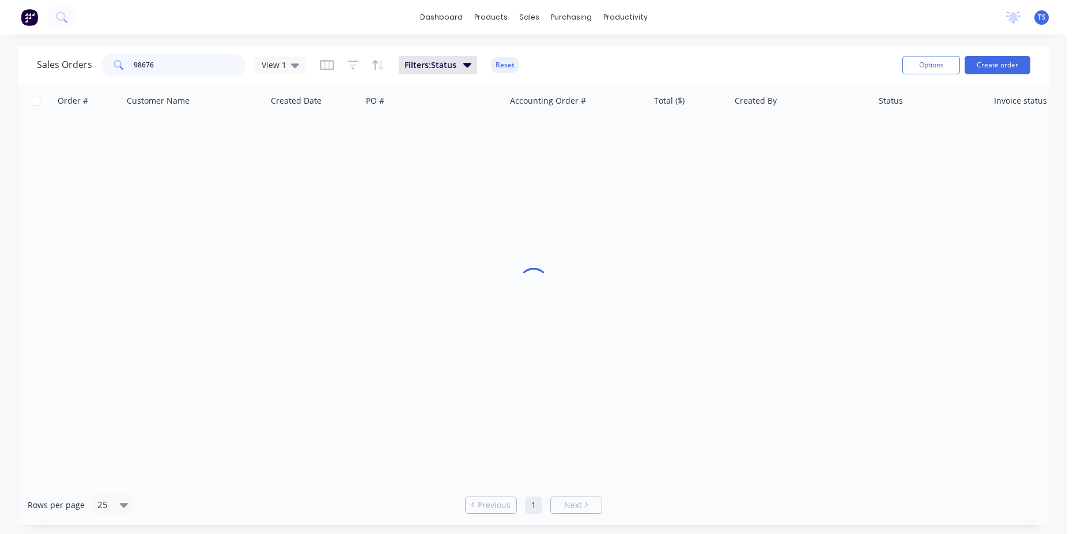
click at [187, 69] on input "98676" at bounding box center [190, 65] width 112 height 23
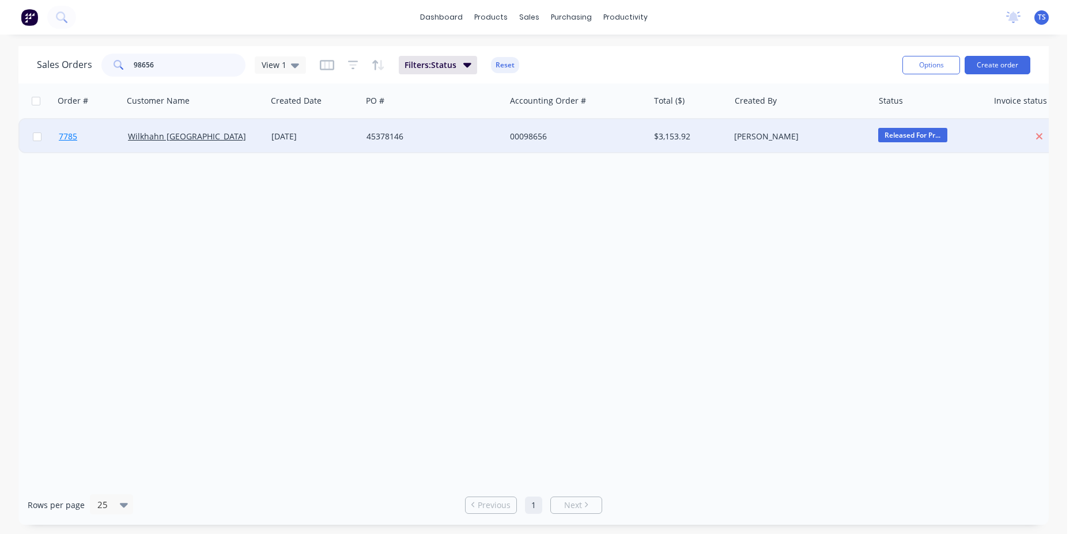
type input "98656"
click at [69, 150] on link "7785" at bounding box center [93, 136] width 69 height 35
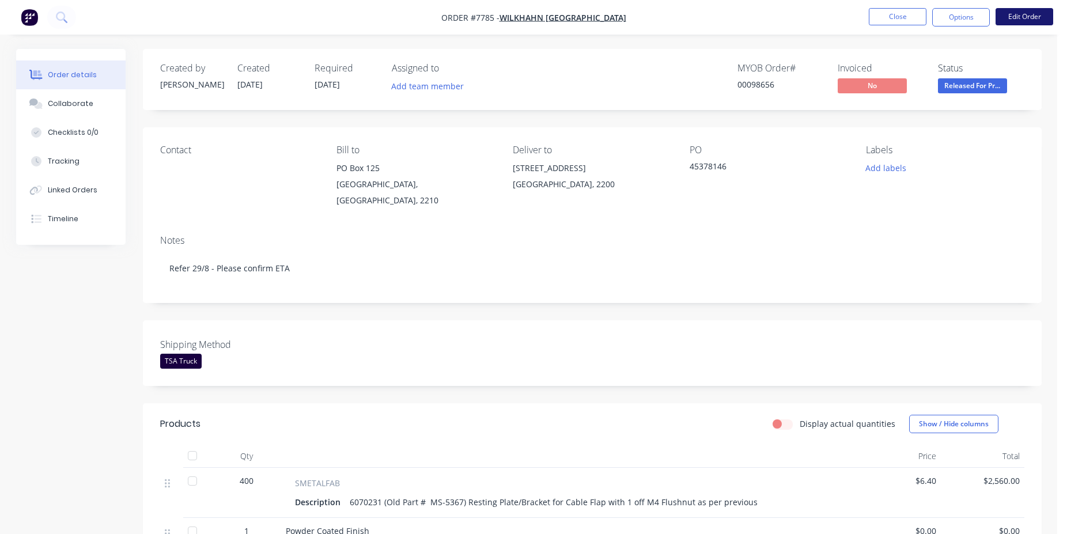
click at [1020, 20] on button "Edit Order" at bounding box center [1025, 16] width 58 height 17
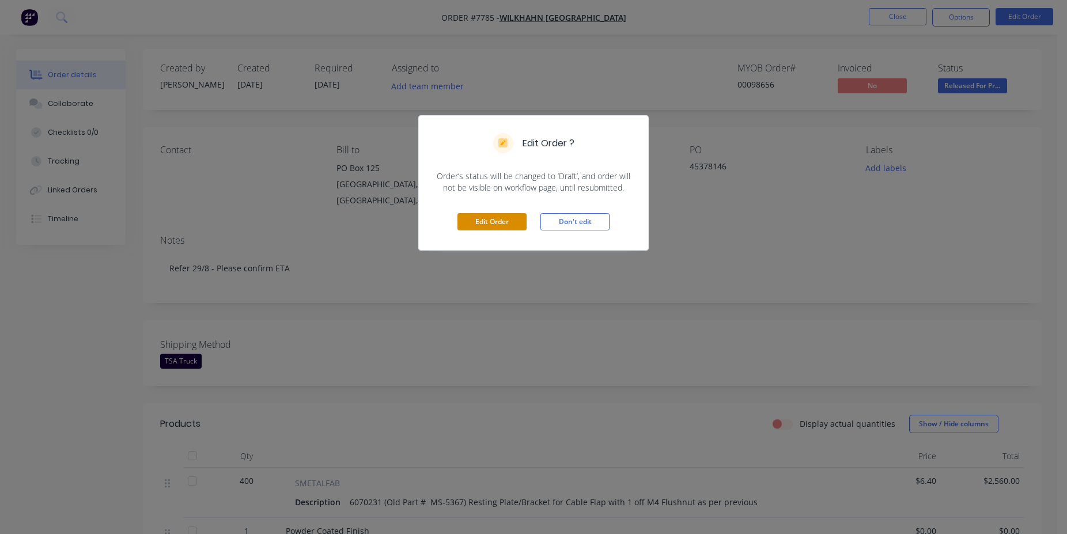
click at [506, 218] on button "Edit Order" at bounding box center [491, 221] width 69 height 17
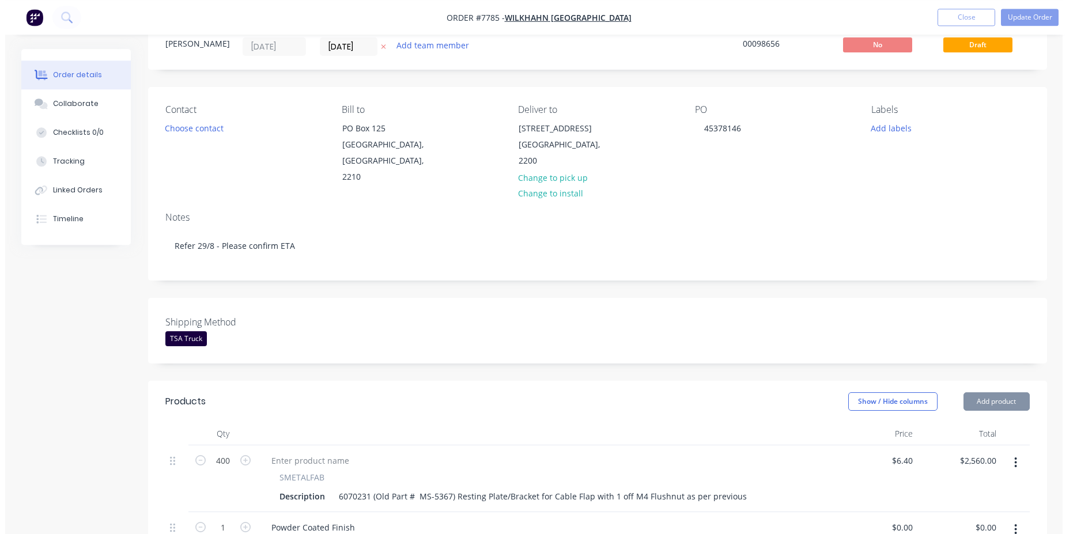
scroll to position [411, 0]
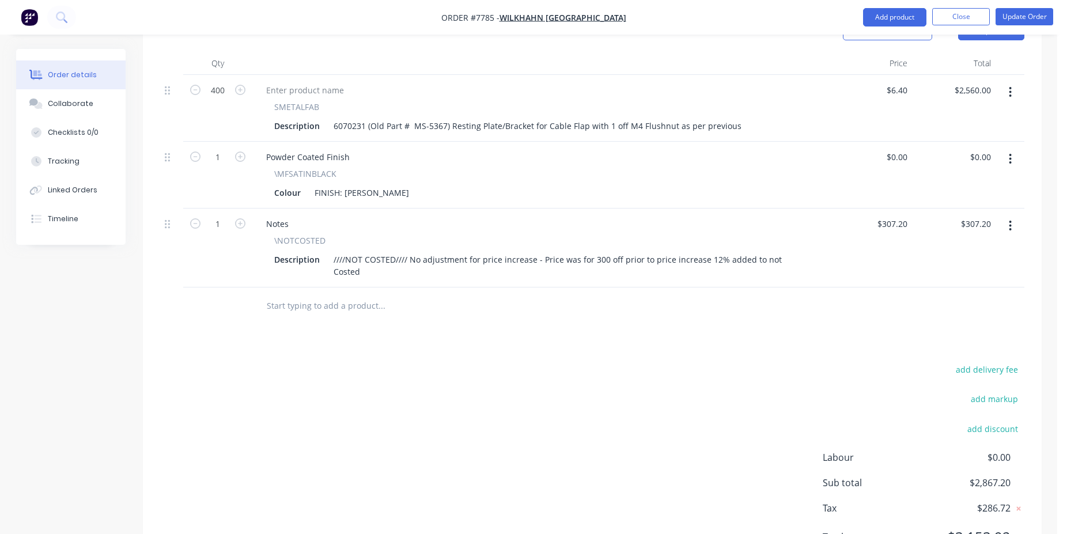
click at [340, 294] on input "text" at bounding box center [381, 305] width 230 height 23
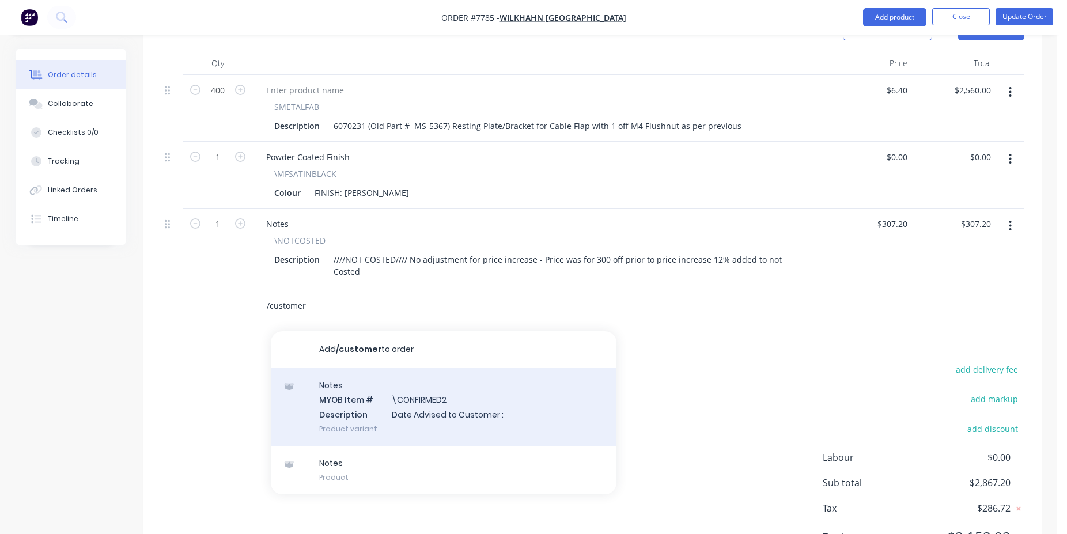
type input "/customer"
click at [388, 381] on div "Notes MYOB Item # \CONFIRMED2 Description Date Advised to Customer : Product va…" at bounding box center [444, 407] width 346 height 78
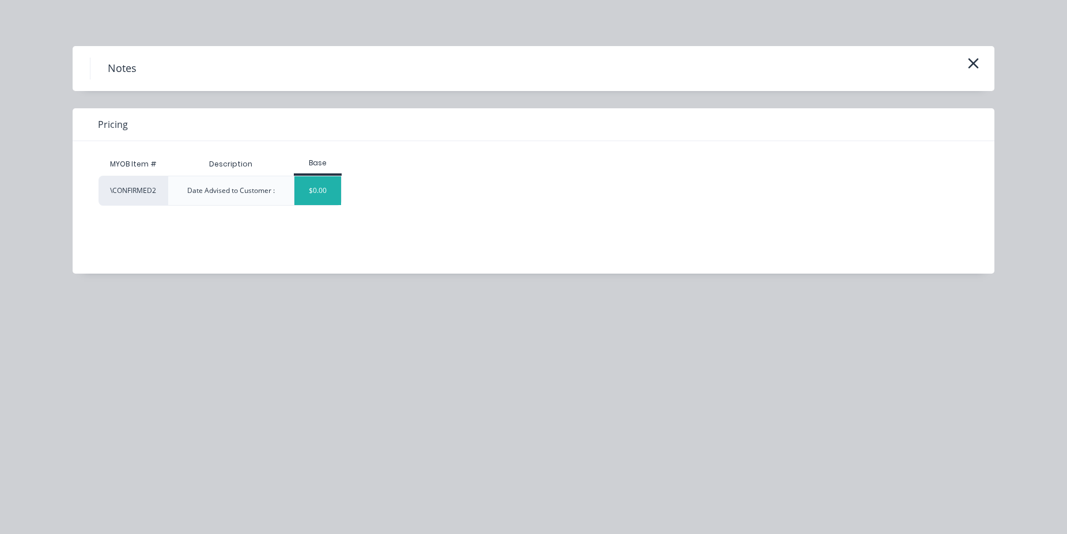
click at [312, 183] on div "$0.00" at bounding box center [317, 190] width 47 height 29
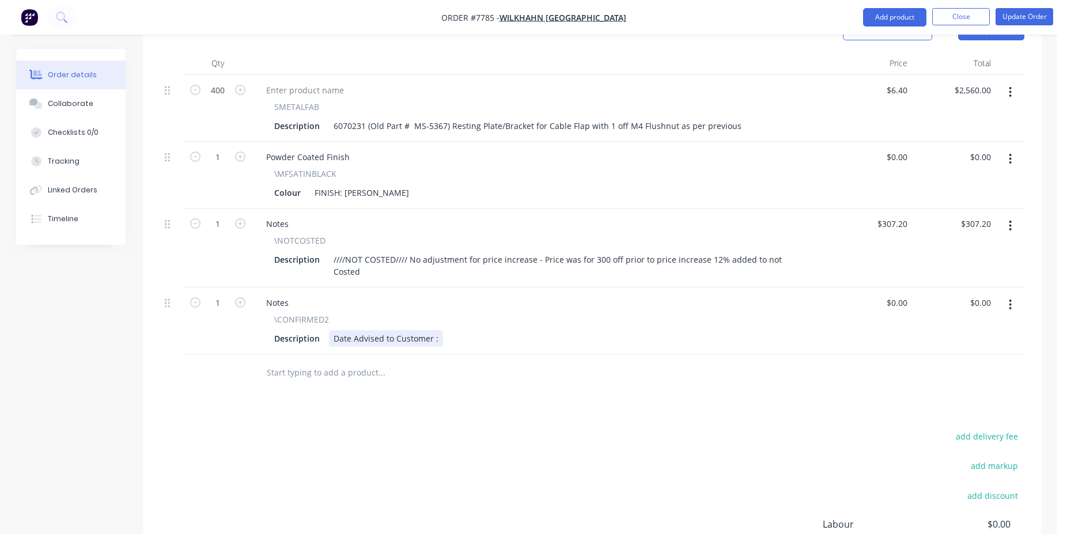
click at [437, 330] on div "Date Advised to Customer :" at bounding box center [386, 338] width 114 height 17
click at [1023, 27] on nav "Order #7785 - Wilkhahn Asia Pacific Add product Close Update Order" at bounding box center [533, 17] width 1067 height 35
click at [1023, 14] on button "Update Order" at bounding box center [1025, 16] width 58 height 17
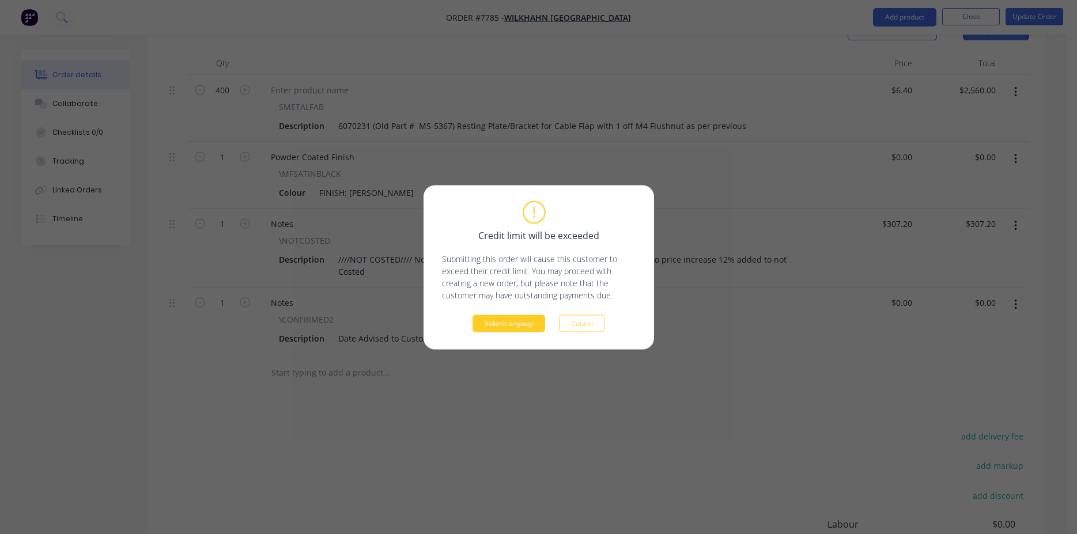
click at [502, 327] on button "Submit anyway" at bounding box center [508, 323] width 73 height 17
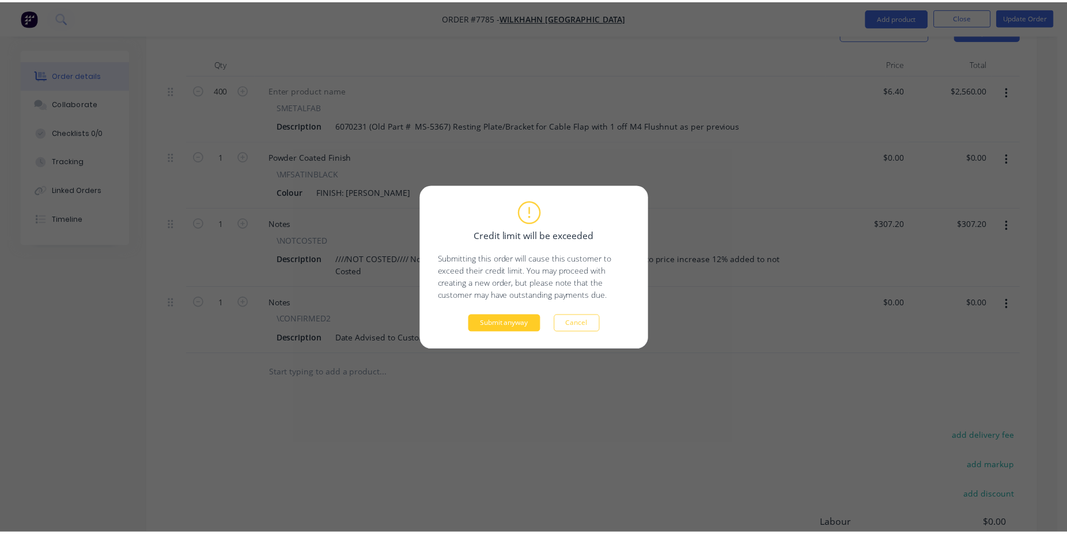
scroll to position [352, 0]
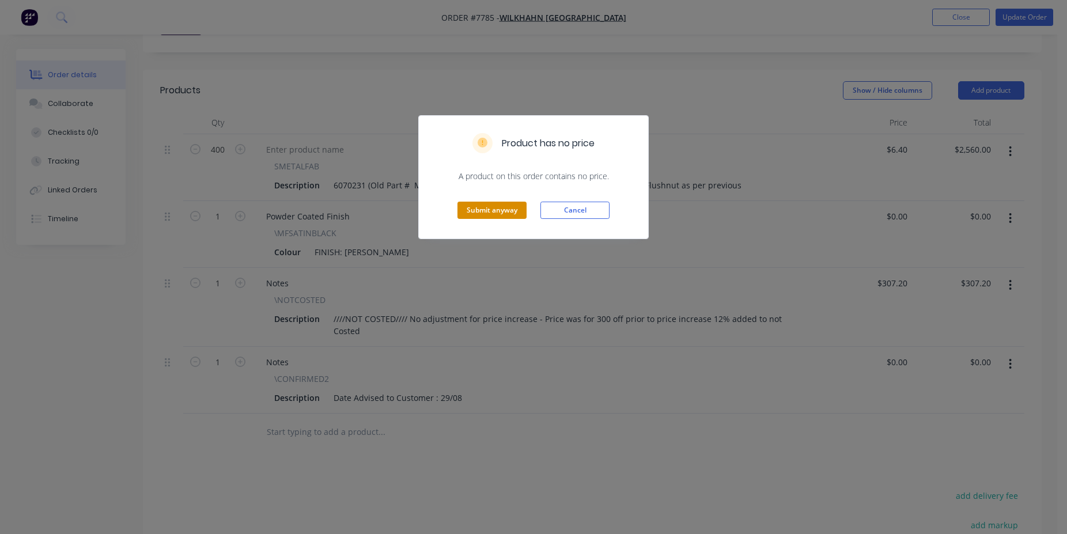
click at [486, 207] on button "Submit anyway" at bounding box center [491, 210] width 69 height 17
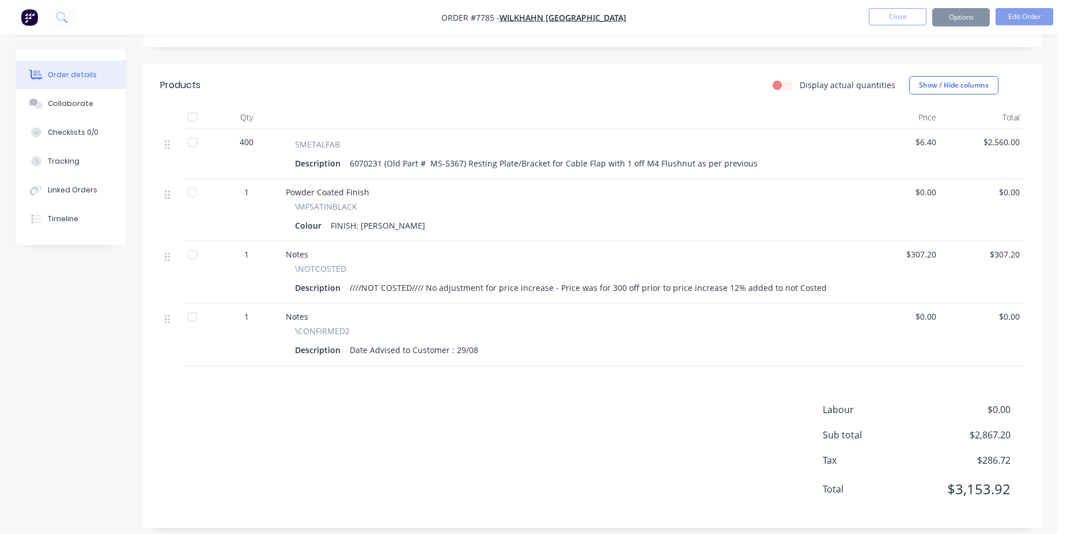
scroll to position [0, 0]
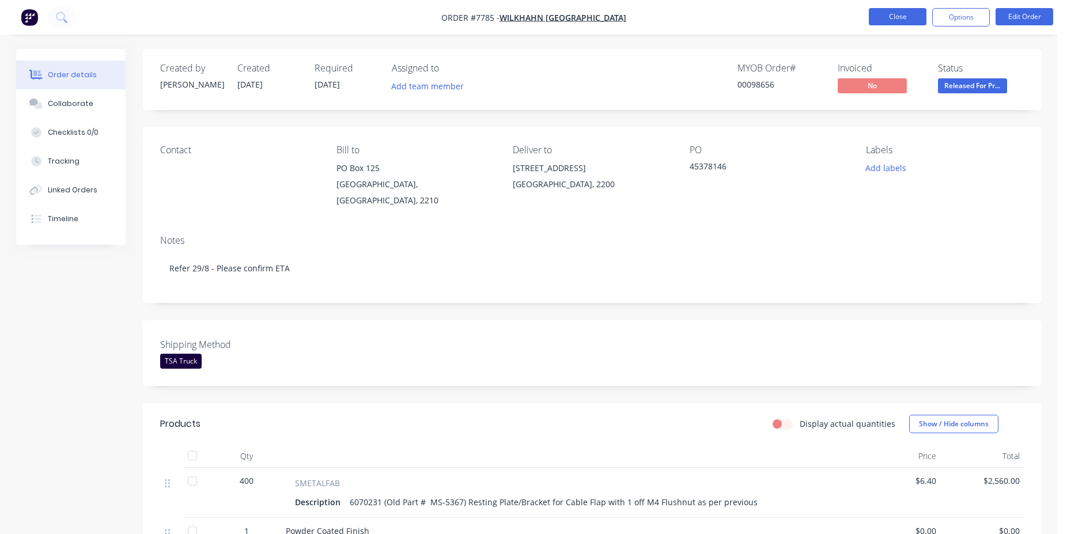
click at [900, 18] on button "Close" at bounding box center [898, 16] width 58 height 17
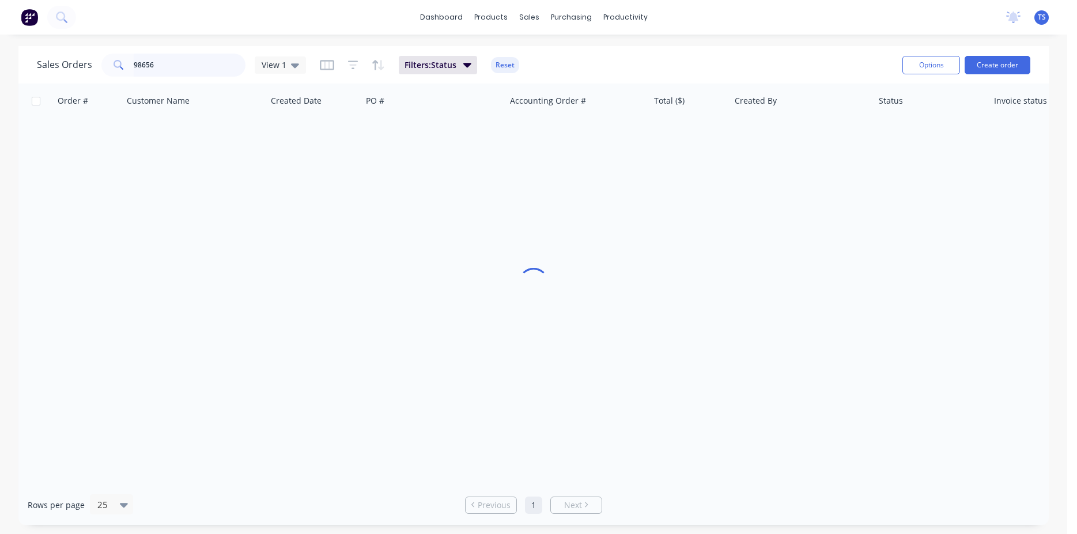
click at [202, 66] on input "98656" at bounding box center [190, 65] width 112 height 23
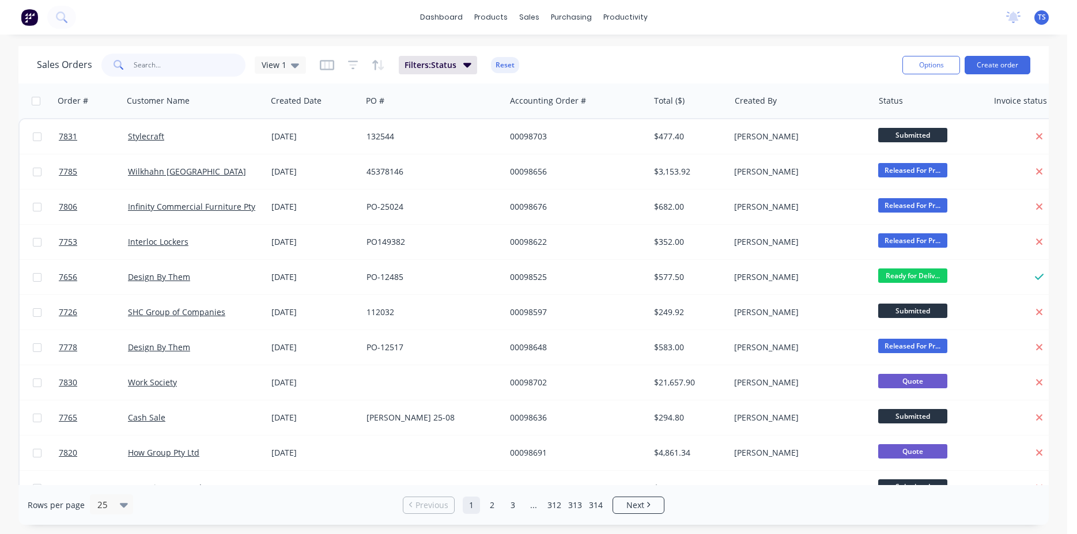
click at [180, 64] on input "text" at bounding box center [190, 65] width 112 height 23
type input "98638"
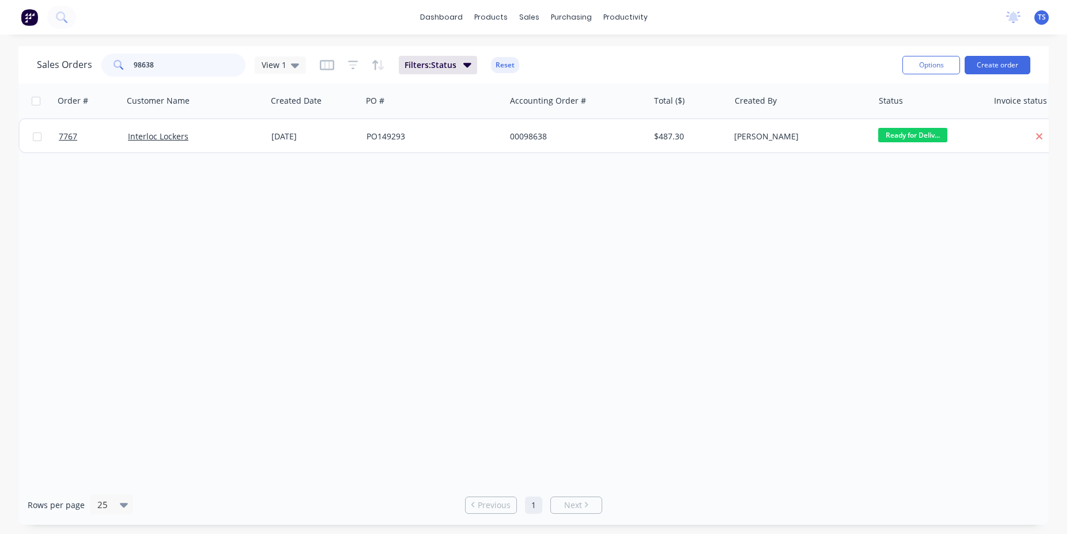
click at [176, 72] on input "98638" at bounding box center [190, 65] width 112 height 23
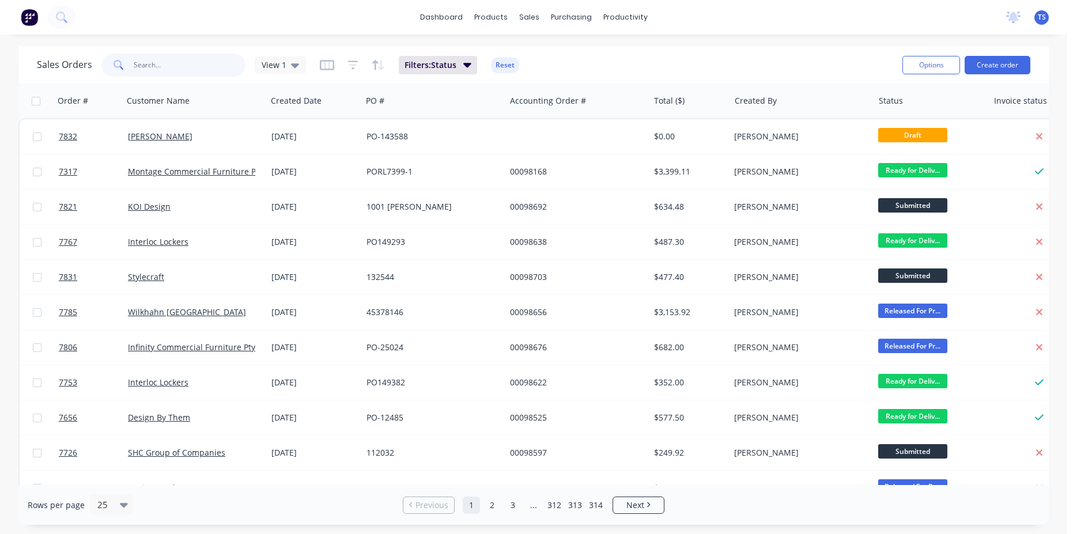
click at [199, 55] on input "text" at bounding box center [190, 65] width 112 height 23
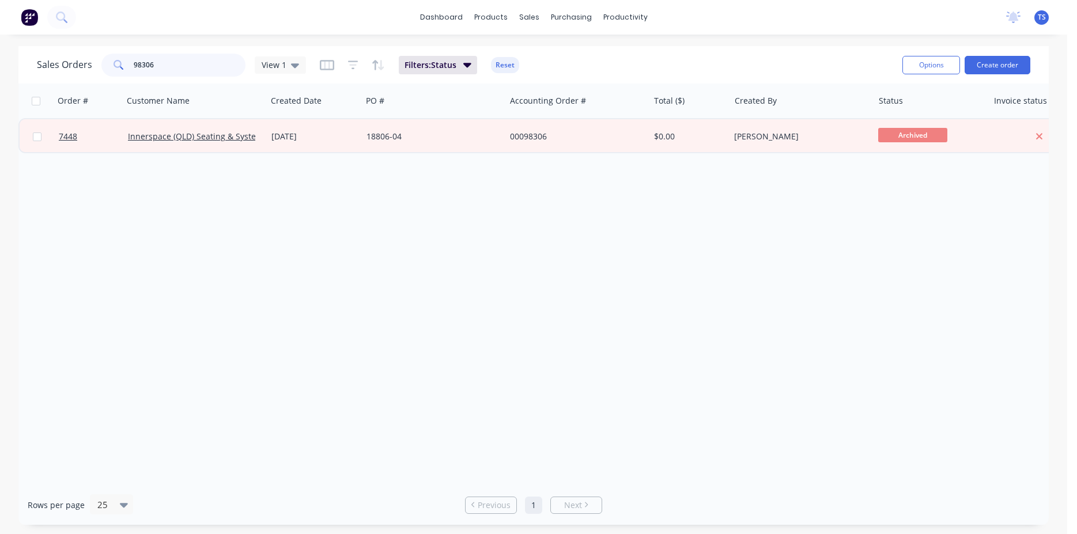
click at [194, 67] on input "98306" at bounding box center [190, 65] width 112 height 23
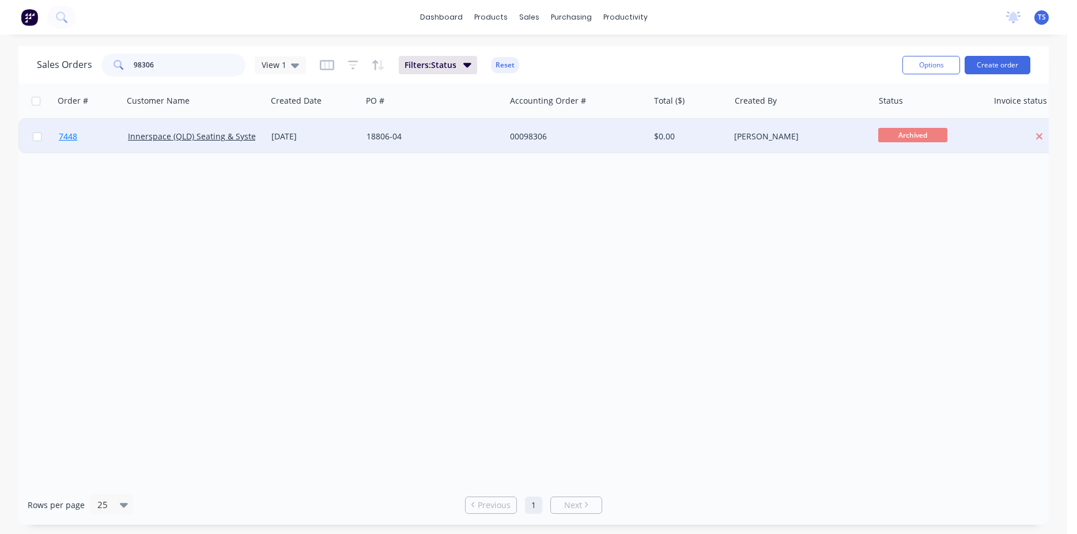
type input "98306"
click at [85, 146] on link "7448" at bounding box center [93, 136] width 69 height 35
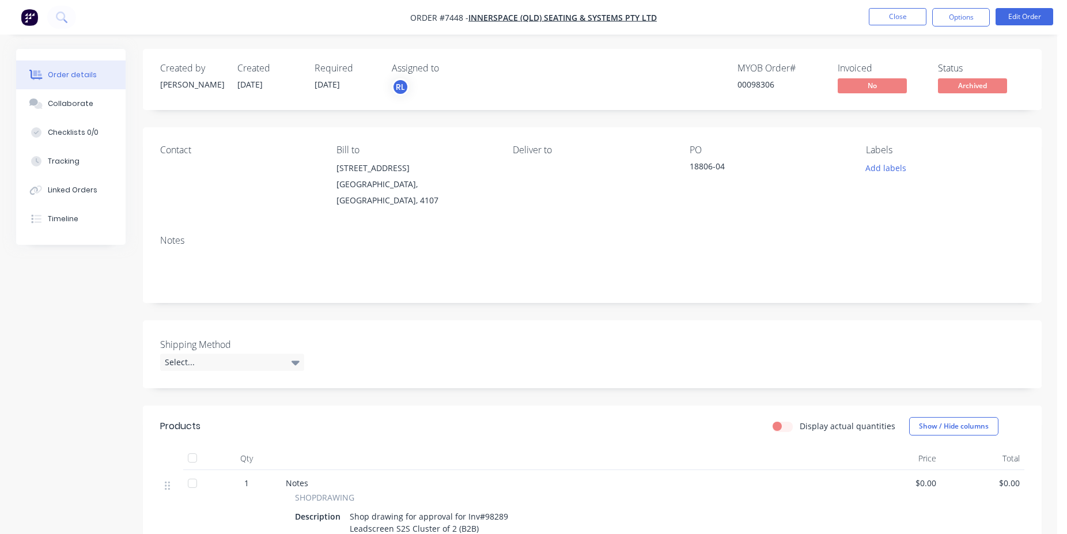
click at [880, 4] on nav "Order #7448 - Innerspace (QLD) Seating & Systems Pty Ltd Close Options Edit Ord…" at bounding box center [533, 17] width 1067 height 35
click at [889, 12] on button "Close" at bounding box center [898, 16] width 58 height 17
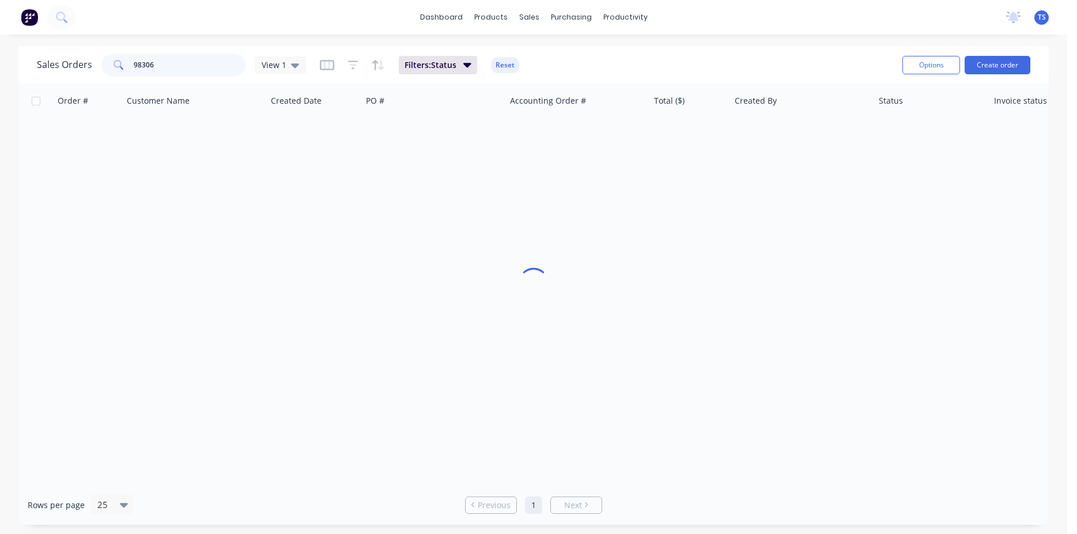
click at [192, 70] on input "98306" at bounding box center [190, 65] width 112 height 23
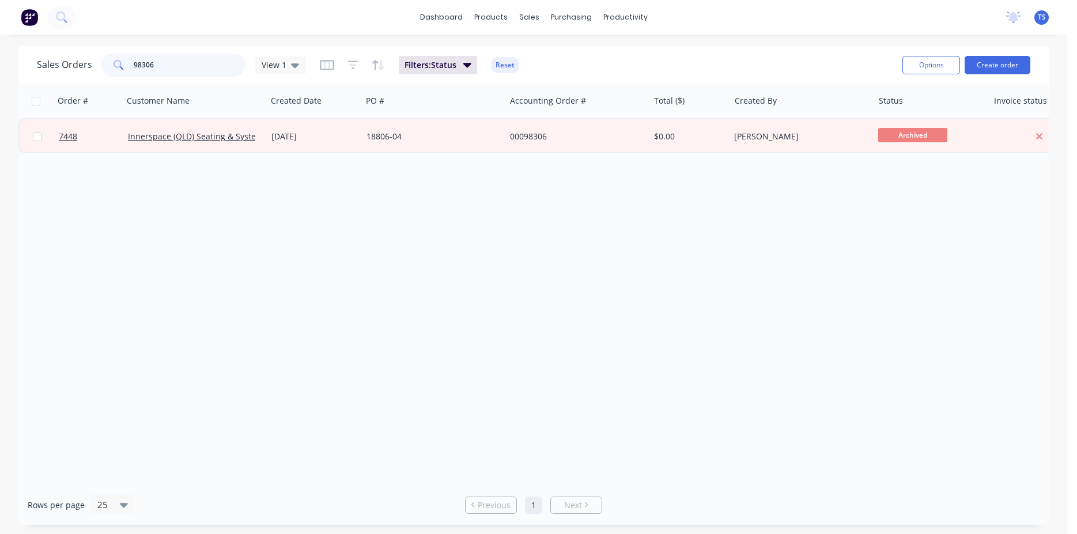
click at [177, 70] on input "98306" at bounding box center [190, 65] width 112 height 23
type input "98638"
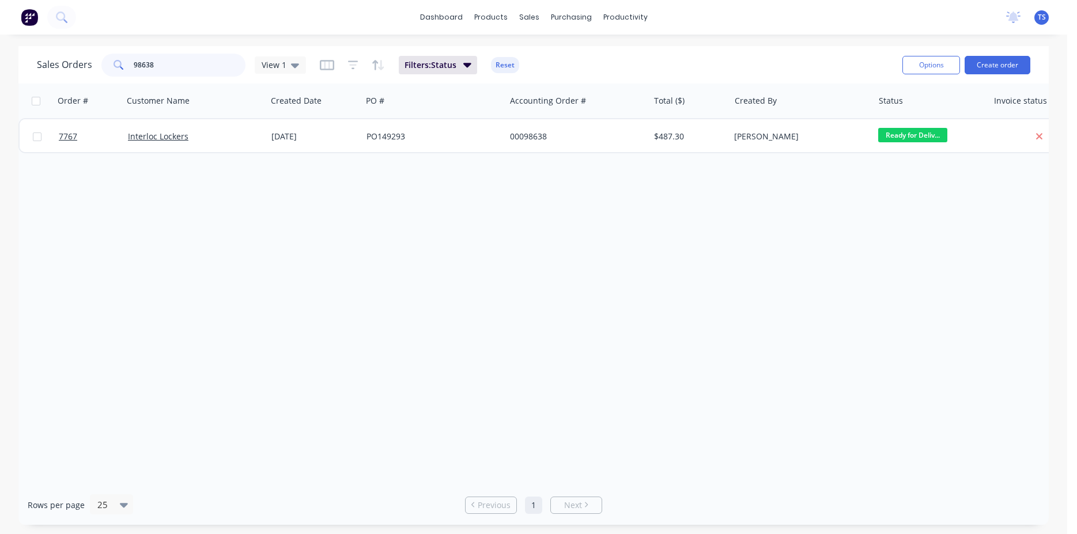
click at [168, 64] on input "98638" at bounding box center [190, 65] width 112 height 23
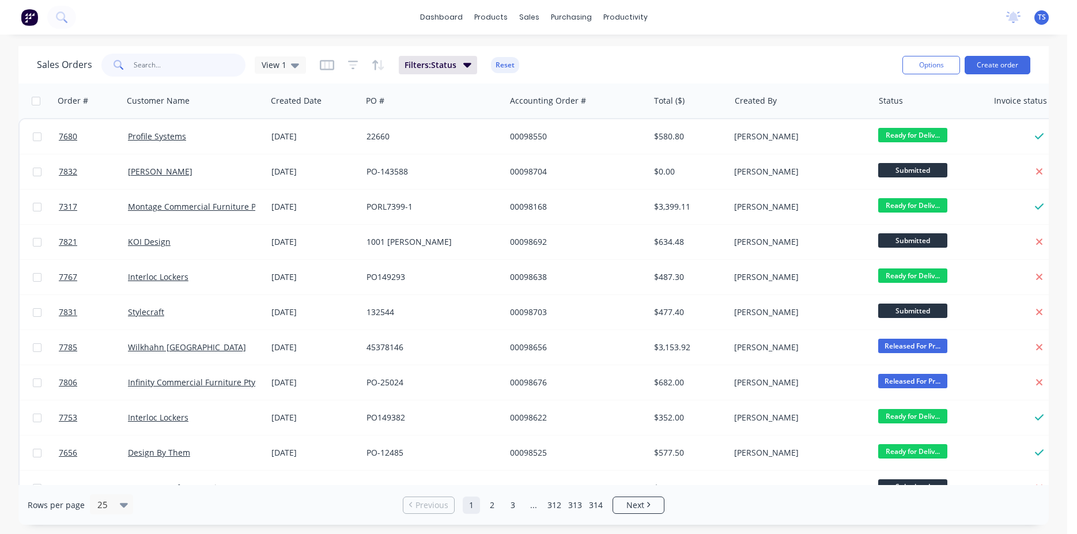
click at [180, 59] on input "text" at bounding box center [190, 65] width 112 height 23
type input "98634"
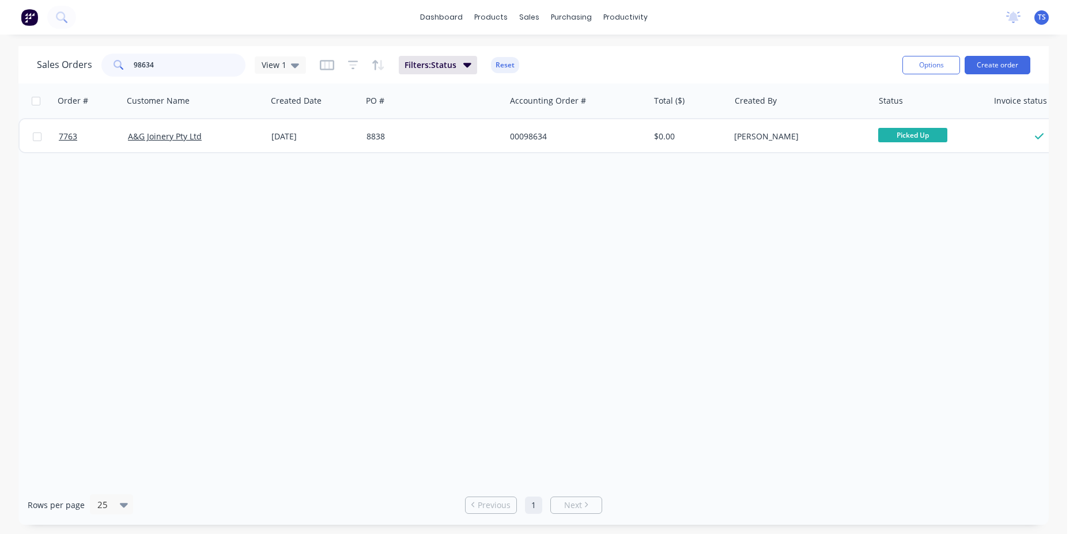
click at [180, 60] on input "98634" at bounding box center [190, 65] width 112 height 23
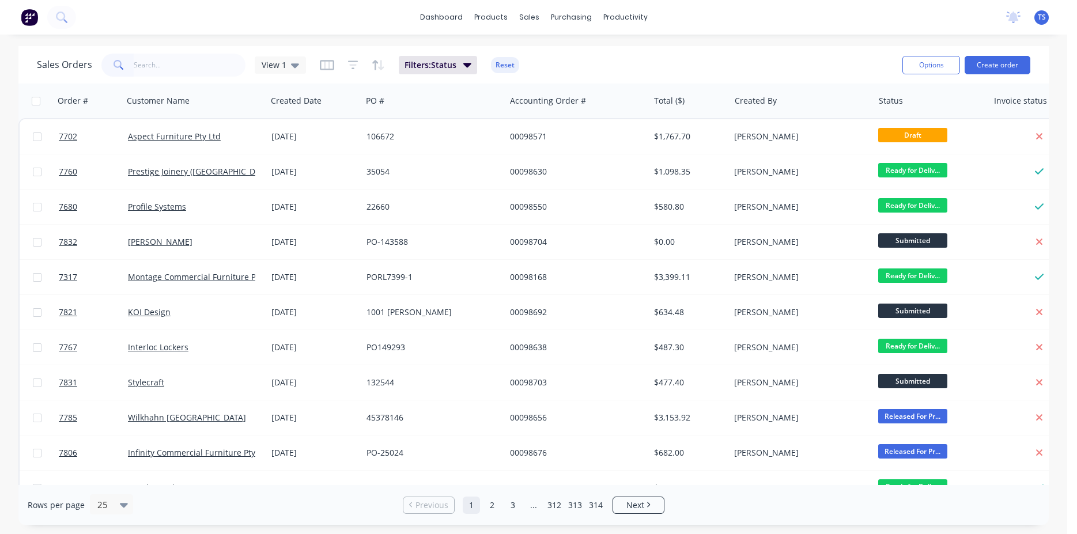
click at [177, 69] on input "text" at bounding box center [190, 65] width 112 height 23
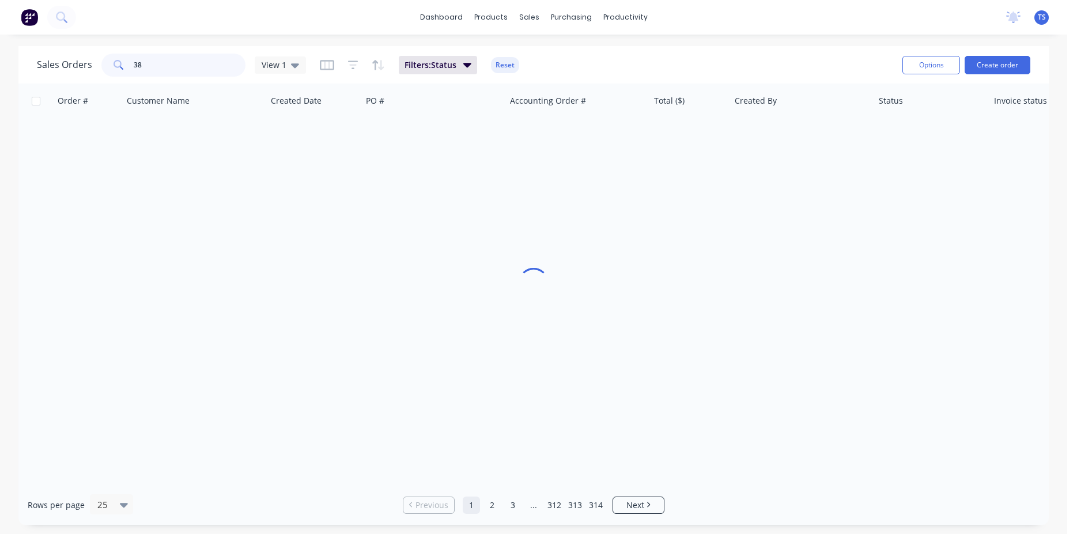
click at [175, 69] on input "38" at bounding box center [190, 65] width 112 height 23
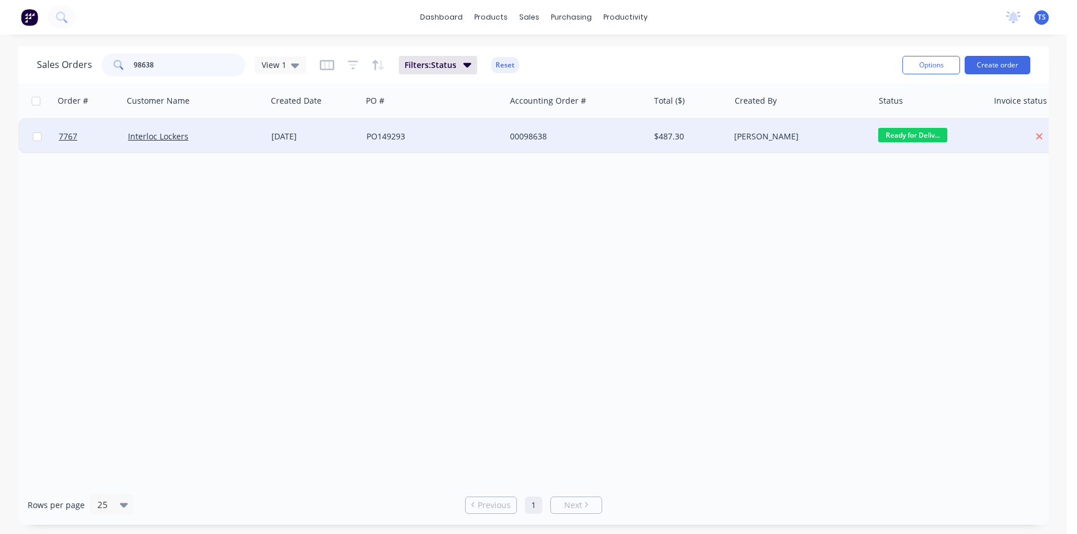
type input "98638"
click at [46, 128] on div at bounding box center [37, 136] width 35 height 35
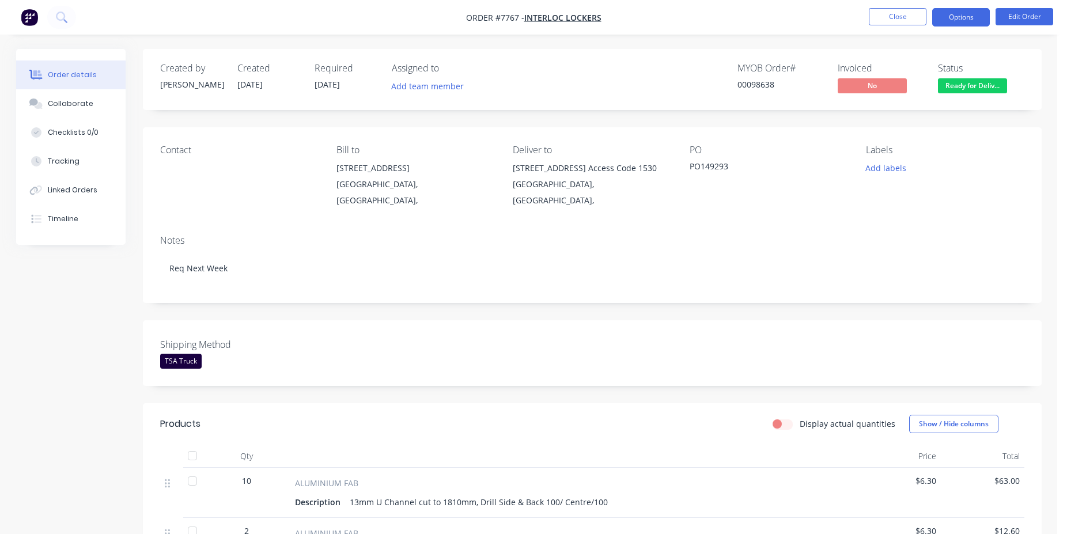
click at [964, 17] on button "Options" at bounding box center [961, 17] width 58 height 18
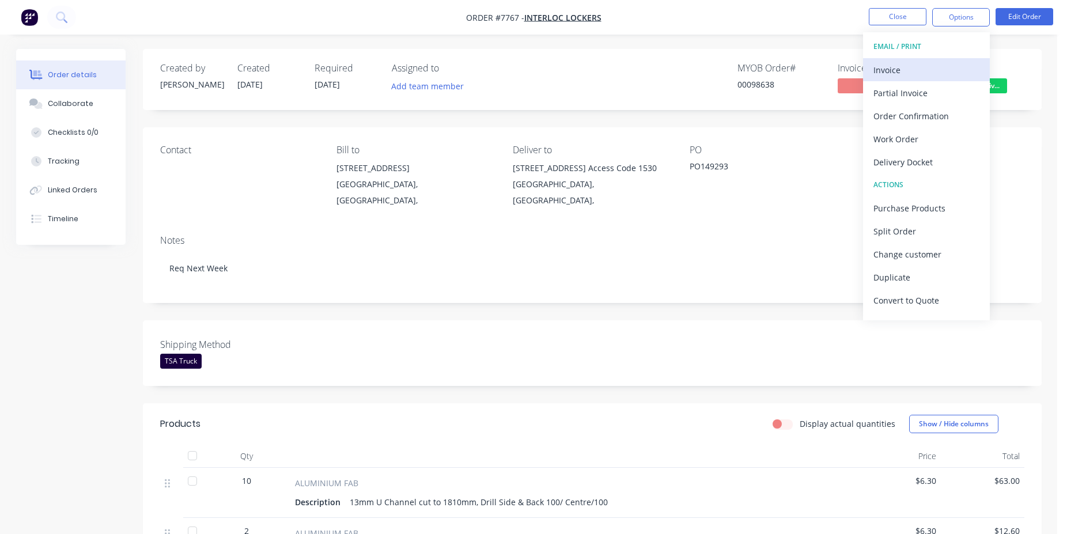
click at [939, 65] on div "Invoice" at bounding box center [926, 70] width 106 height 17
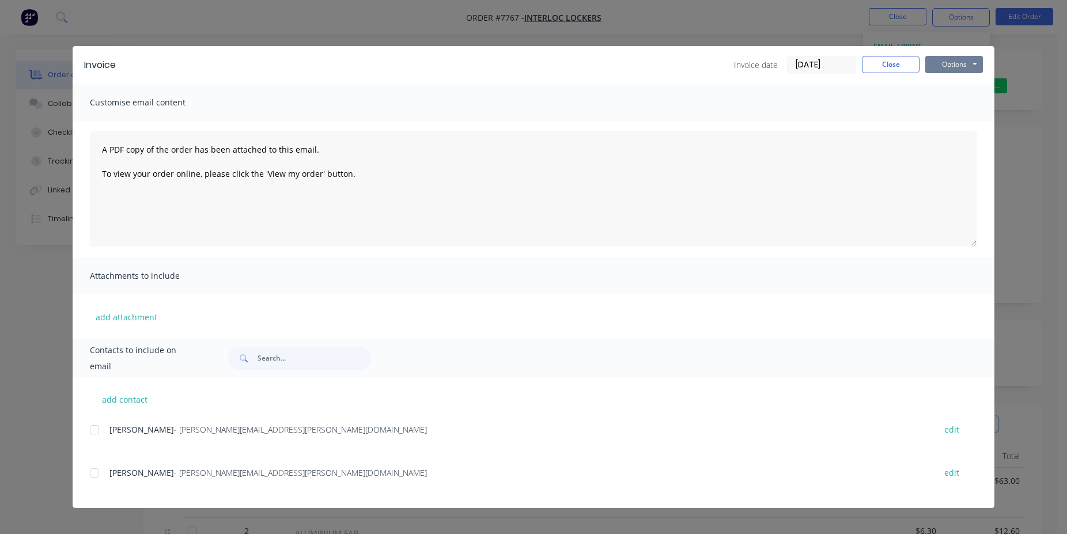
click at [982, 66] on button "Options" at bounding box center [954, 64] width 58 height 17
click at [959, 105] on button "Print" at bounding box center [962, 103] width 74 height 19
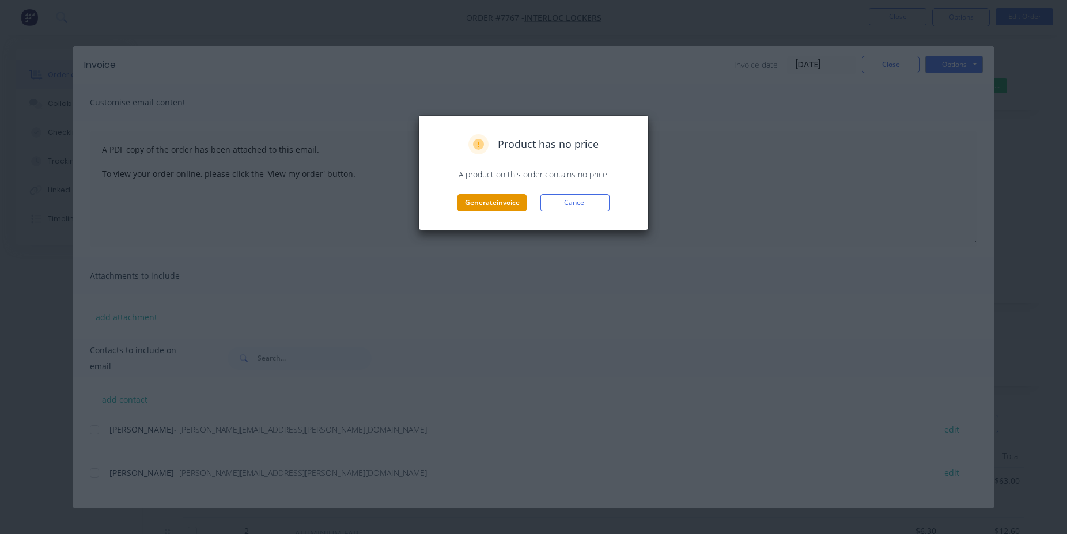
click at [502, 210] on button "Generate invoice" at bounding box center [491, 202] width 69 height 17
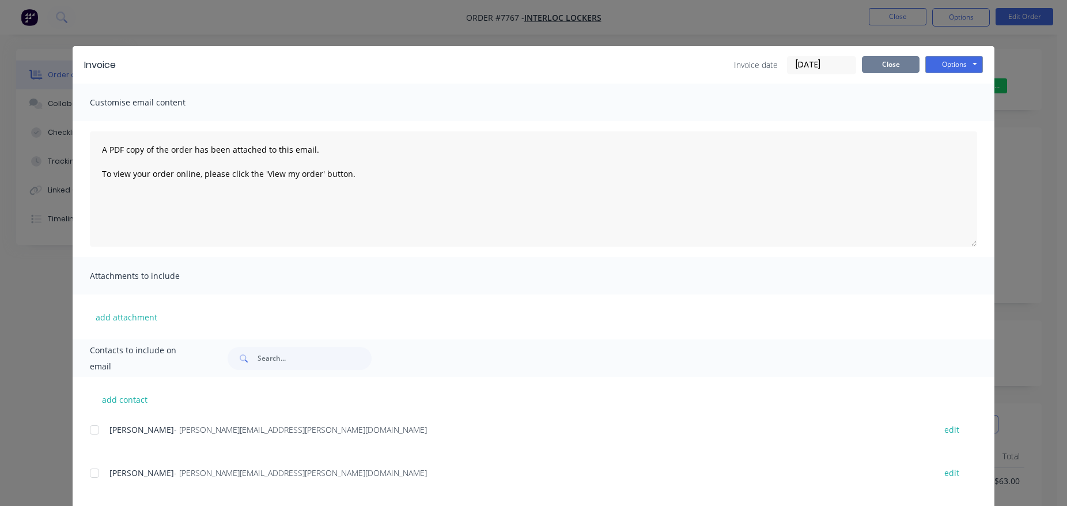
click at [892, 68] on button "Close" at bounding box center [891, 64] width 58 height 17
